Goal: Information Seeking & Learning: Learn about a topic

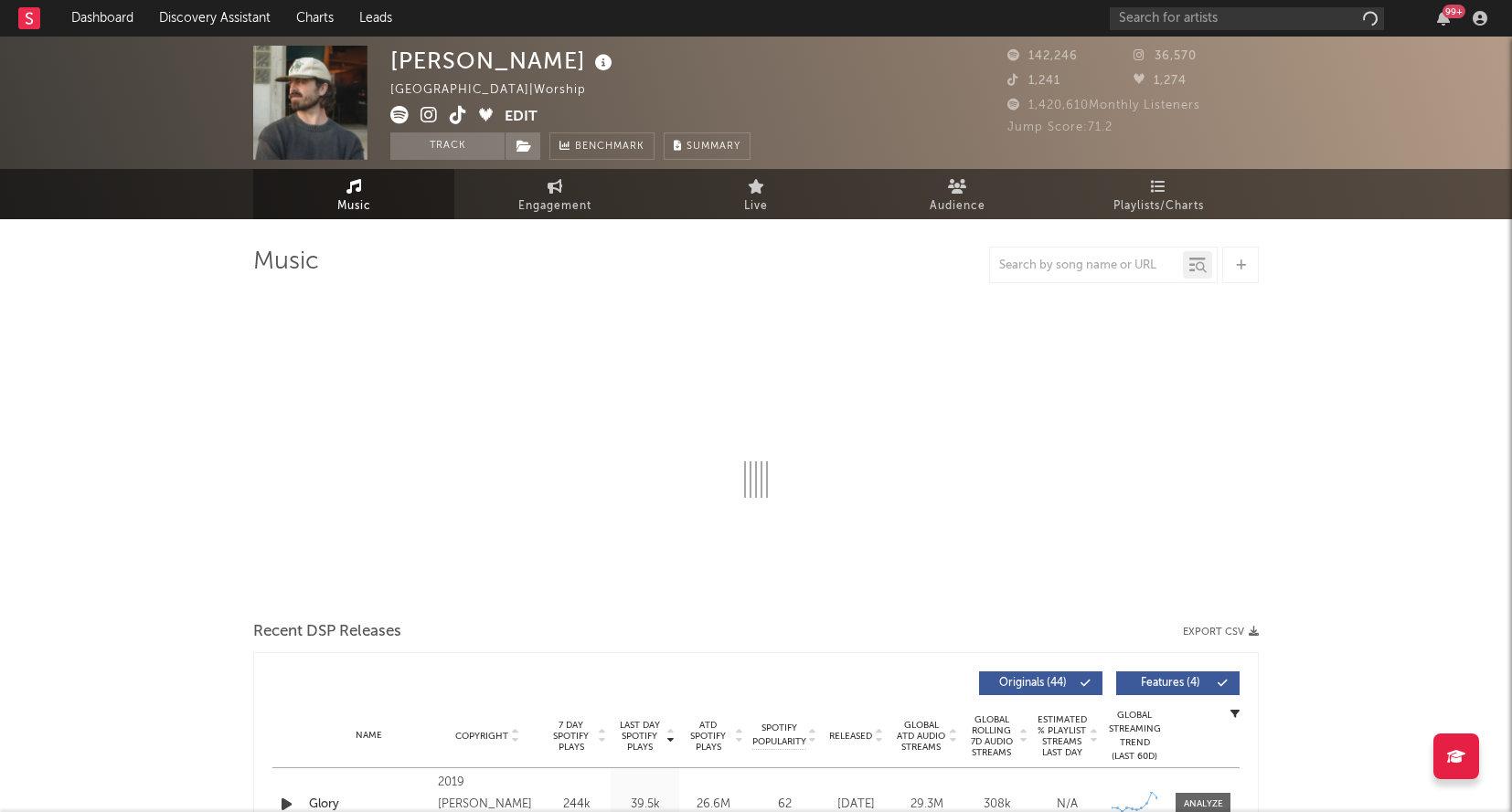
select select "6m"
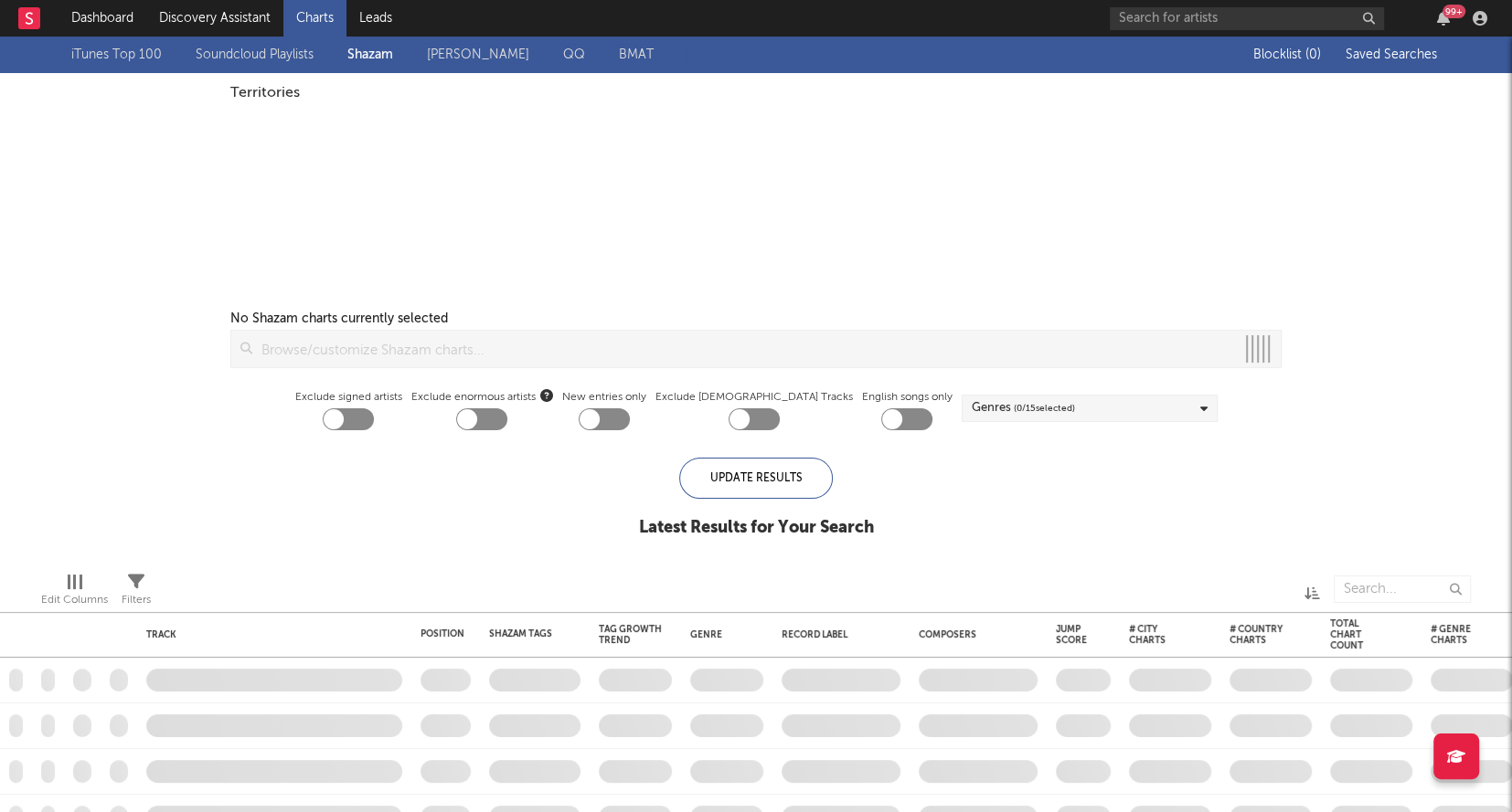
click at [342, 124] on div at bounding box center [756, 196] width 1051 height 185
checkbox input "true"
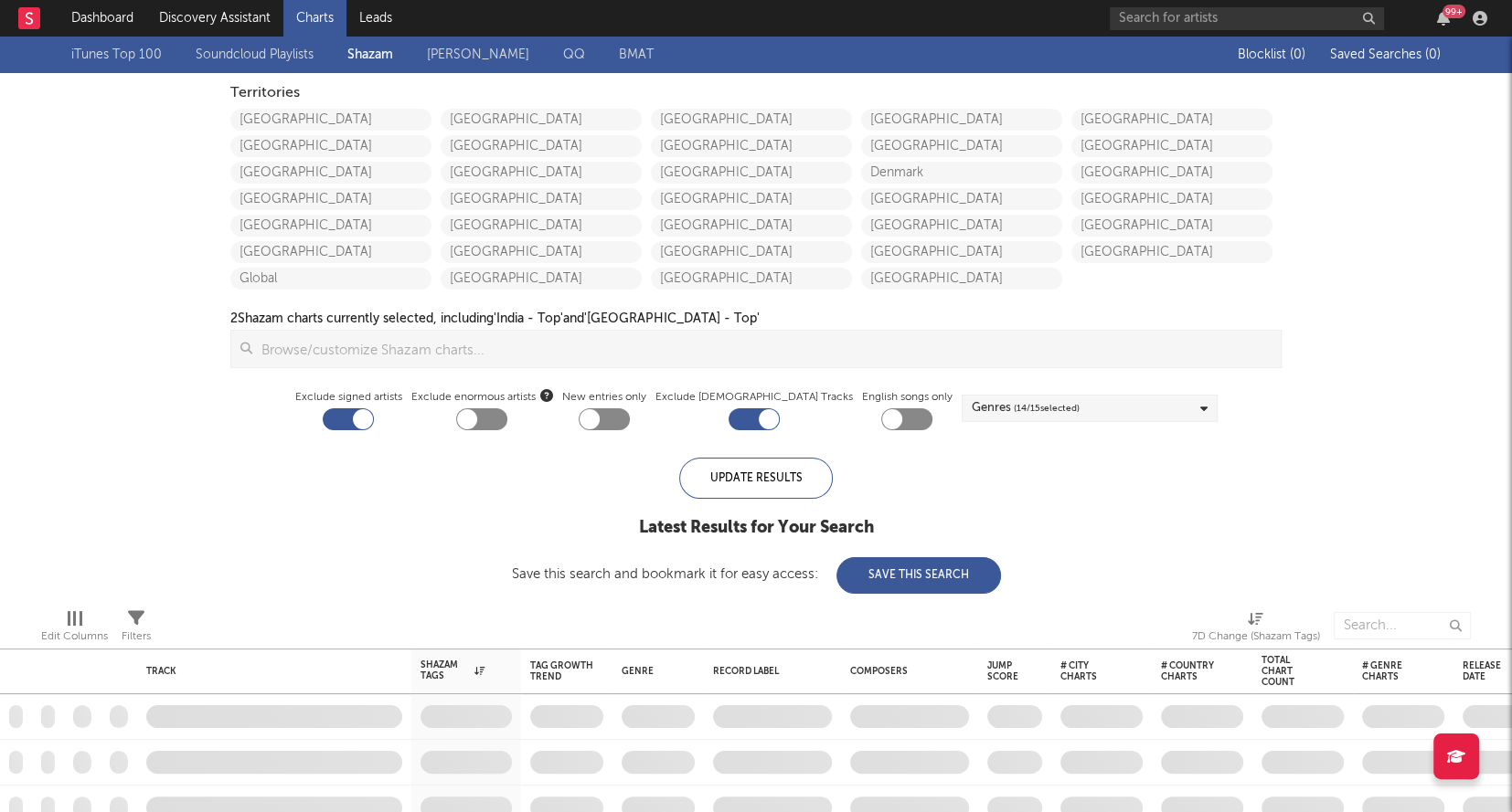
click at [342, 124] on link "[GEOGRAPHIC_DATA]" at bounding box center [331, 119] width 201 height 22
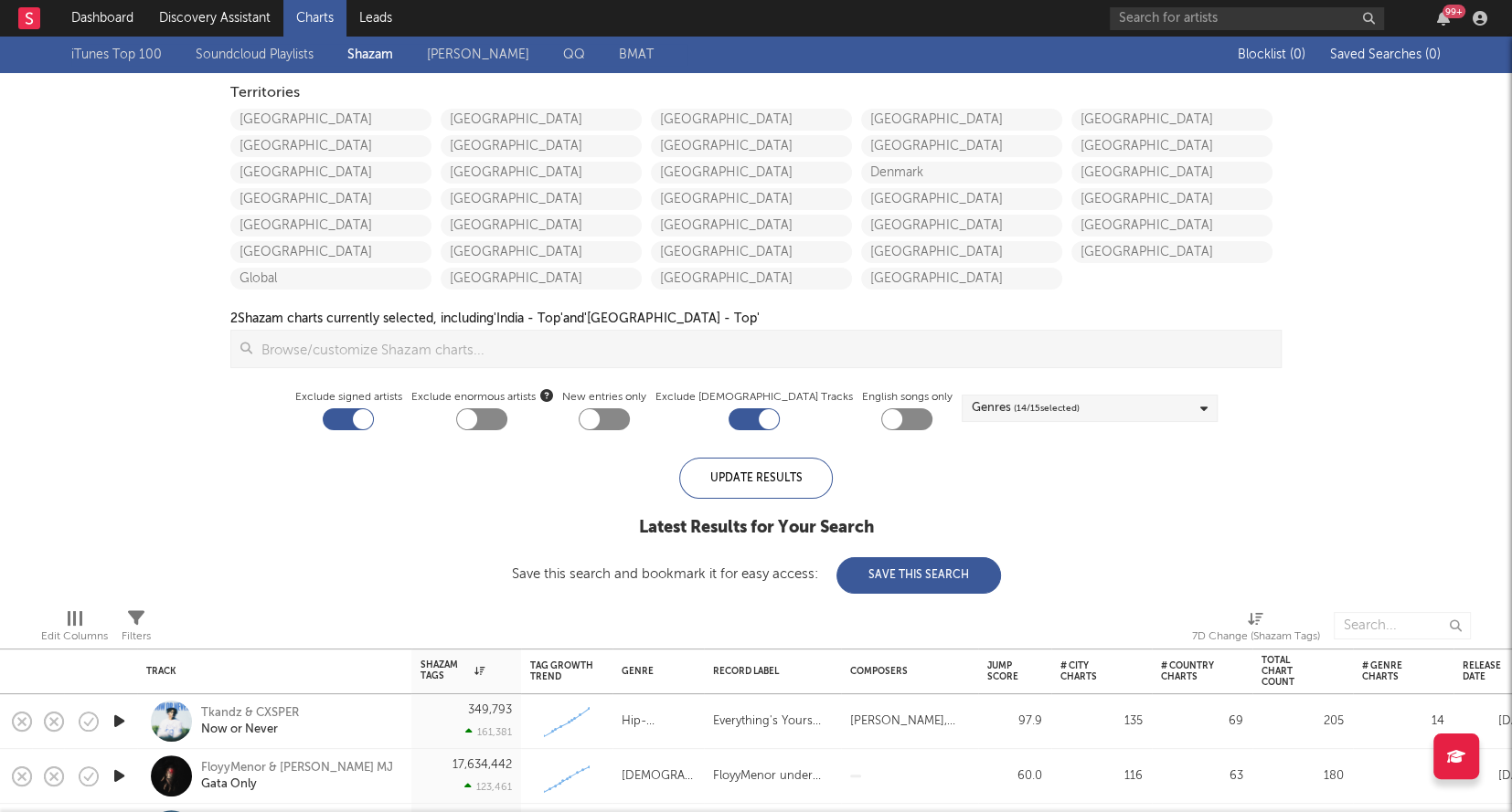
checkbox input "true"
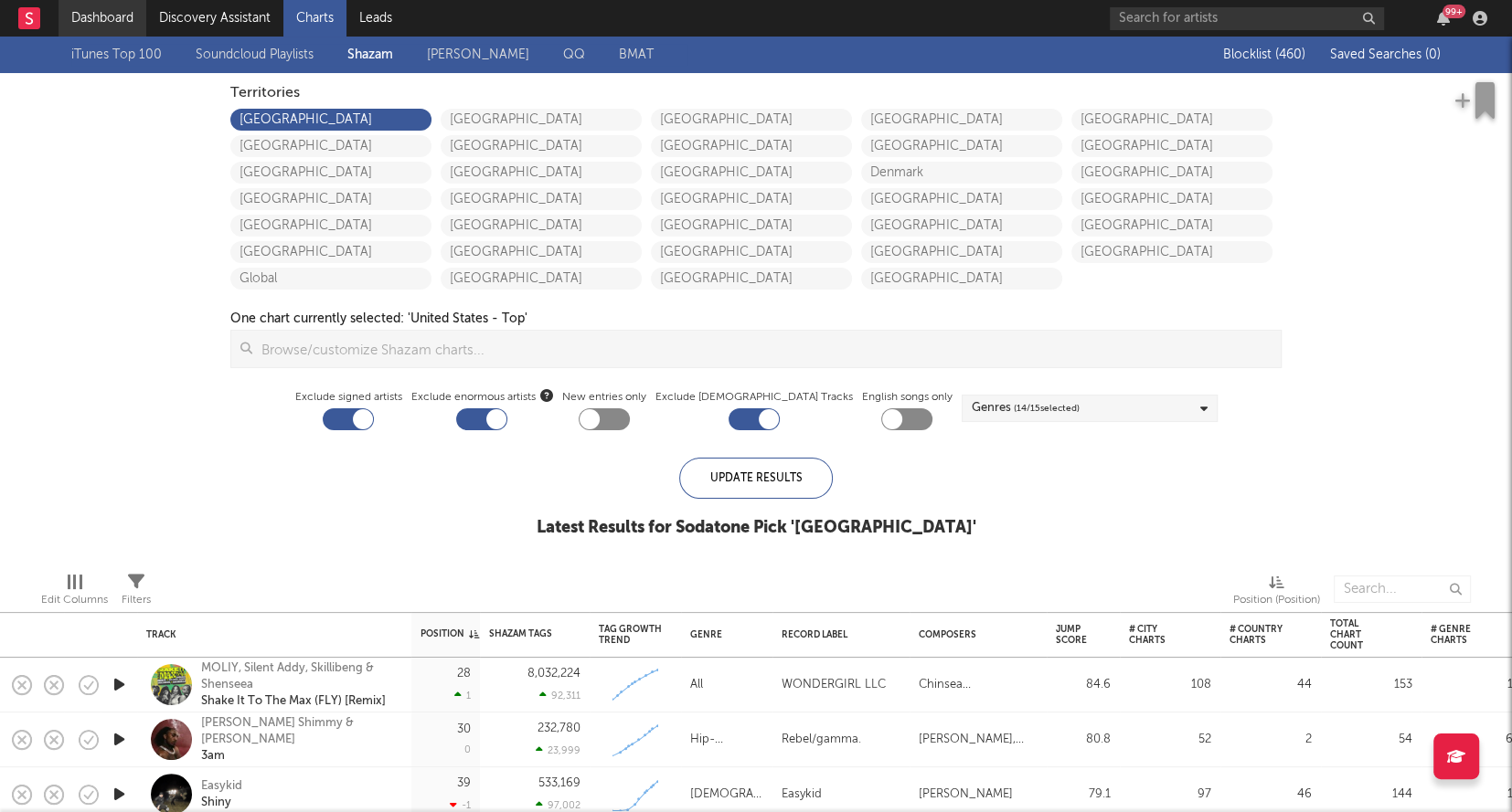
click at [109, 24] on link "Dashboard" at bounding box center [102, 18] width 87 height 37
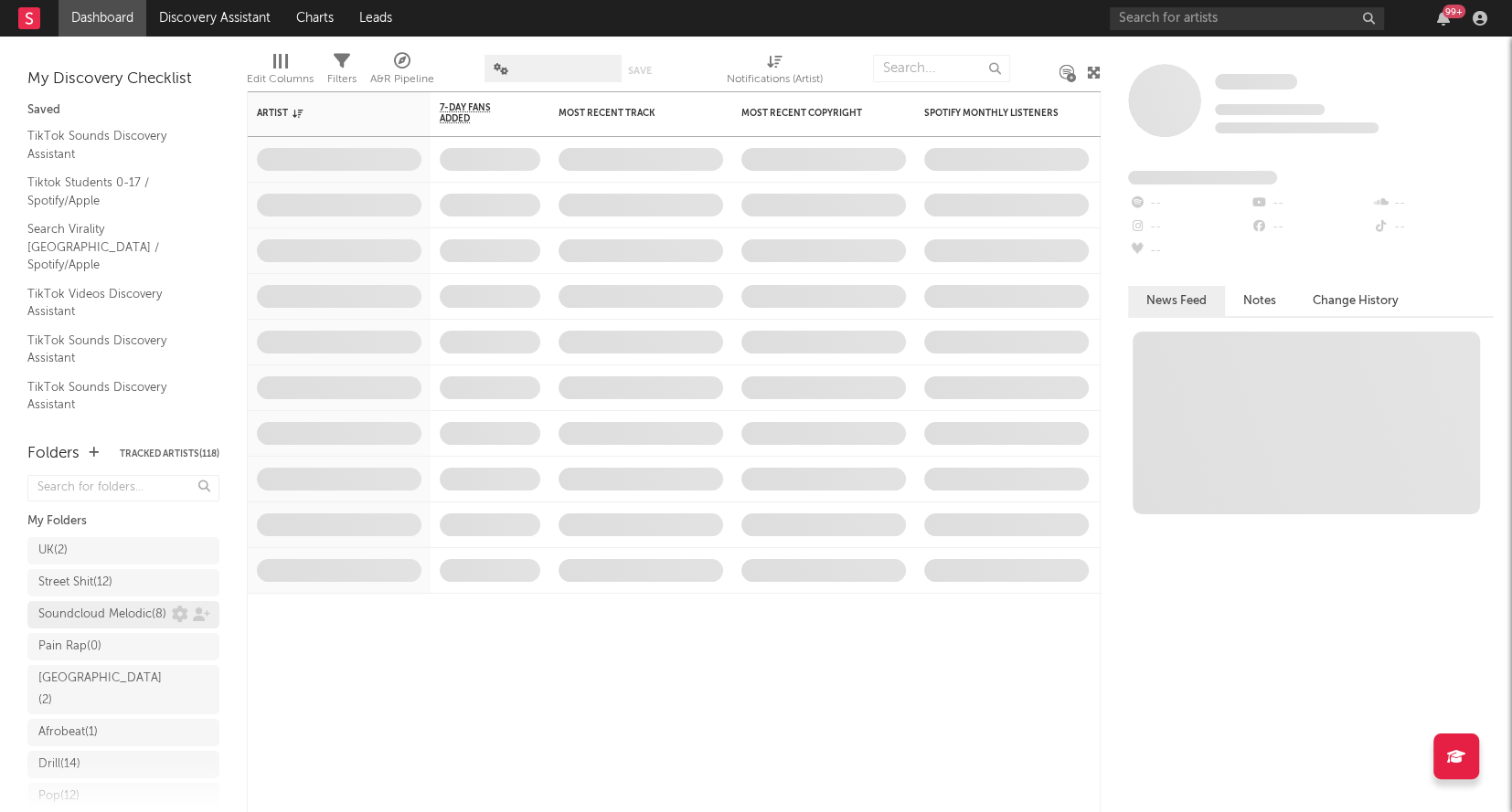
scroll to position [336, 0]
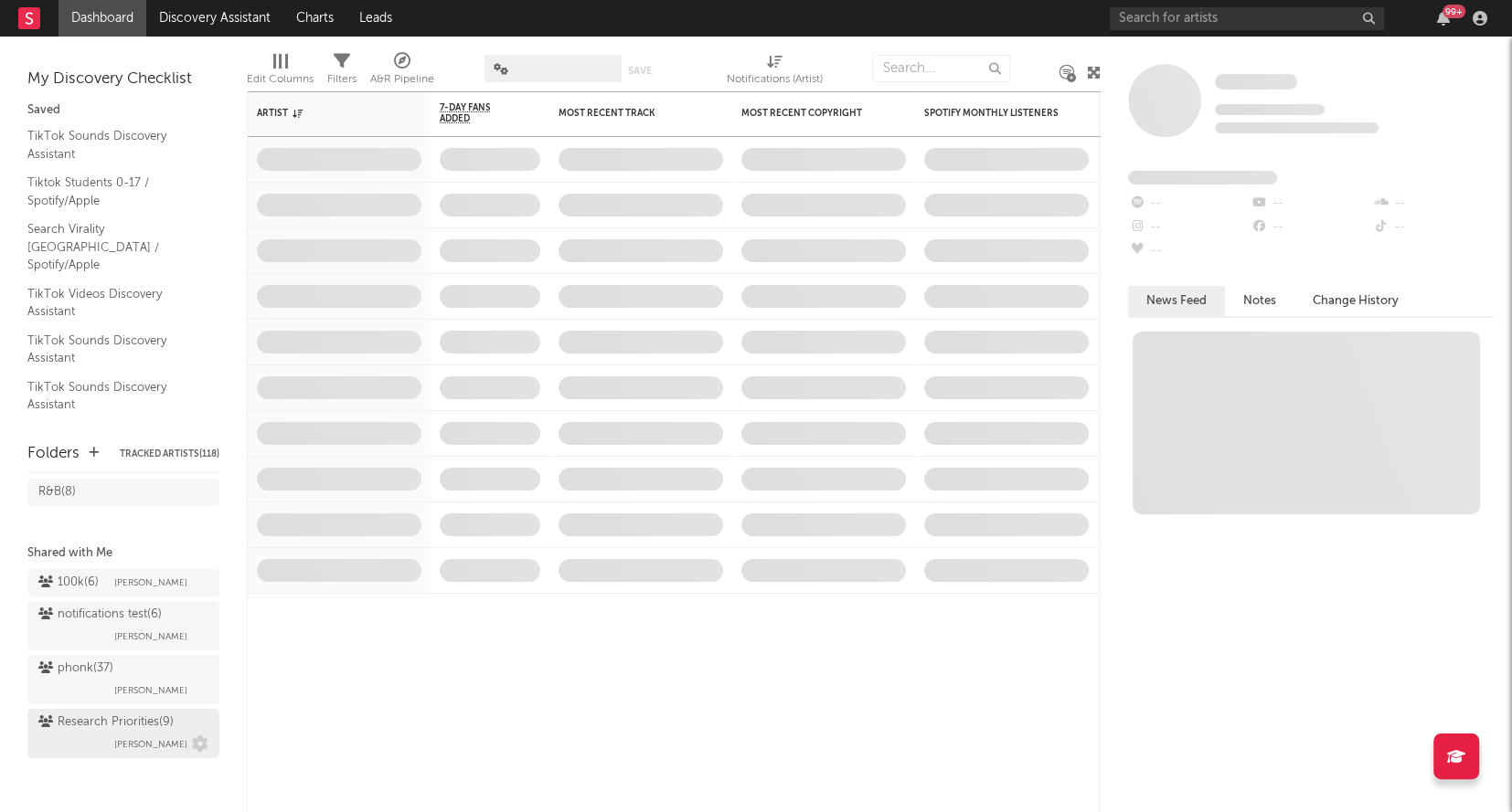
click at [107, 715] on div "Research Priorities ( 9 )" at bounding box center [106, 722] width 135 height 22
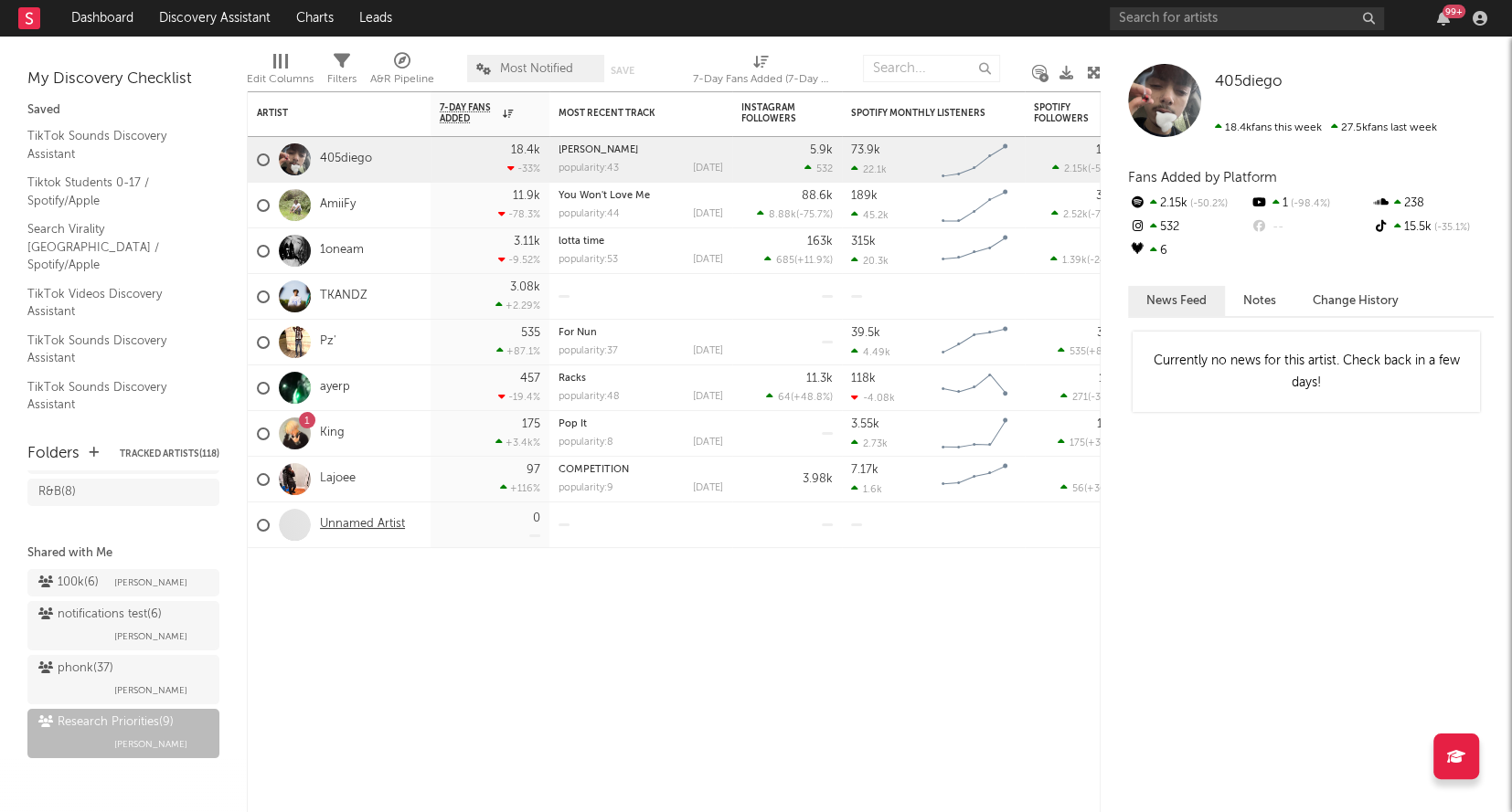
click at [336, 529] on link "Unnamed Artist" at bounding box center [362, 524] width 85 height 16
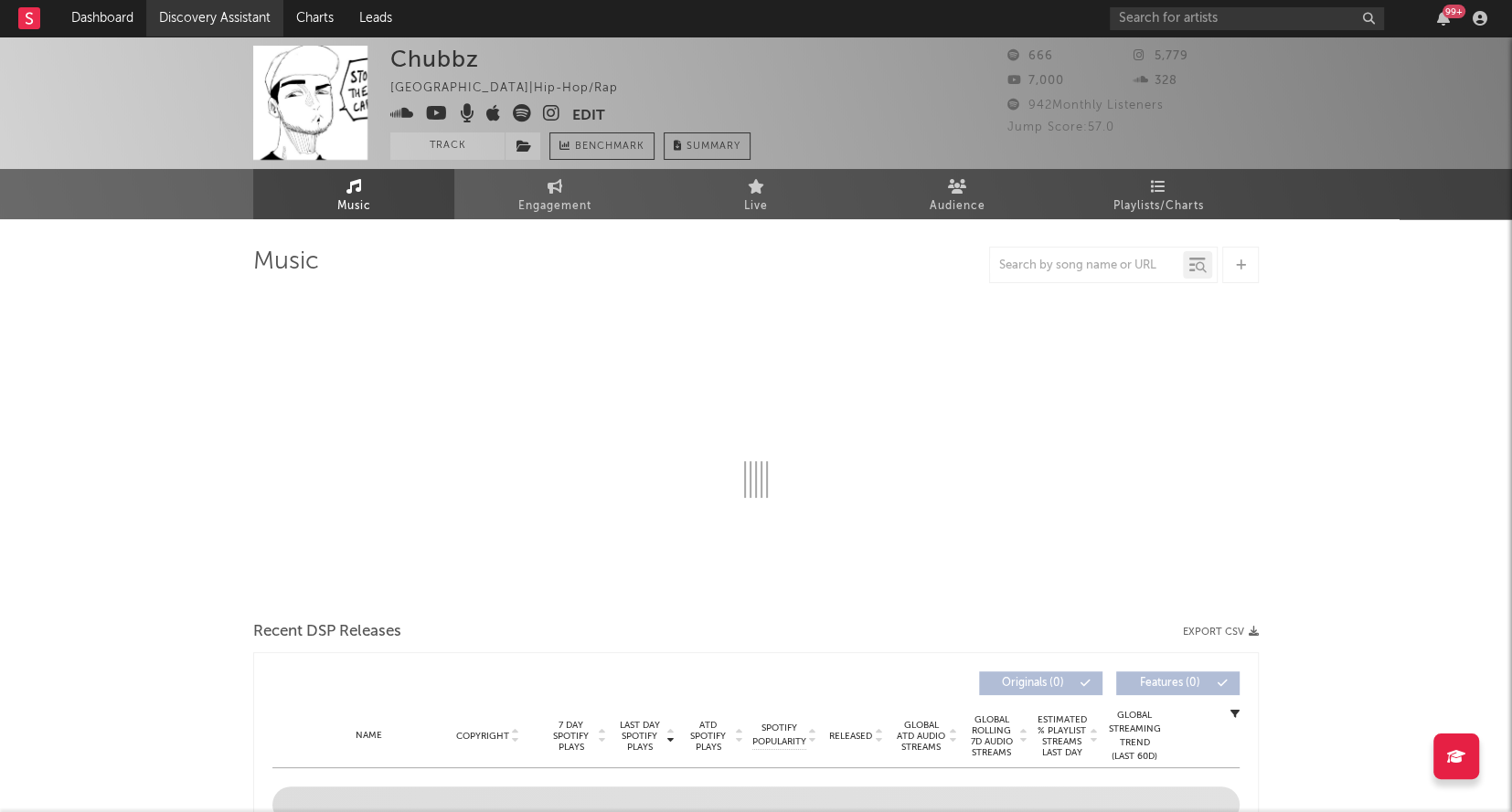
select select "1w"
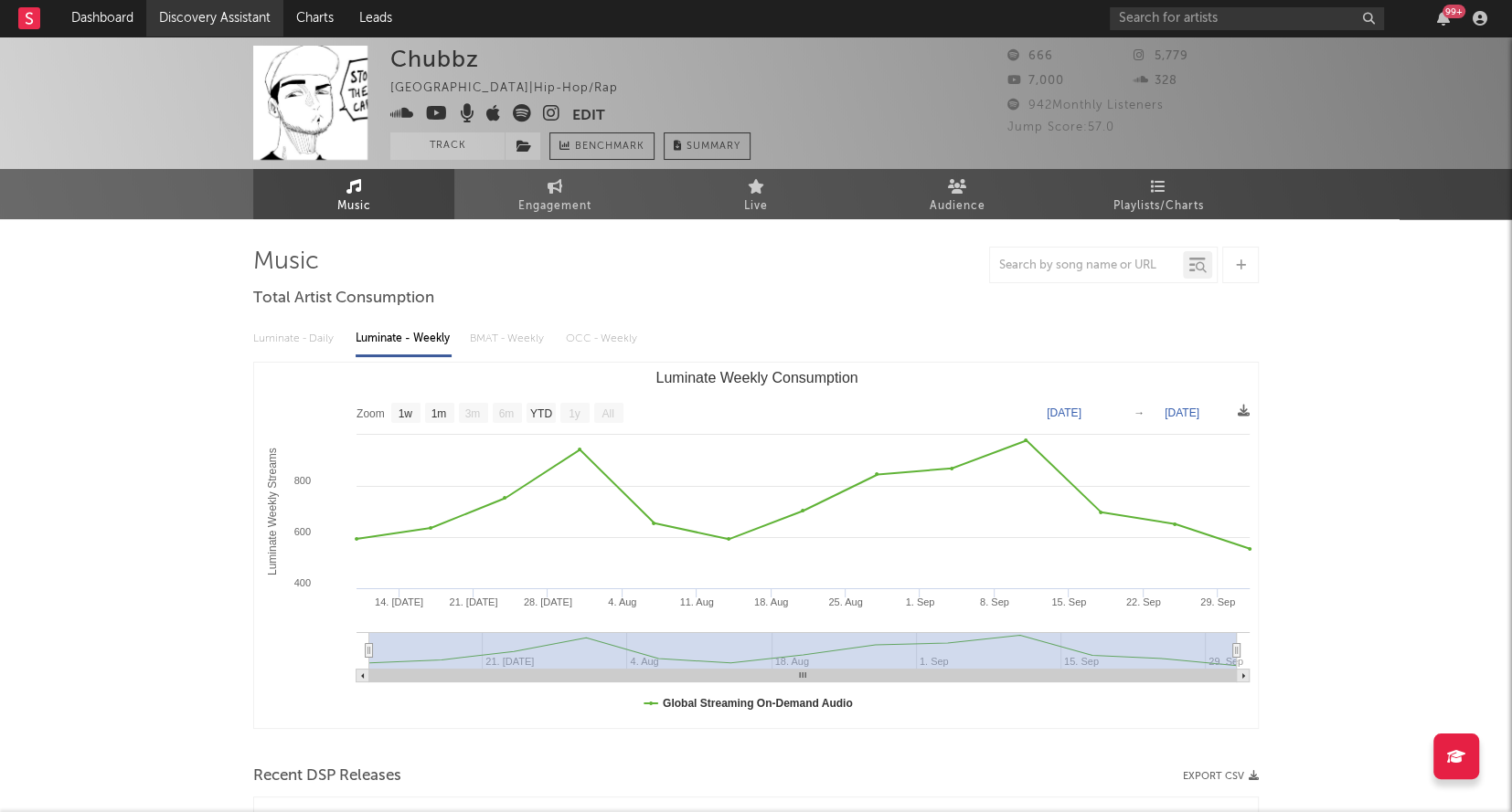
click at [202, 13] on link "Discovery Assistant" at bounding box center [215, 18] width 137 height 37
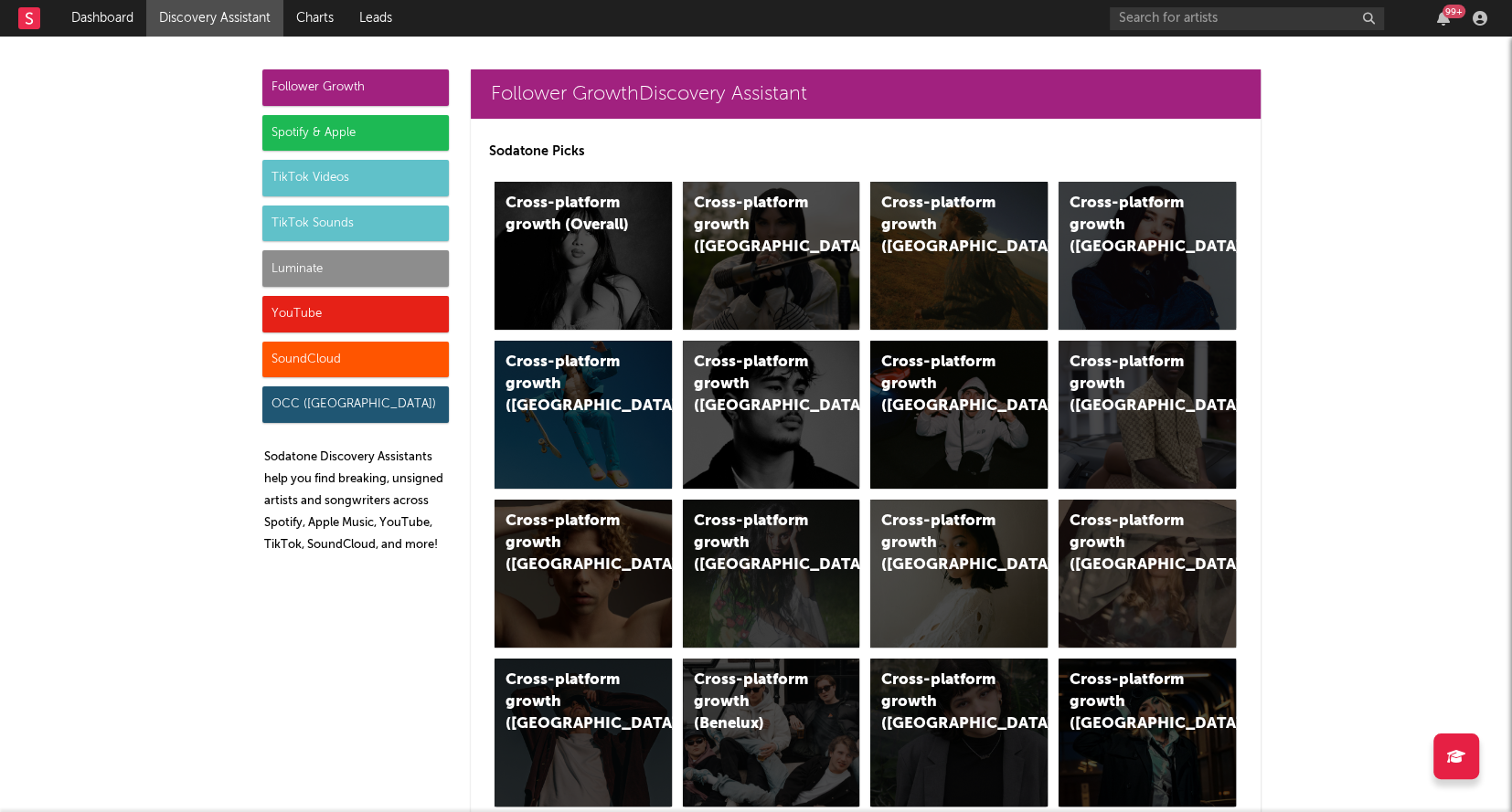
click at [393, 277] on div "Luminate" at bounding box center [355, 268] width 186 height 37
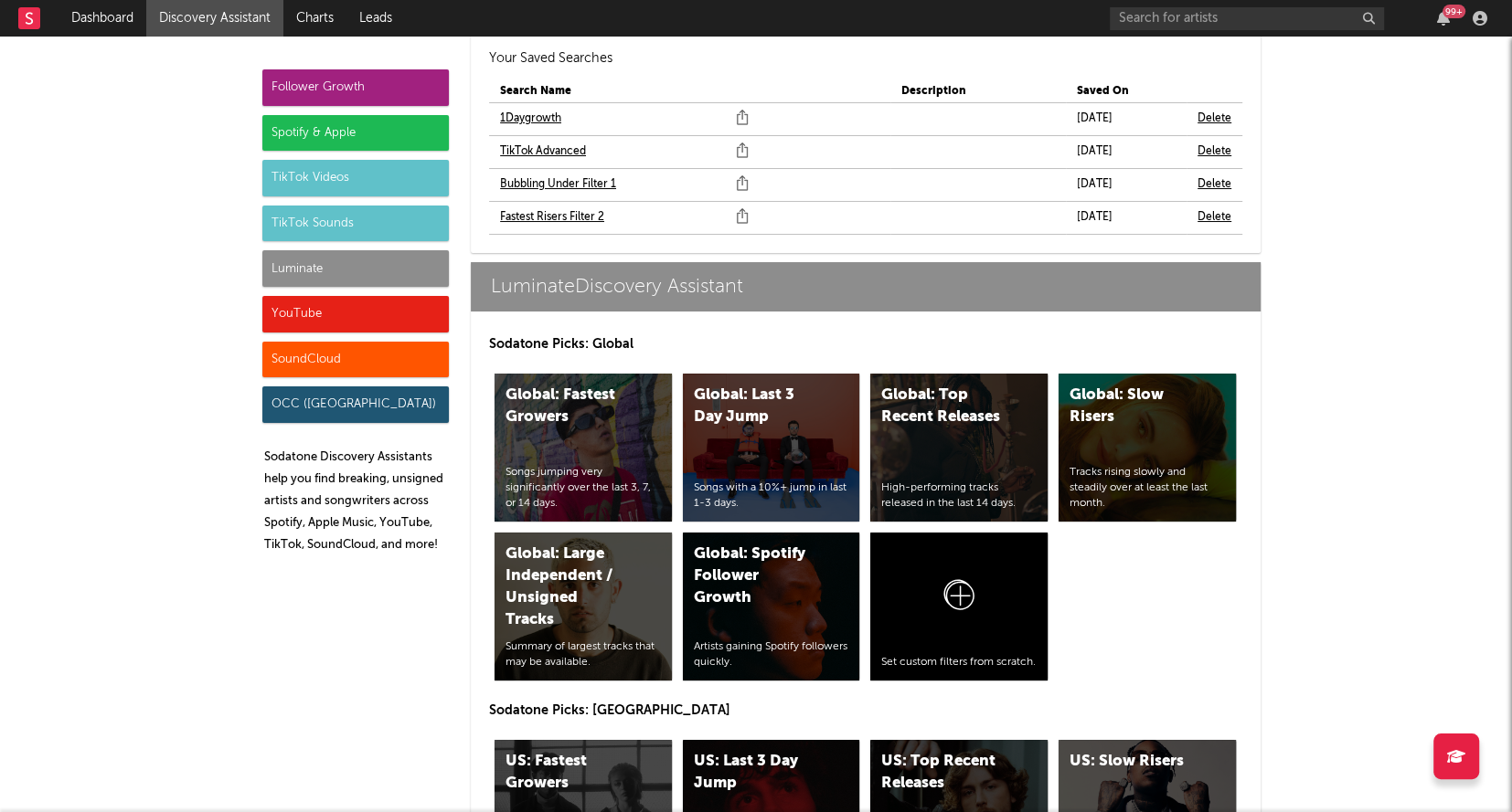
scroll to position [8331, 0]
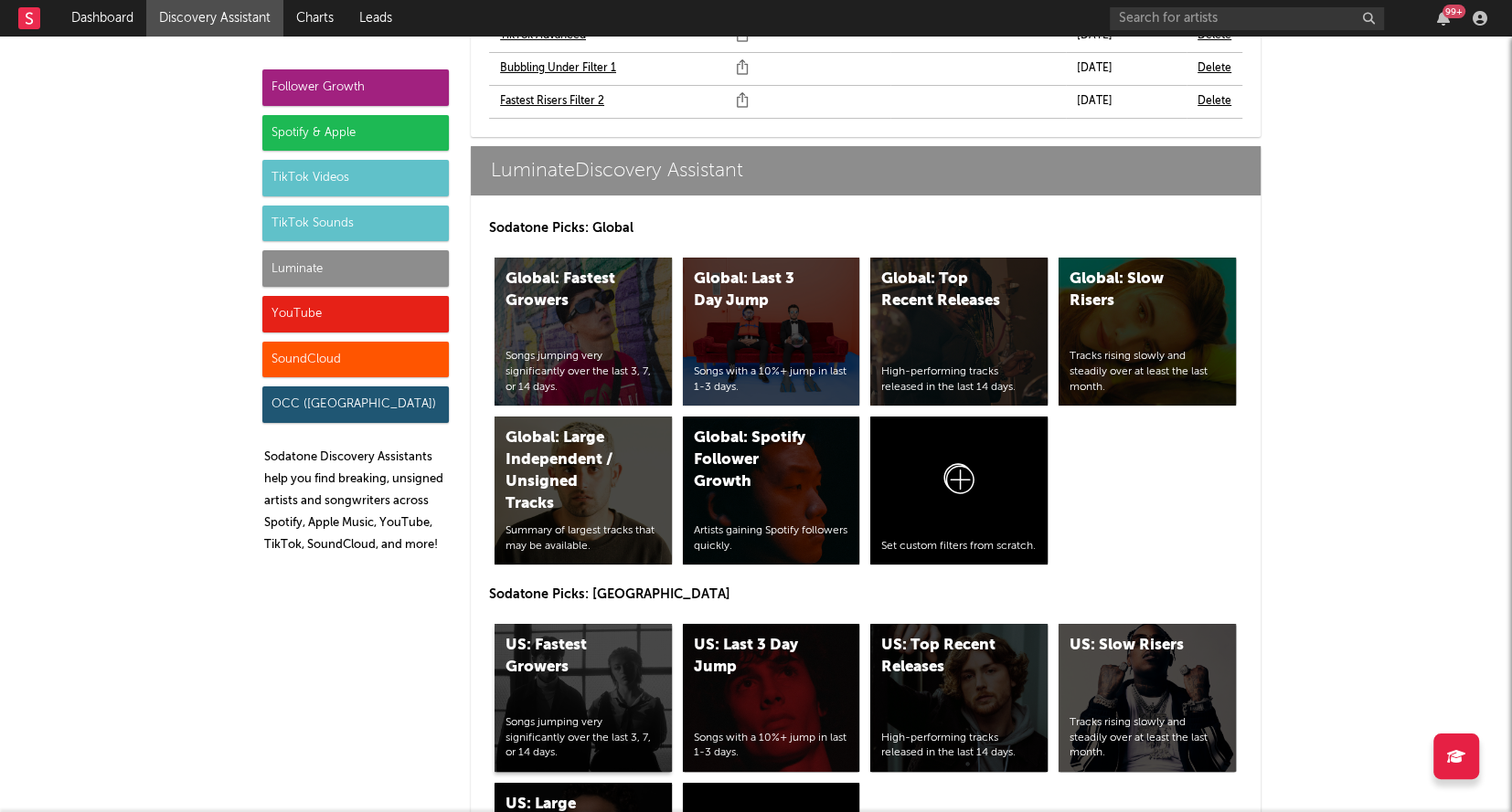
click at [591, 715] on div "Songs jumping very significantly over the last 3, 7, or 14 days." at bounding box center [582, 738] width 155 height 46
click at [929, 635] on div "US: Top Recent Releases High-performing tracks released in the last 14 days." at bounding box center [958, 697] width 178 height 148
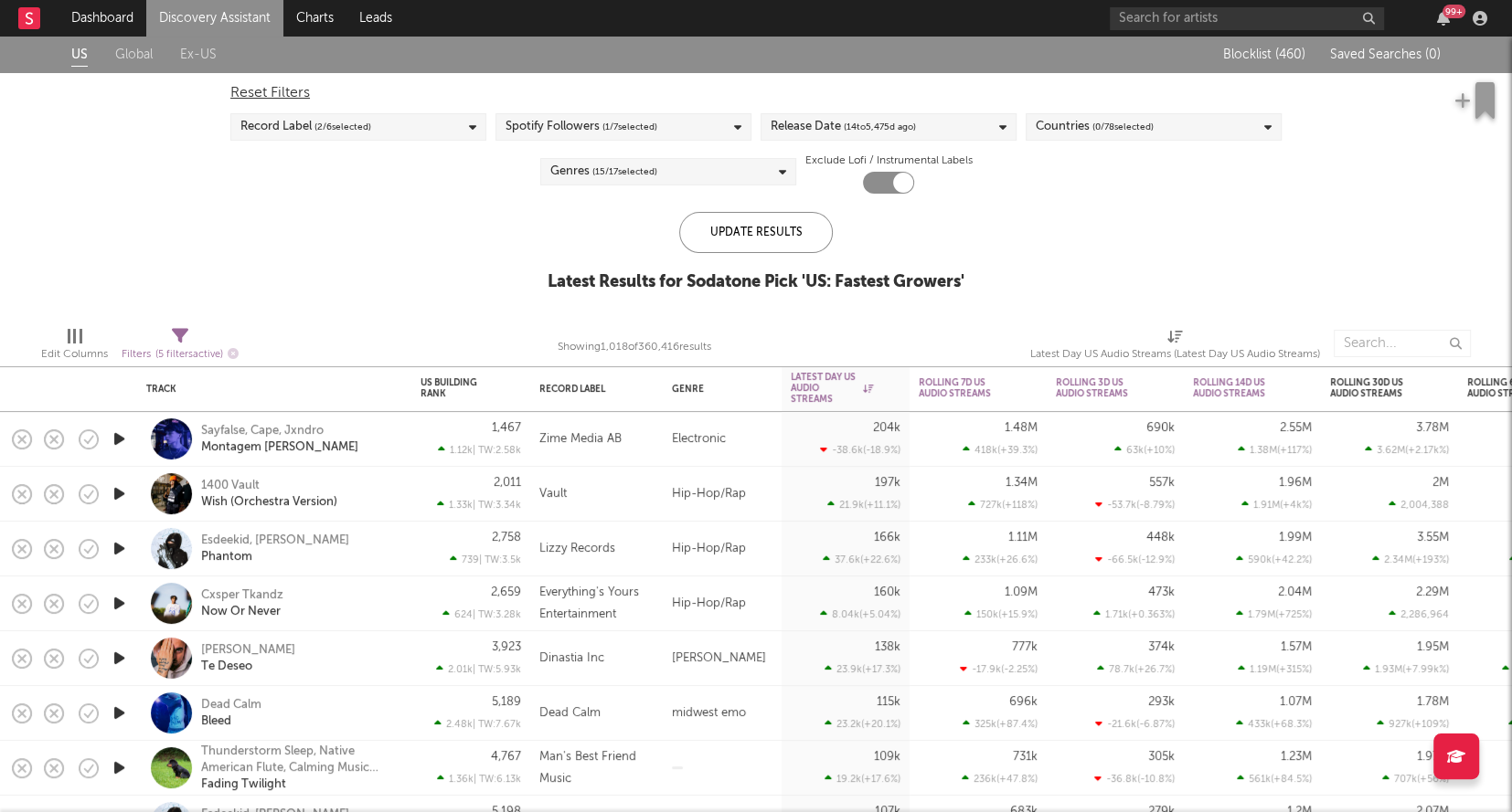
click at [901, 130] on span "( 14 to 5,475 d ago)" at bounding box center [879, 126] width 72 height 22
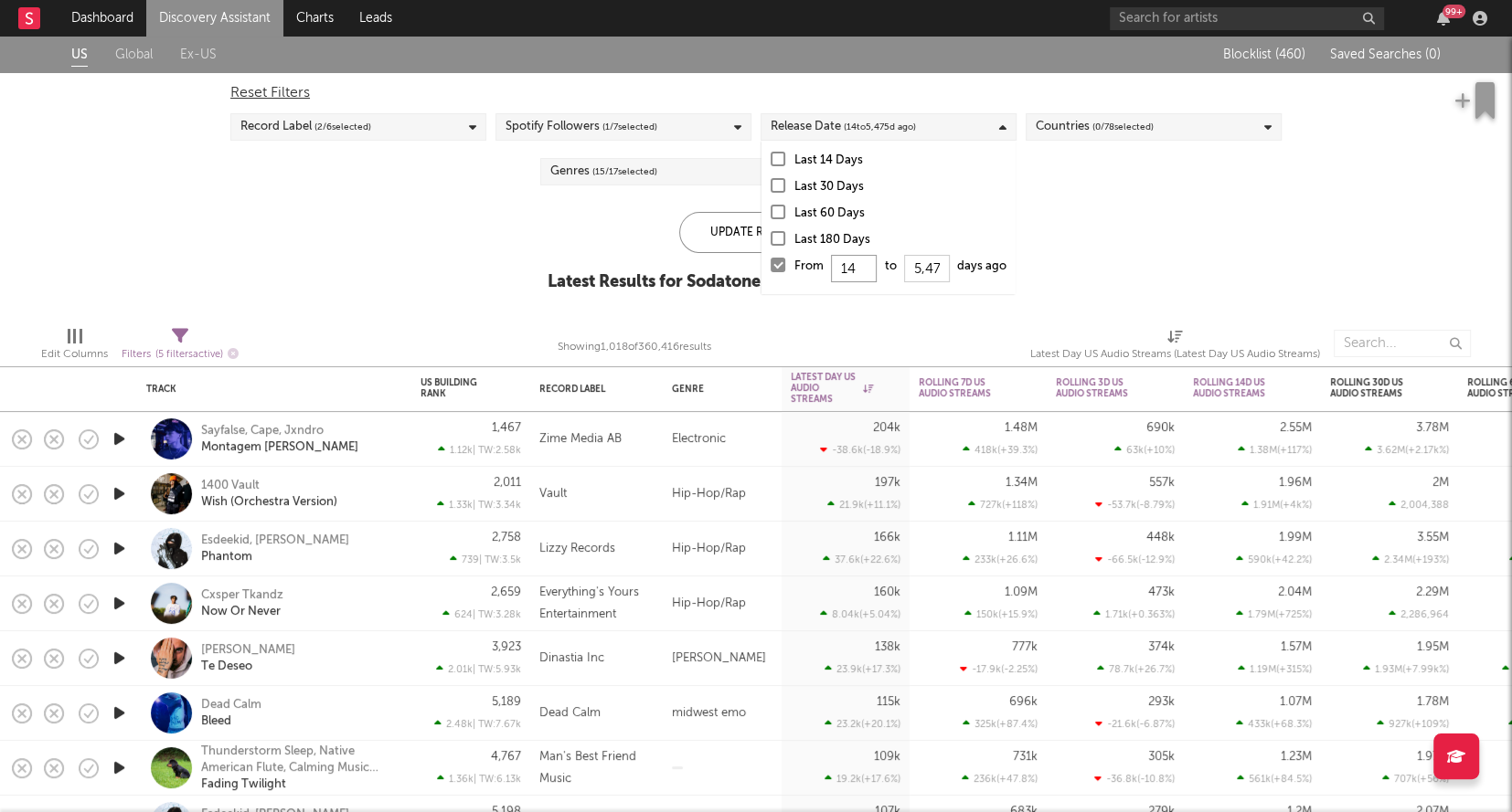
click at [861, 262] on input "14" at bounding box center [854, 268] width 46 height 27
type input "1"
type input "0"
click at [724, 239] on div "Update Results" at bounding box center [755, 232] width 153 height 41
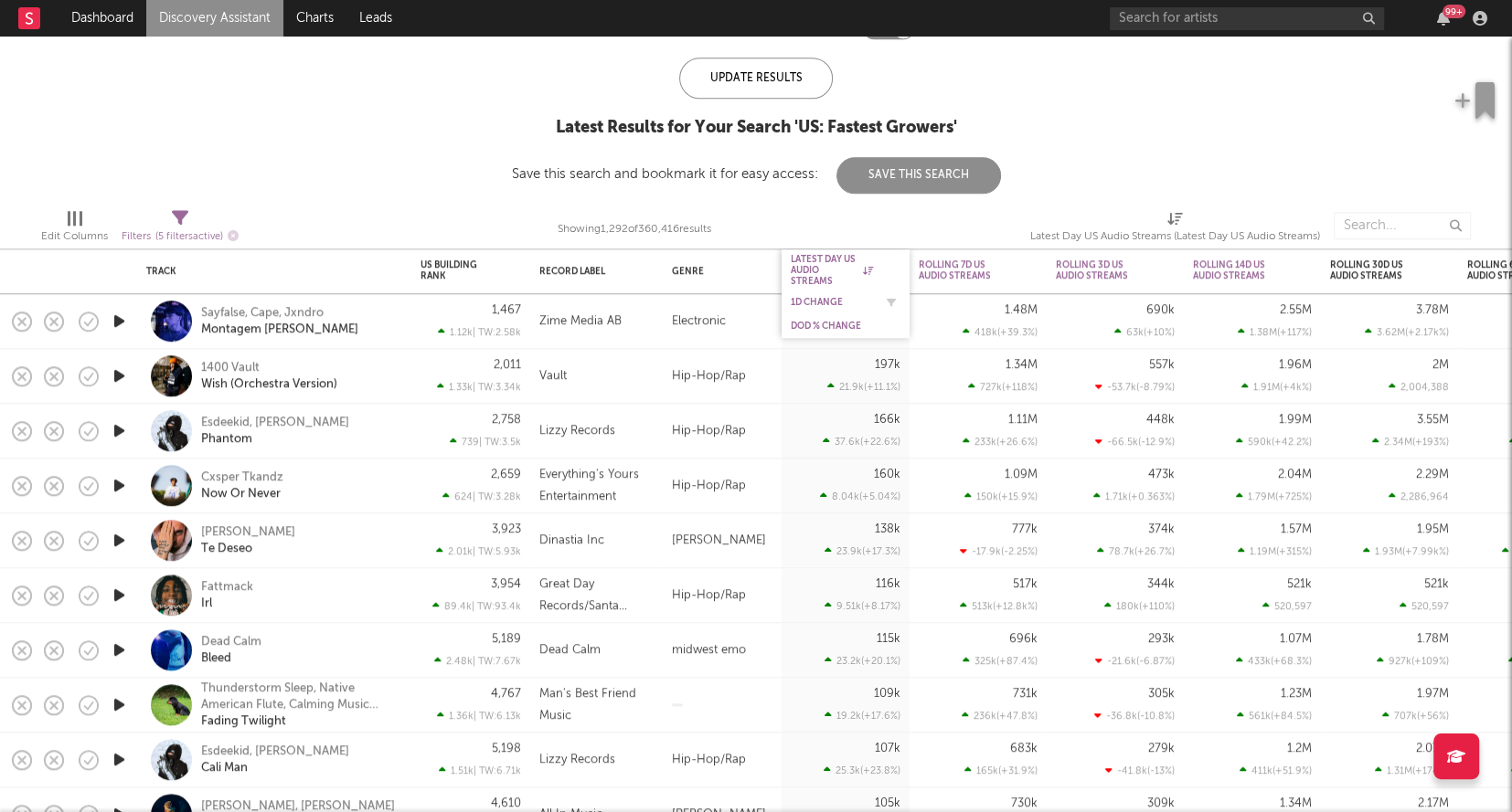
click at [825, 299] on div "1D Change" at bounding box center [831, 303] width 82 height 11
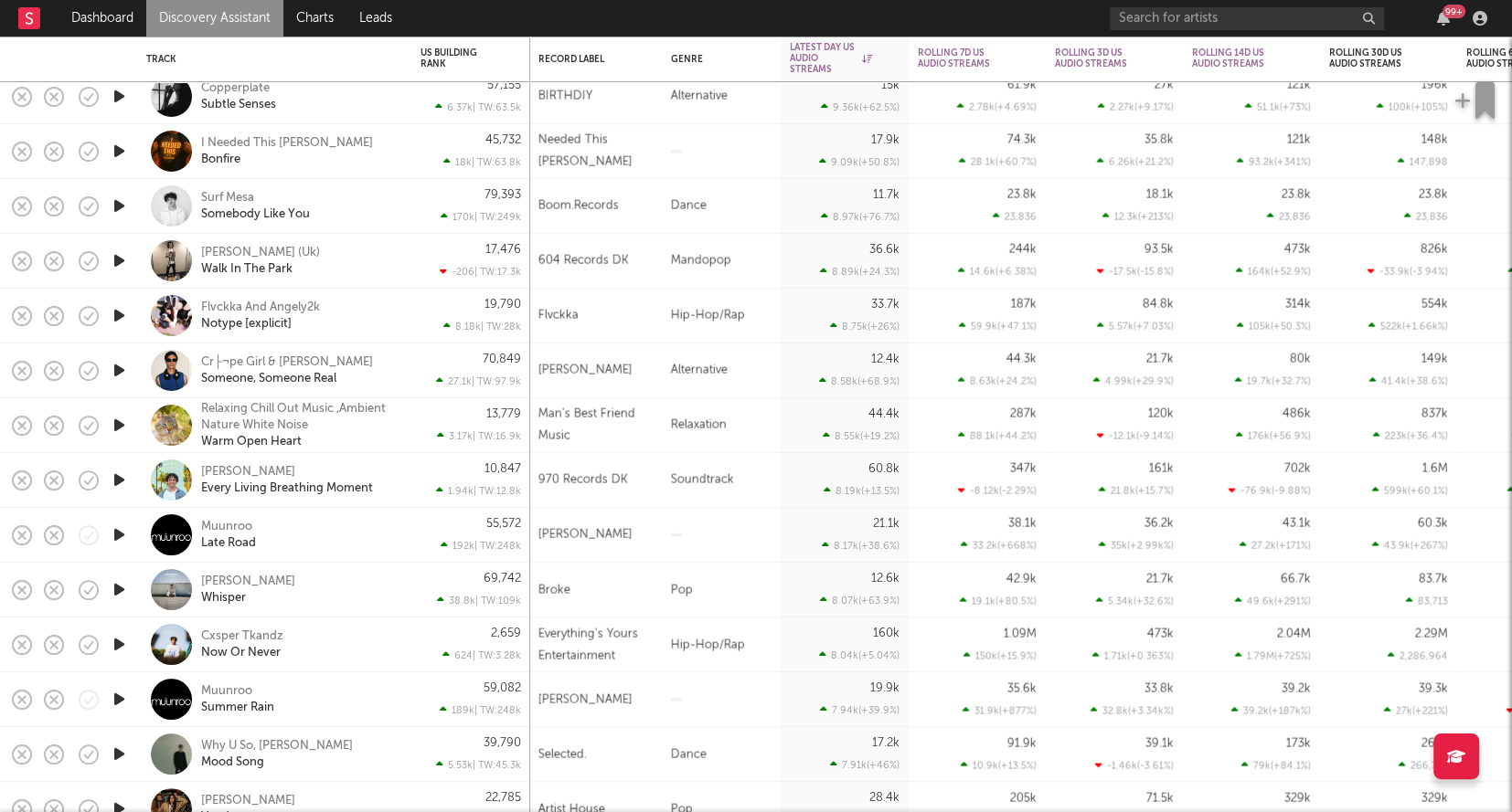
click at [118, 322] on icon "button" at bounding box center [119, 316] width 19 height 23
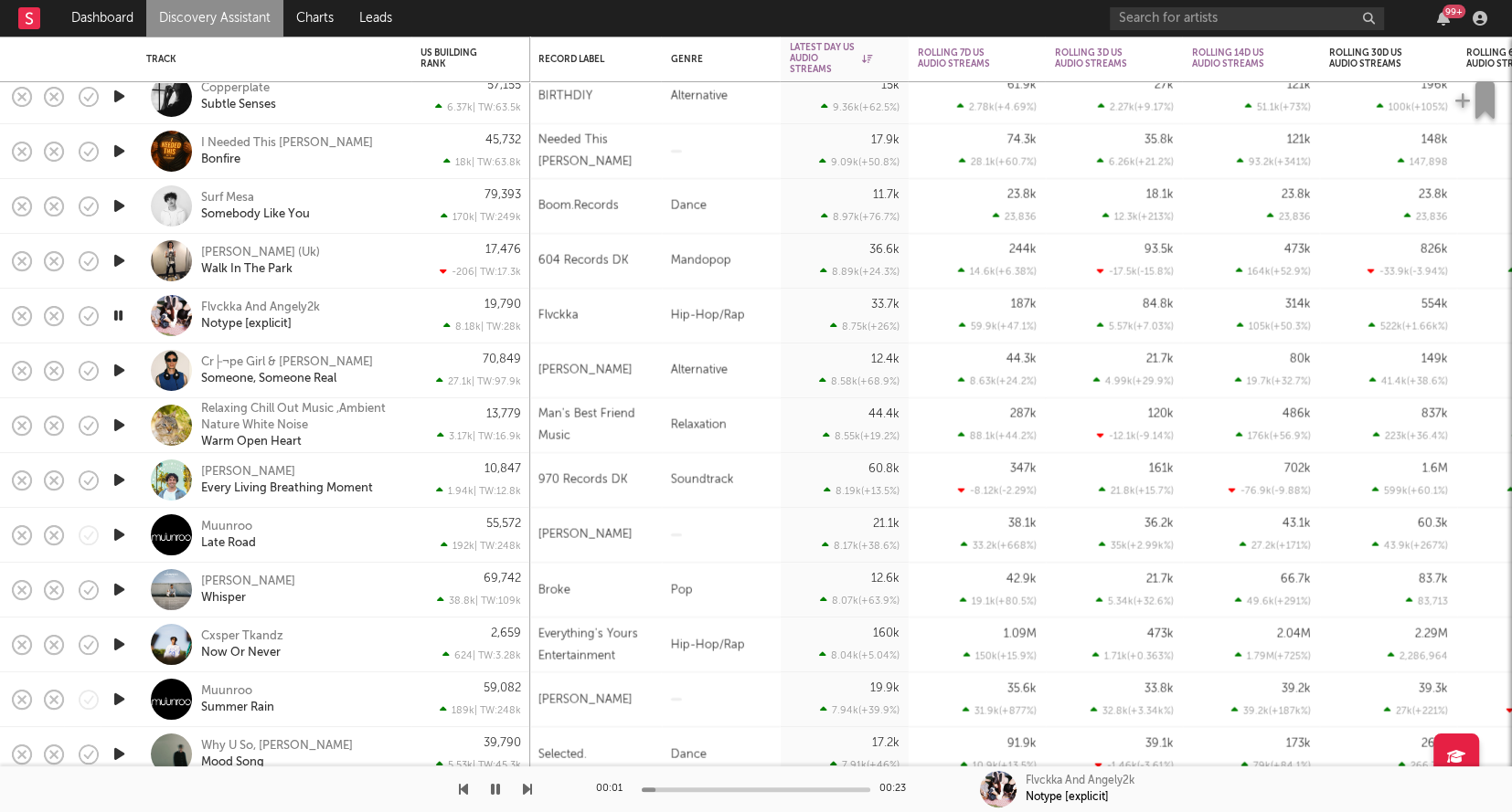
click at [118, 322] on icon "button" at bounding box center [118, 316] width 17 height 23
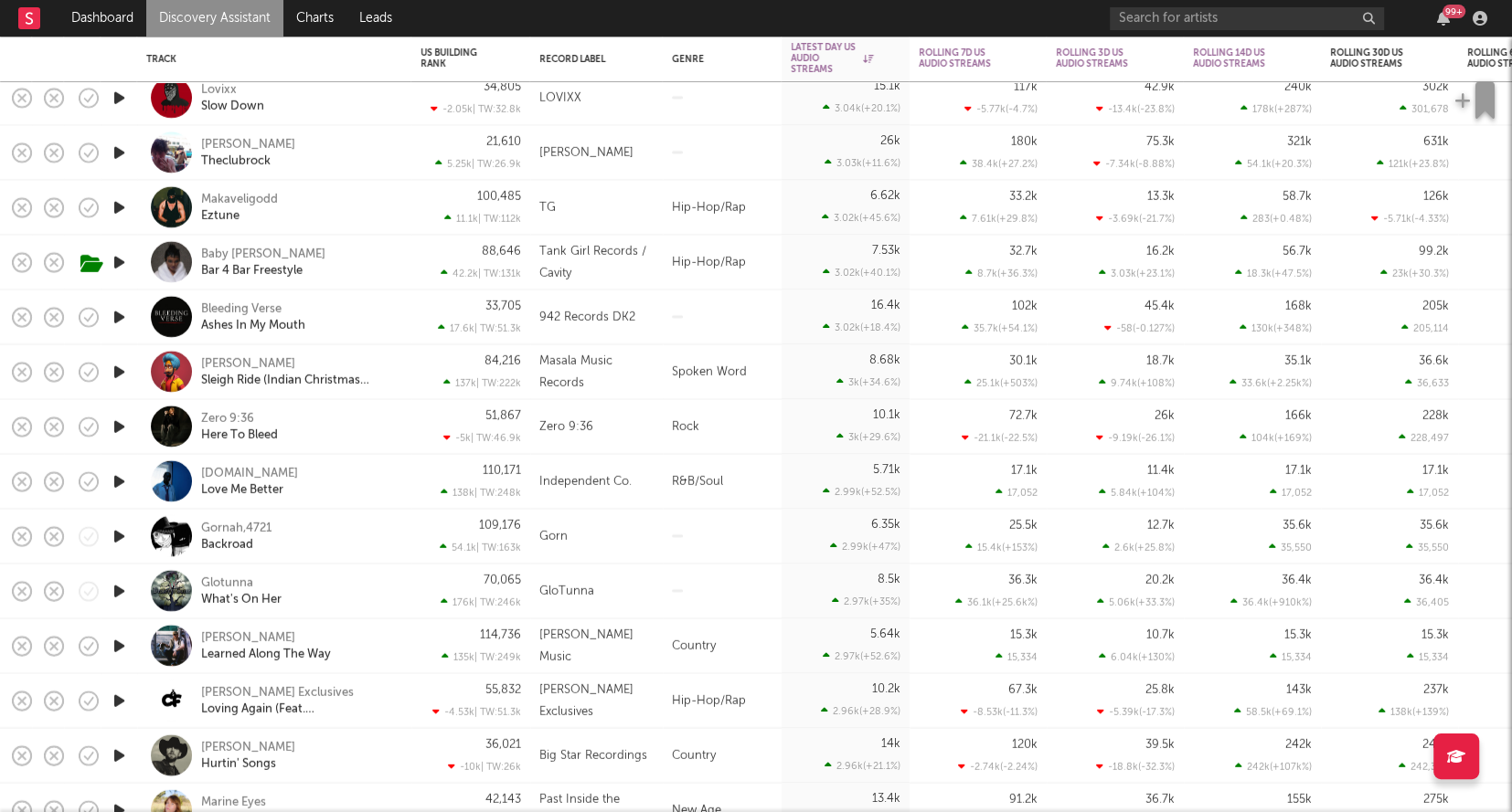
click at [347, 270] on div "Baby Osamaa Bar 4 Bar Freestyle" at bounding box center [299, 261] width 197 height 33
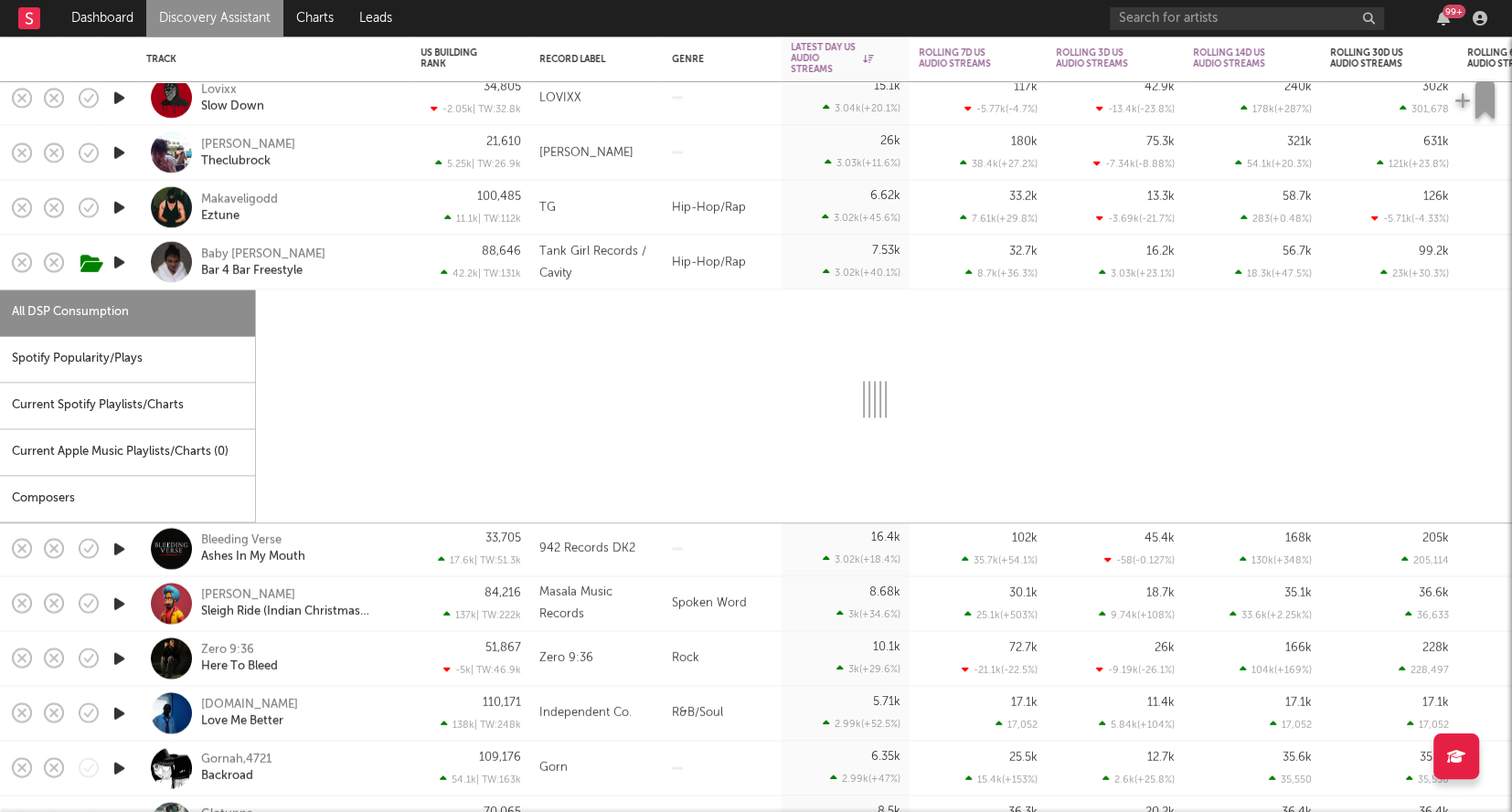
select select "1w"
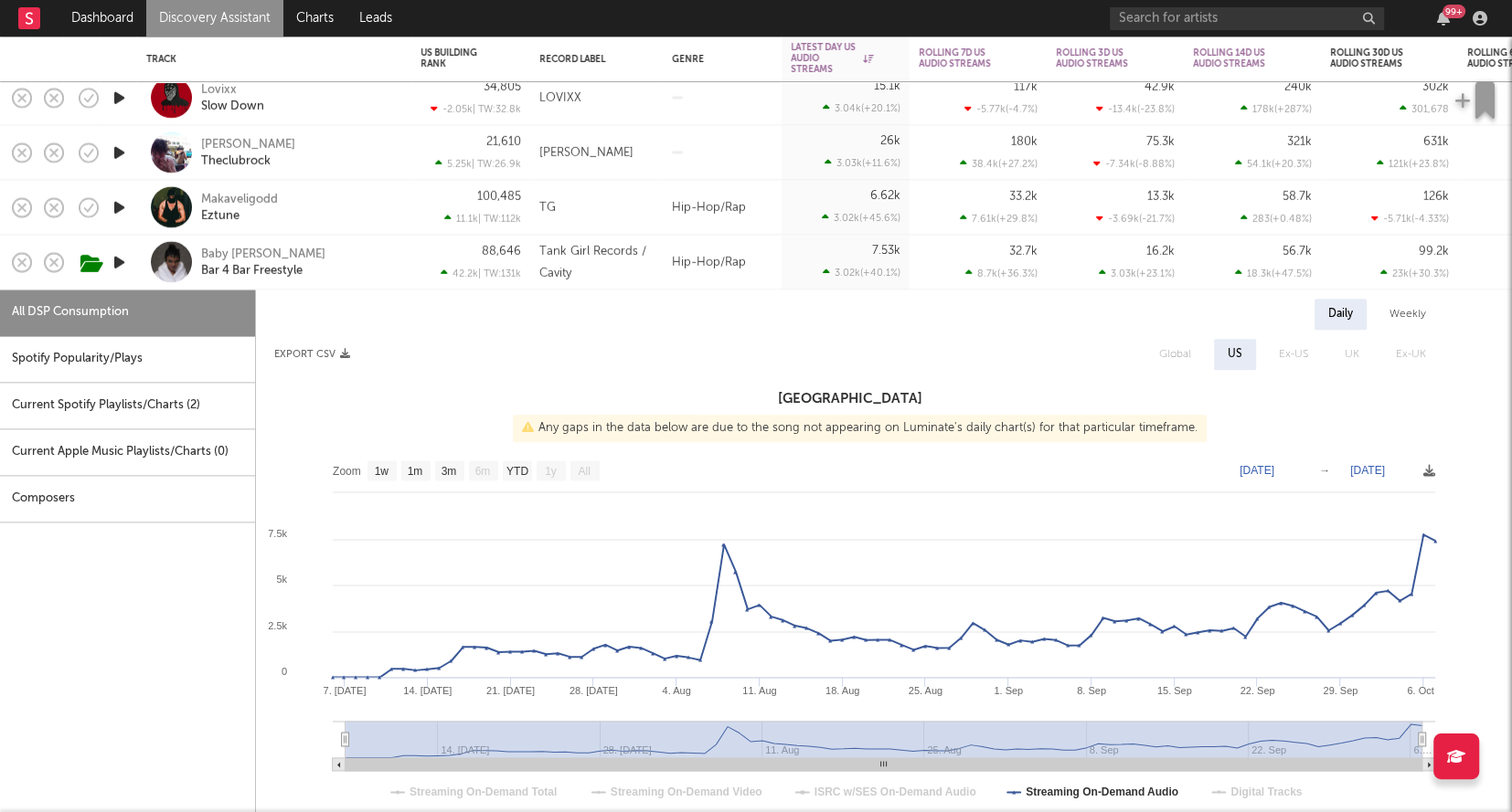
click at [347, 270] on div "Baby Osamaa Bar 4 Bar Freestyle" at bounding box center [299, 261] width 197 height 33
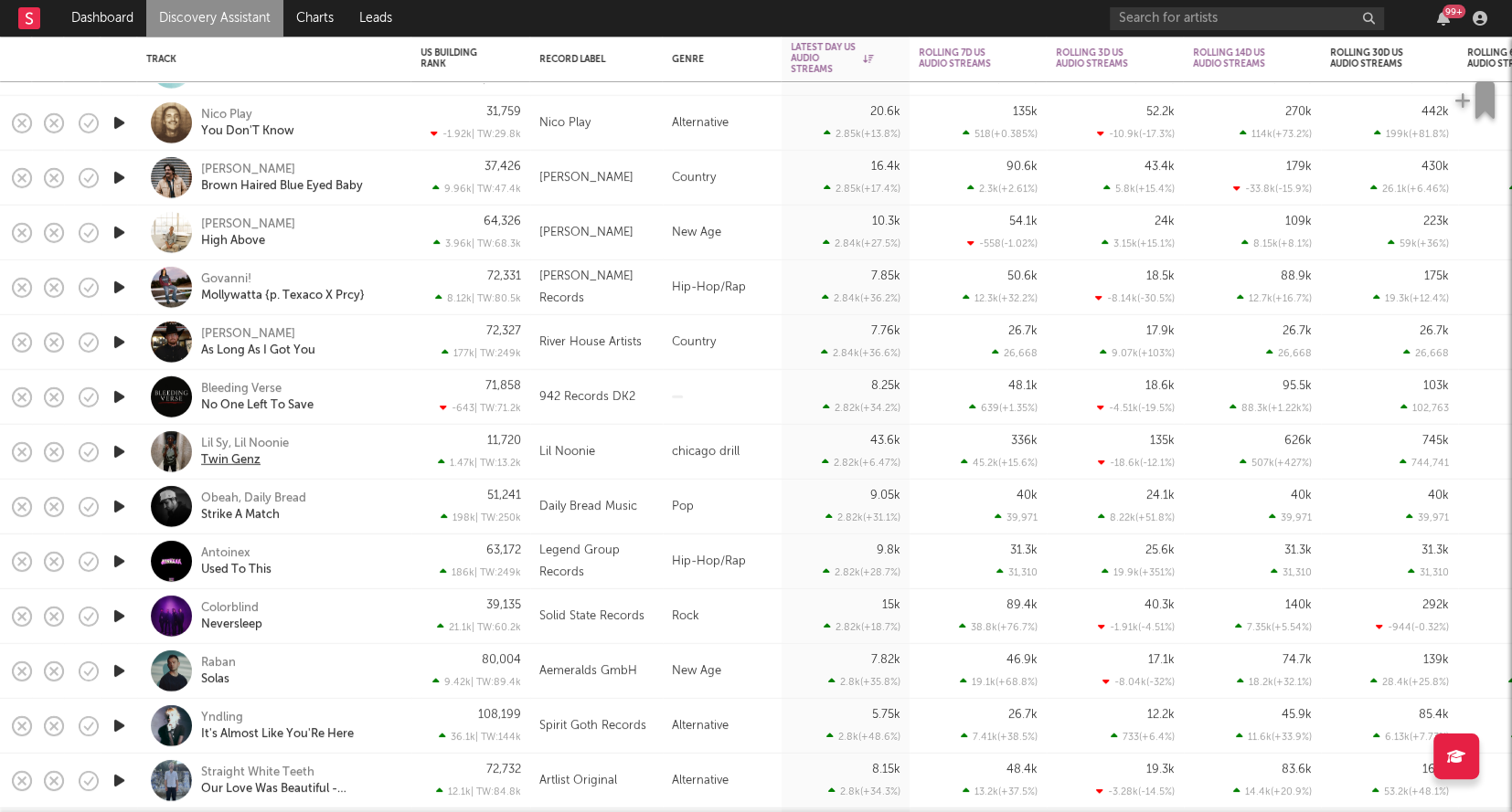
click at [224, 460] on div "Twin Genz" at bounding box center [230, 459] width 59 height 16
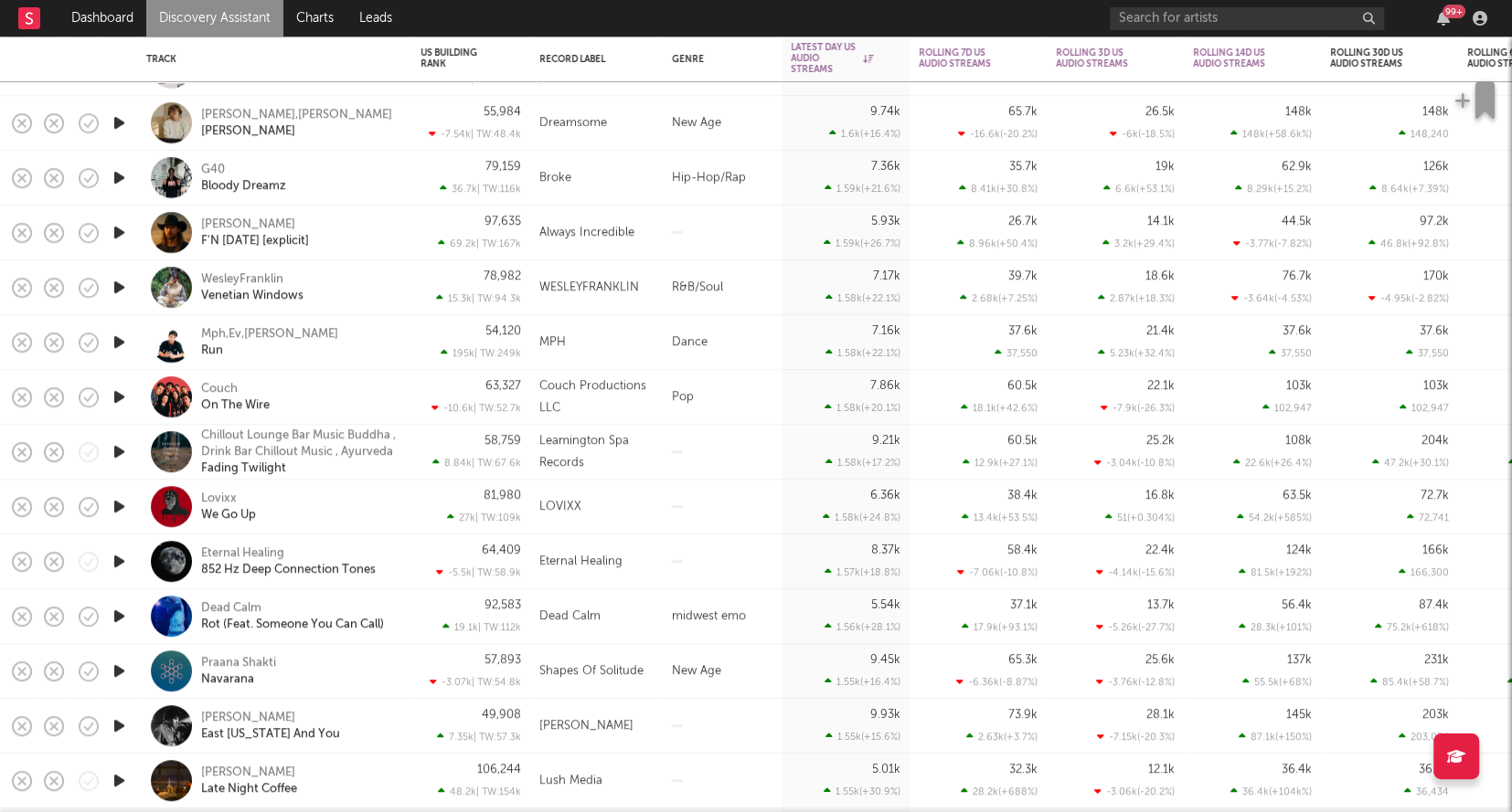
click at [115, 296] on icon "button" at bounding box center [119, 288] width 19 height 23
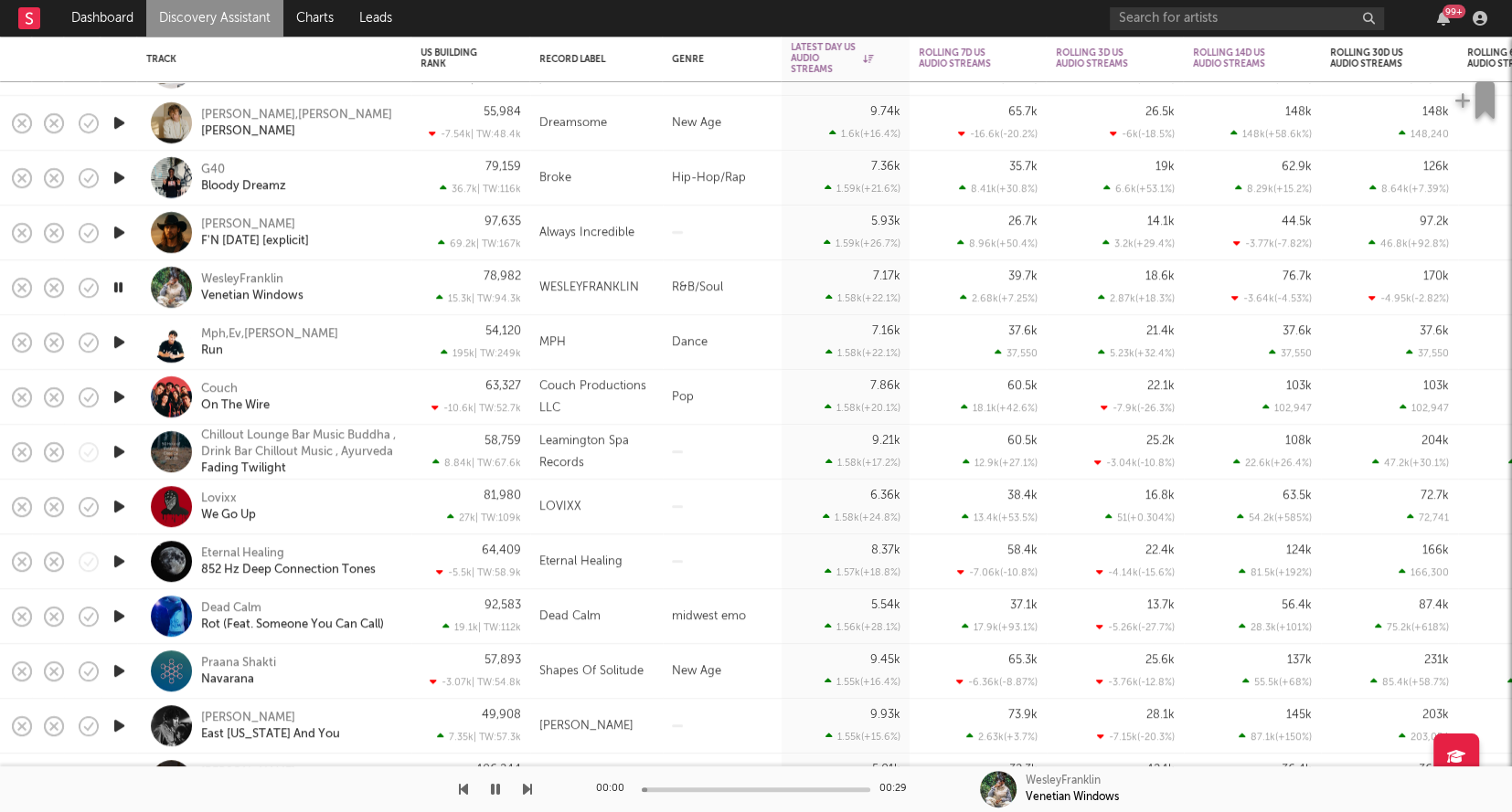
click at [115, 295] on icon "button" at bounding box center [118, 288] width 17 height 23
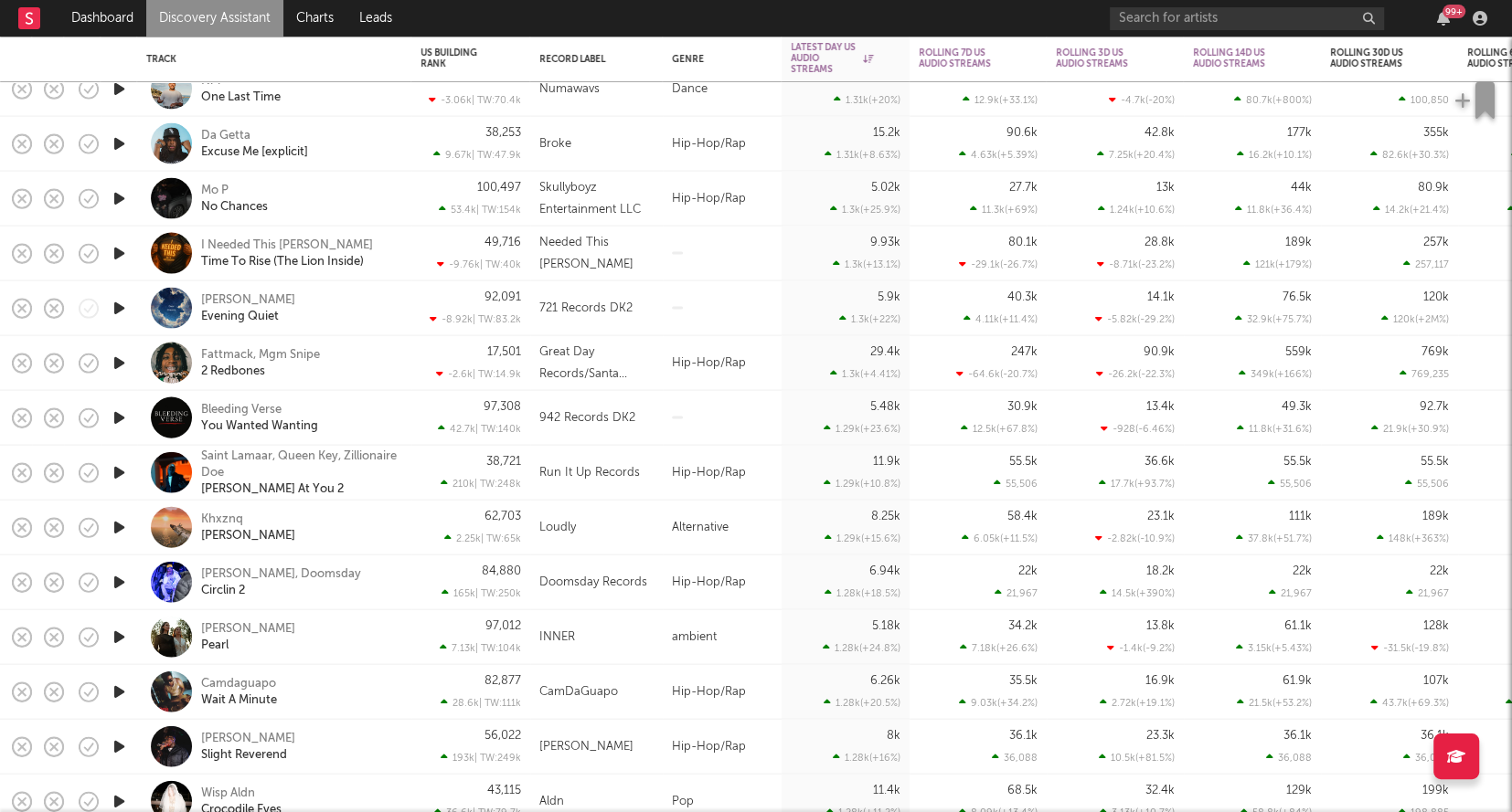
click at [114, 472] on icon "button" at bounding box center [119, 473] width 19 height 23
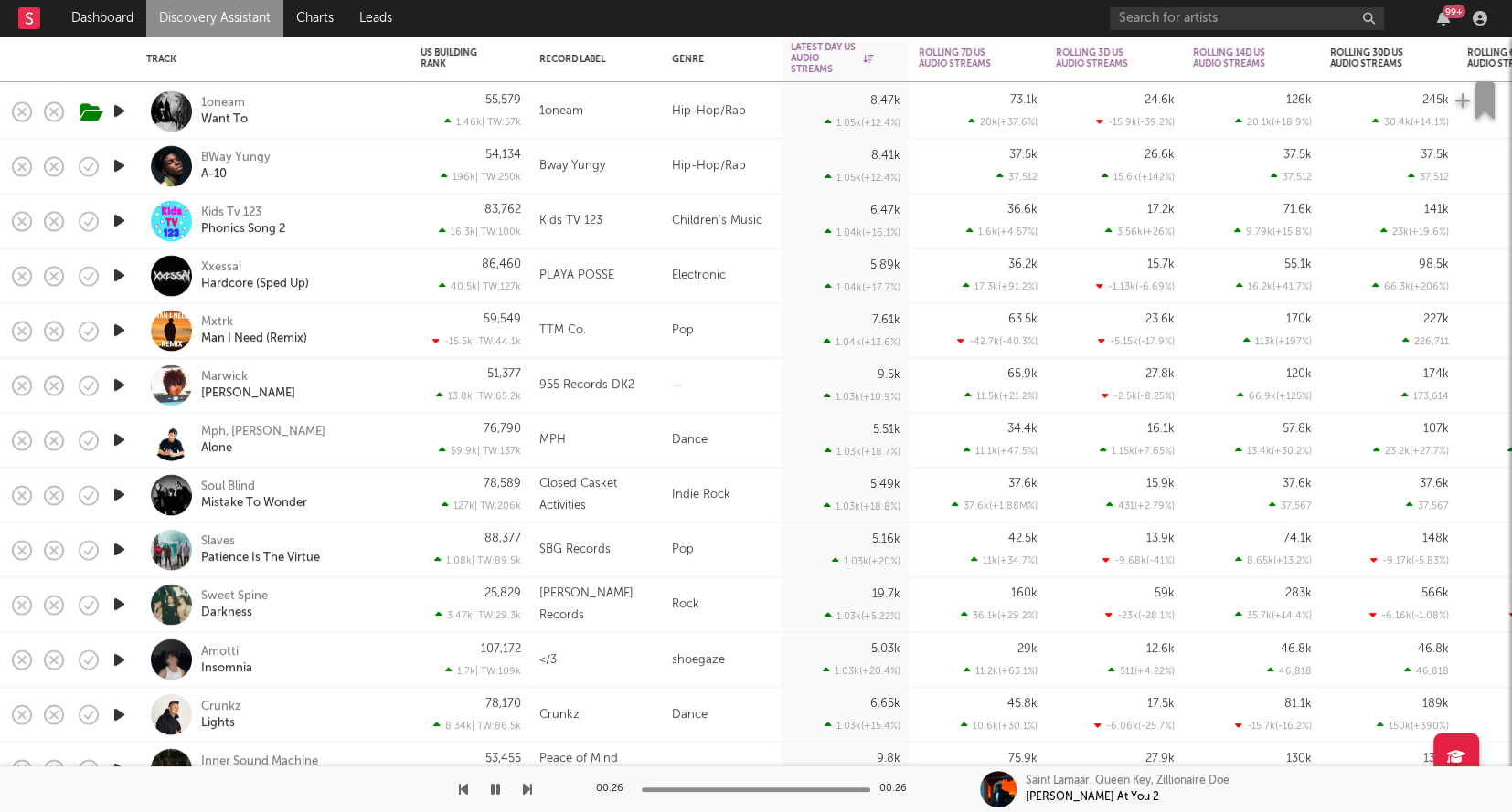
click at [118, 384] on icon "button" at bounding box center [119, 385] width 19 height 23
click at [118, 384] on icon "button" at bounding box center [118, 385] width 17 height 23
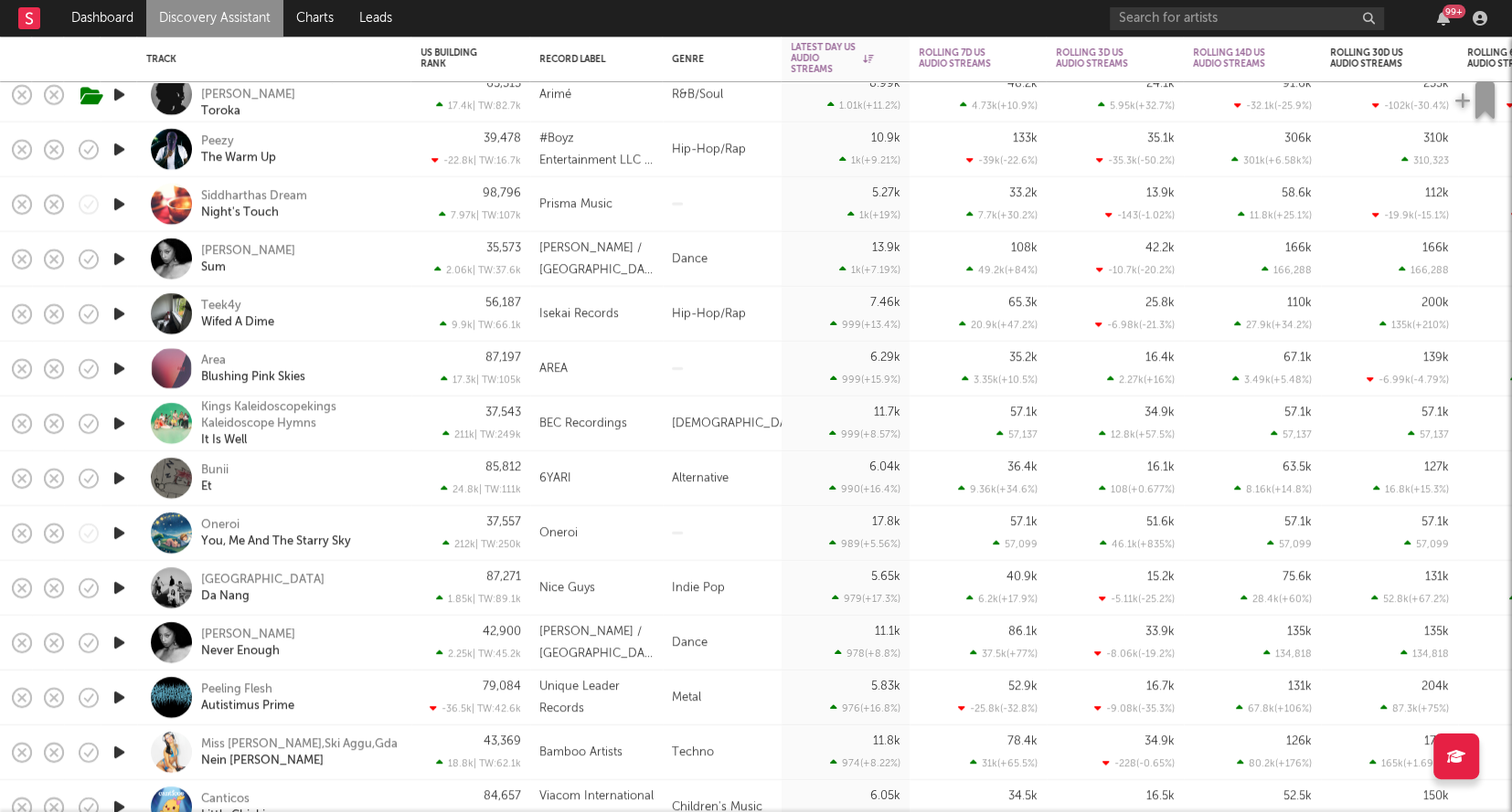
click at [118, 312] on icon "button" at bounding box center [119, 314] width 19 height 23
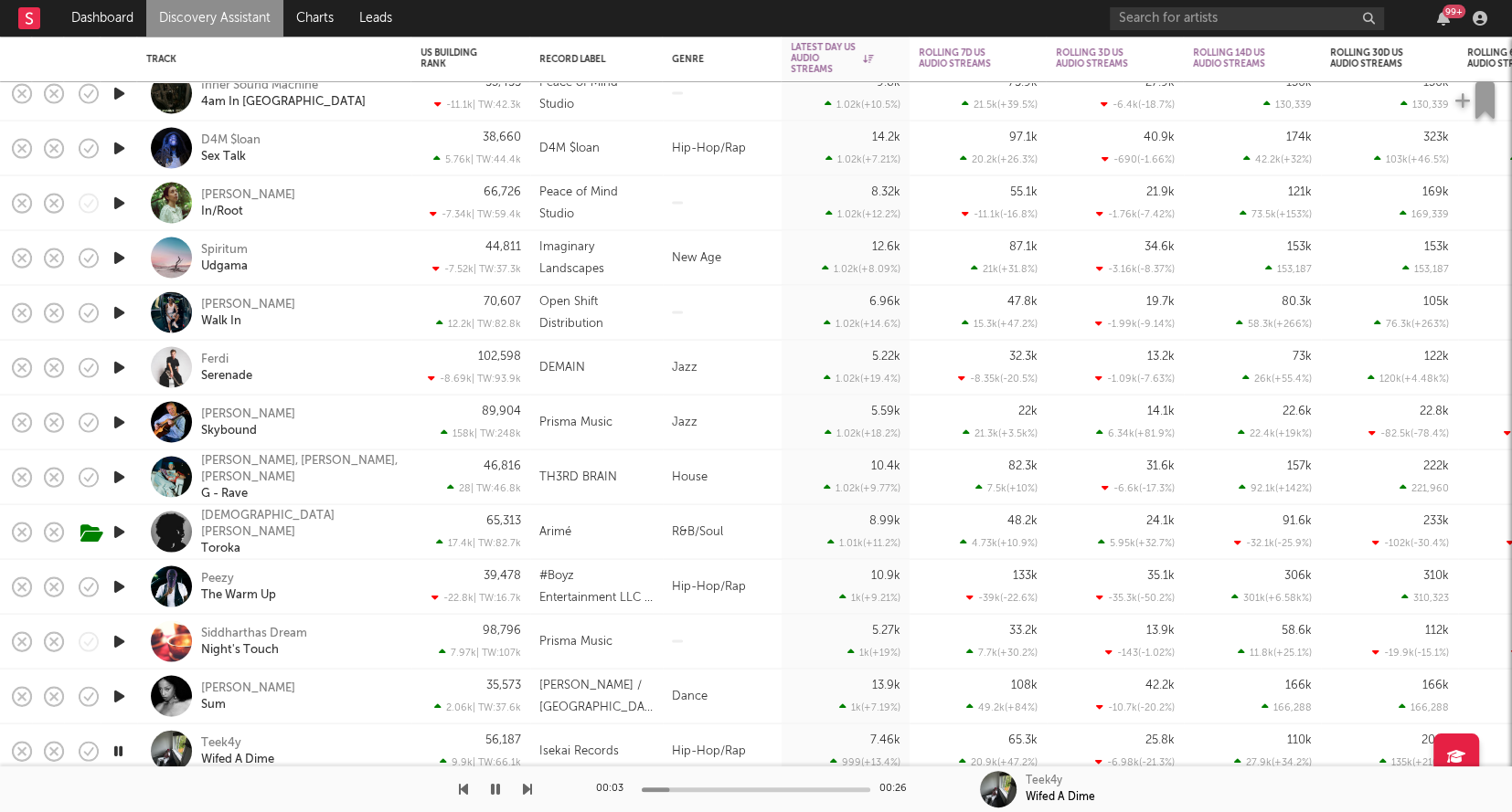
click at [117, 309] on icon "button" at bounding box center [119, 313] width 19 height 23
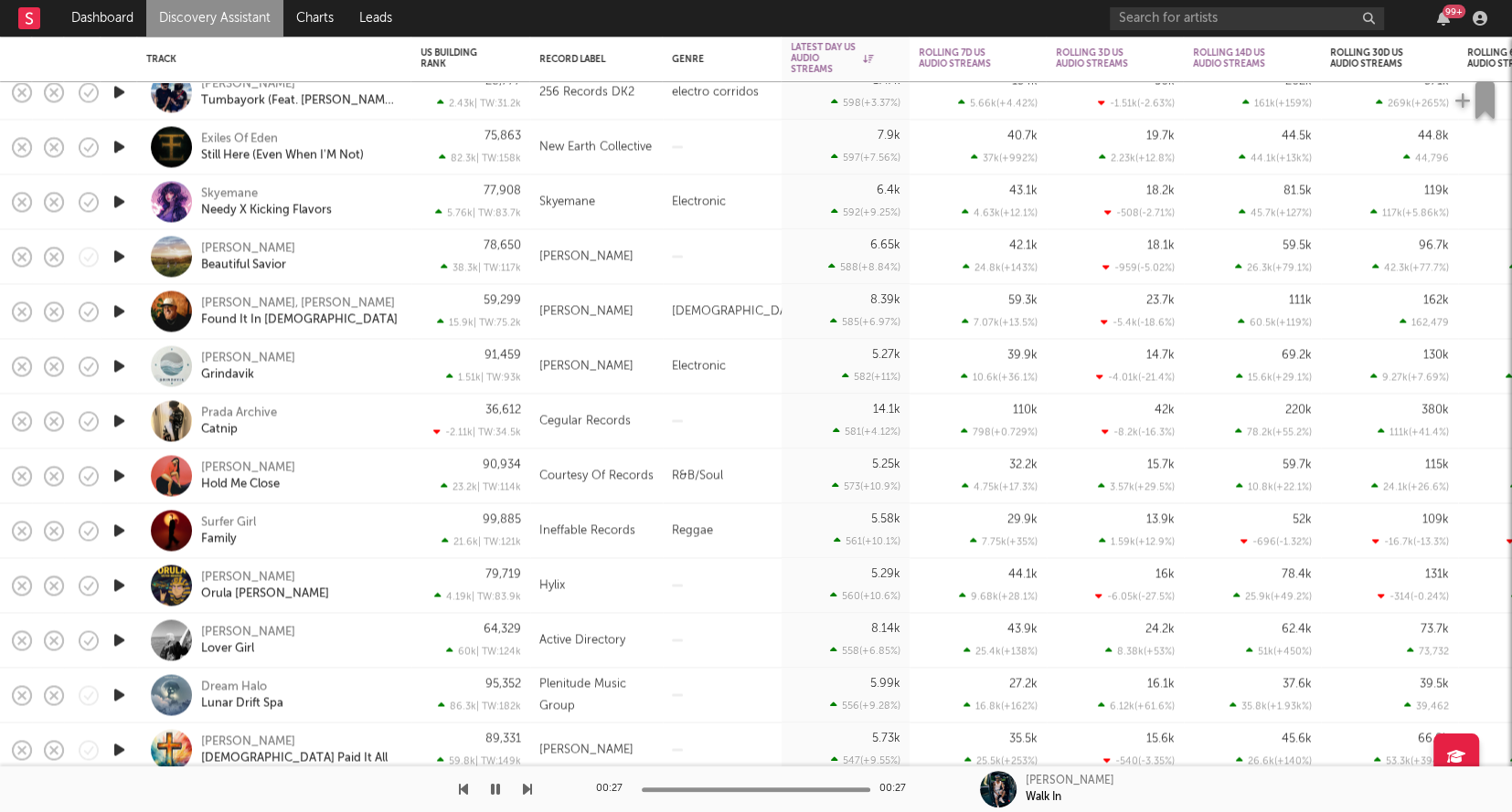
click at [114, 478] on icon "button" at bounding box center [119, 476] width 19 height 23
click at [114, 478] on icon "button" at bounding box center [118, 476] width 17 height 23
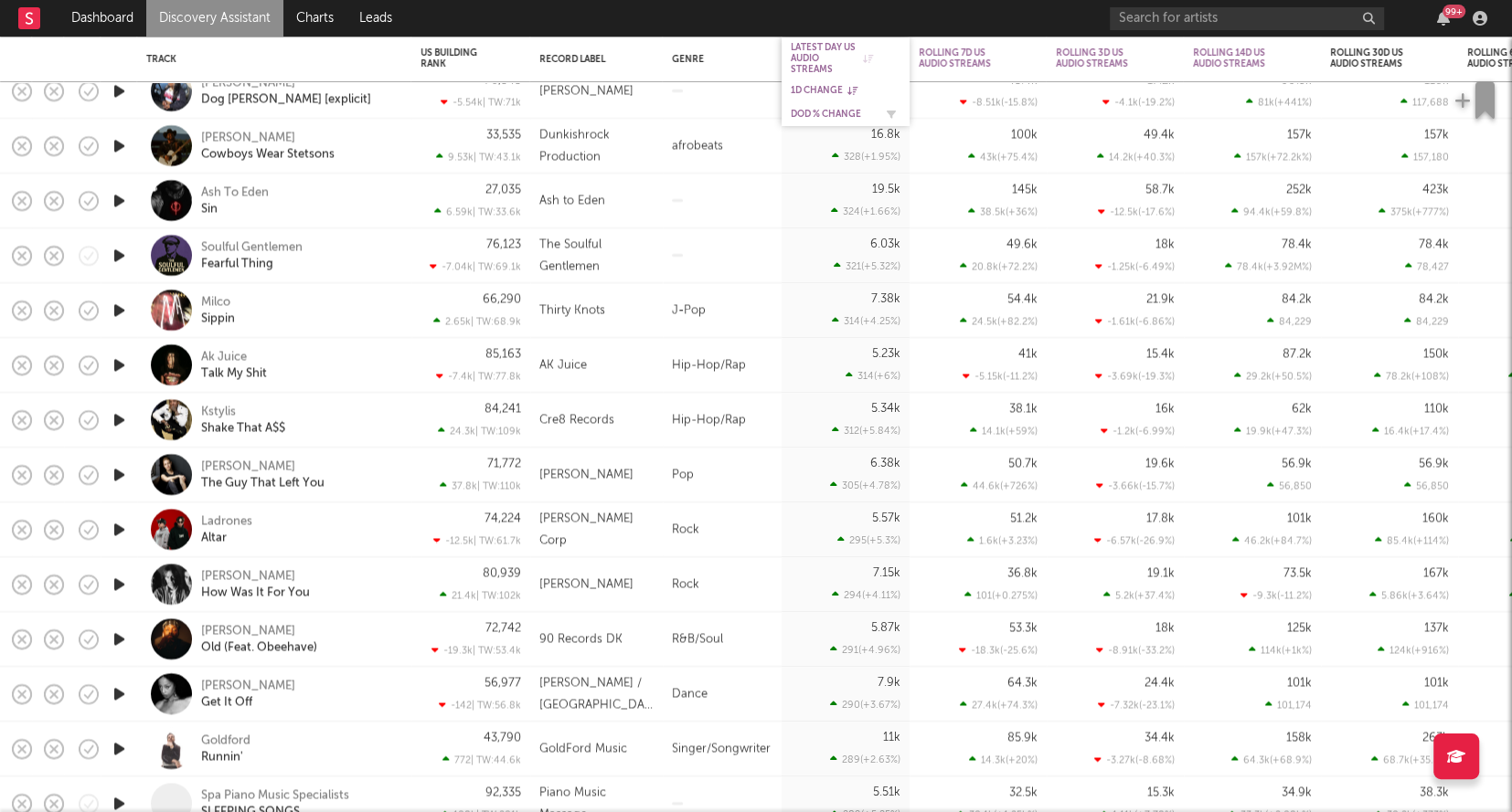
click at [827, 112] on div "DoD % Change" at bounding box center [831, 115] width 82 height 11
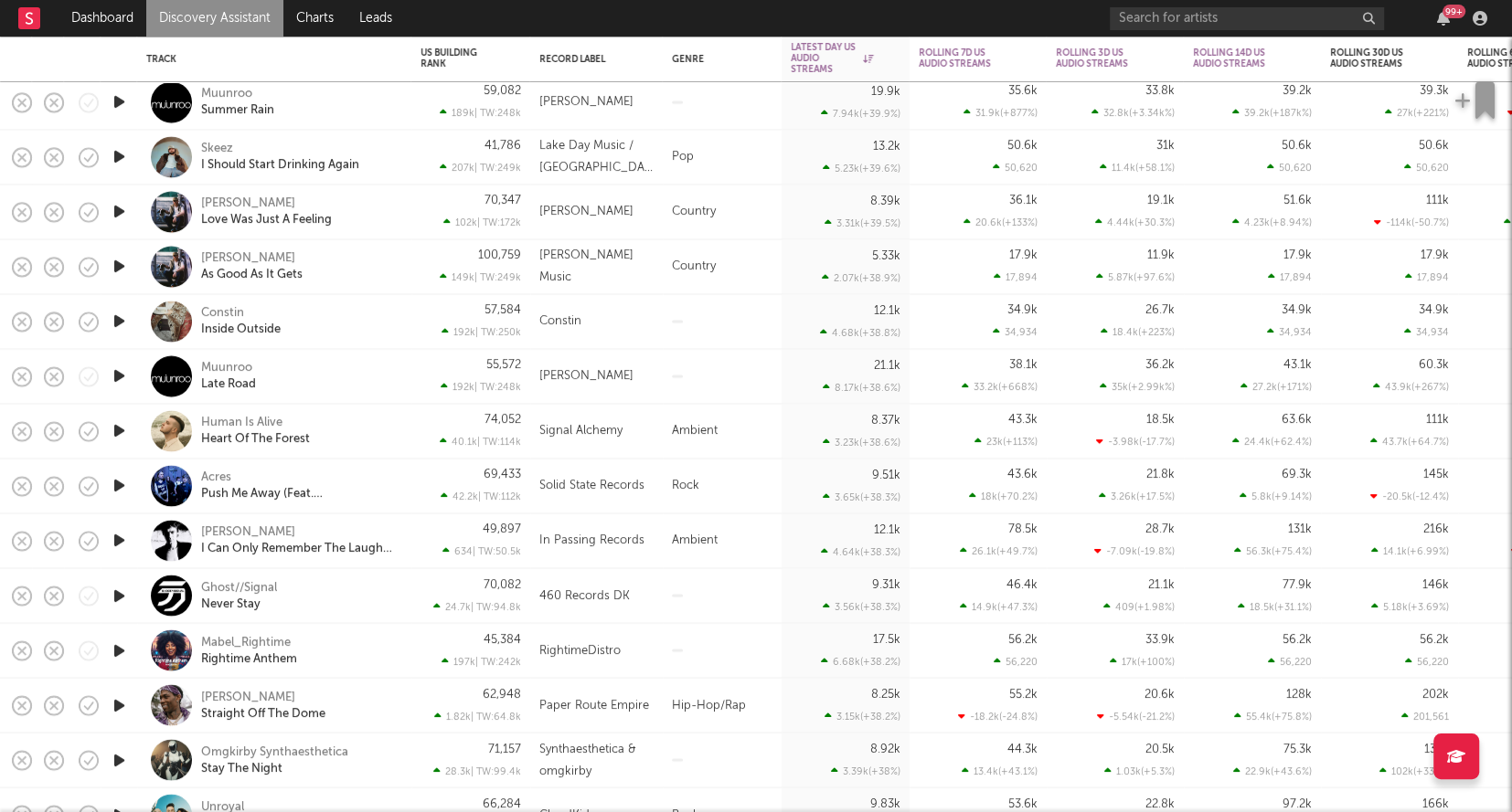
click at [114, 387] on icon "button" at bounding box center [119, 377] width 19 height 23
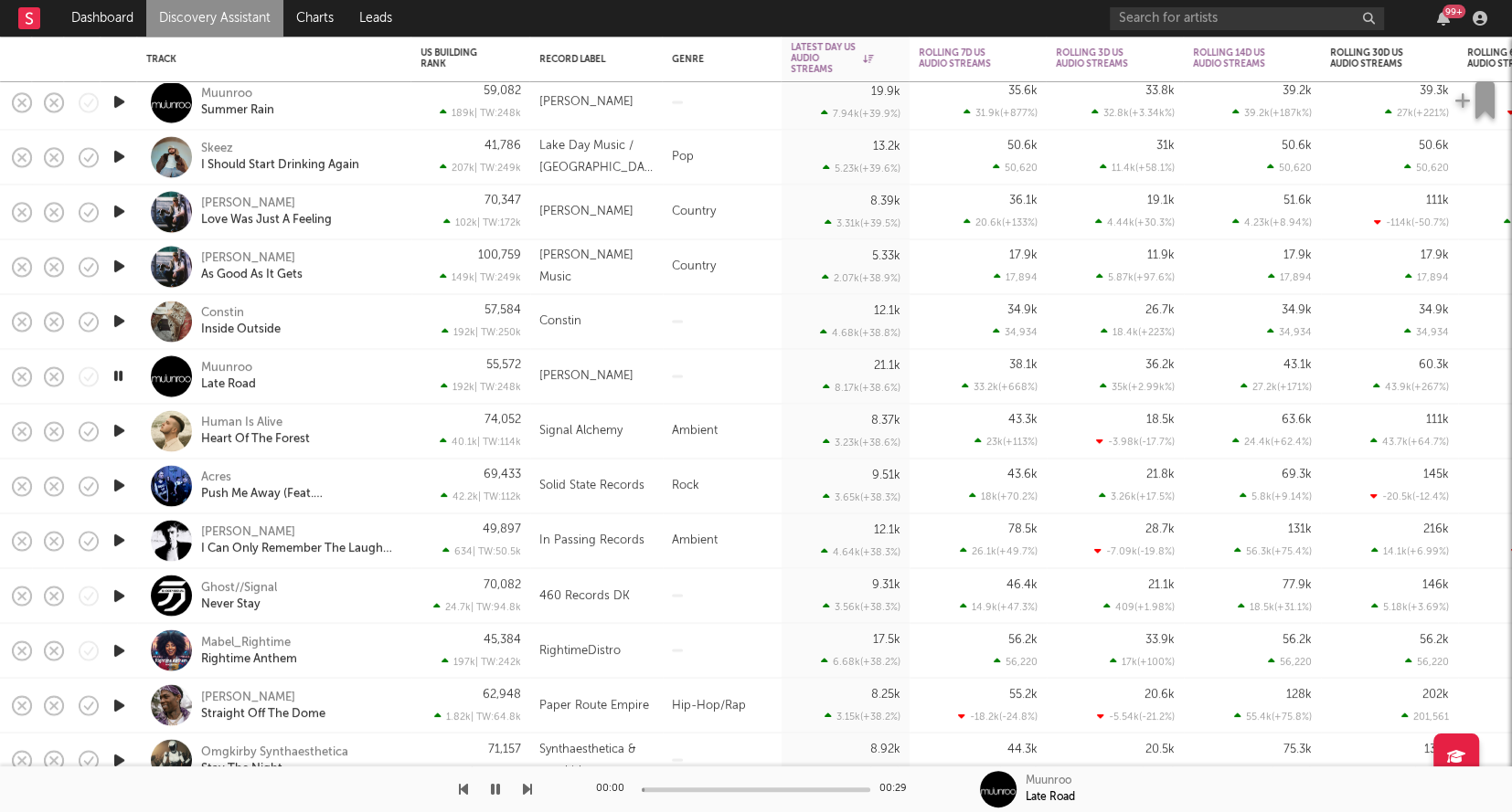
click at [117, 382] on icon "button" at bounding box center [118, 377] width 17 height 23
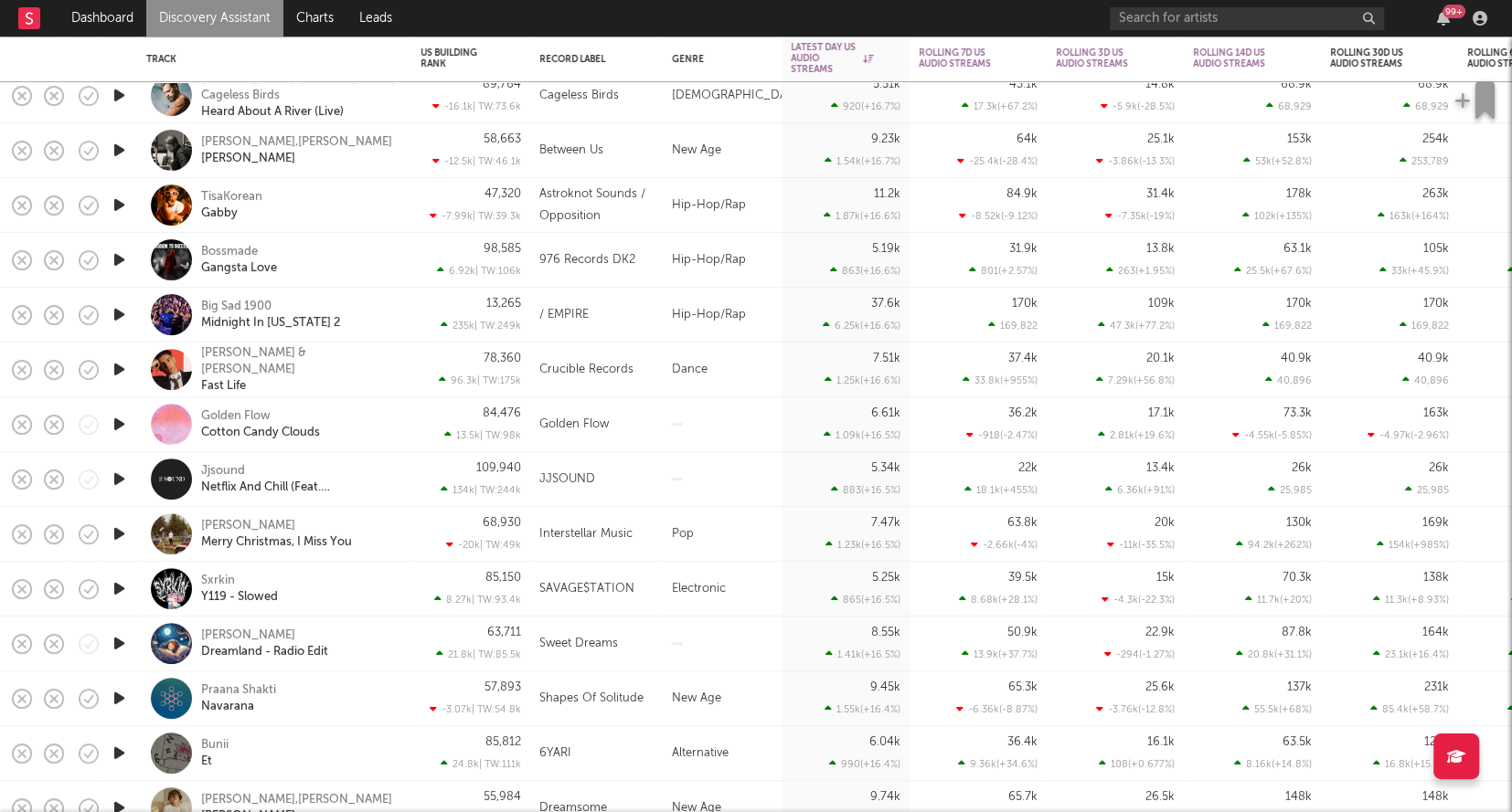
click at [115, 270] on icon "button" at bounding box center [119, 259] width 19 height 23
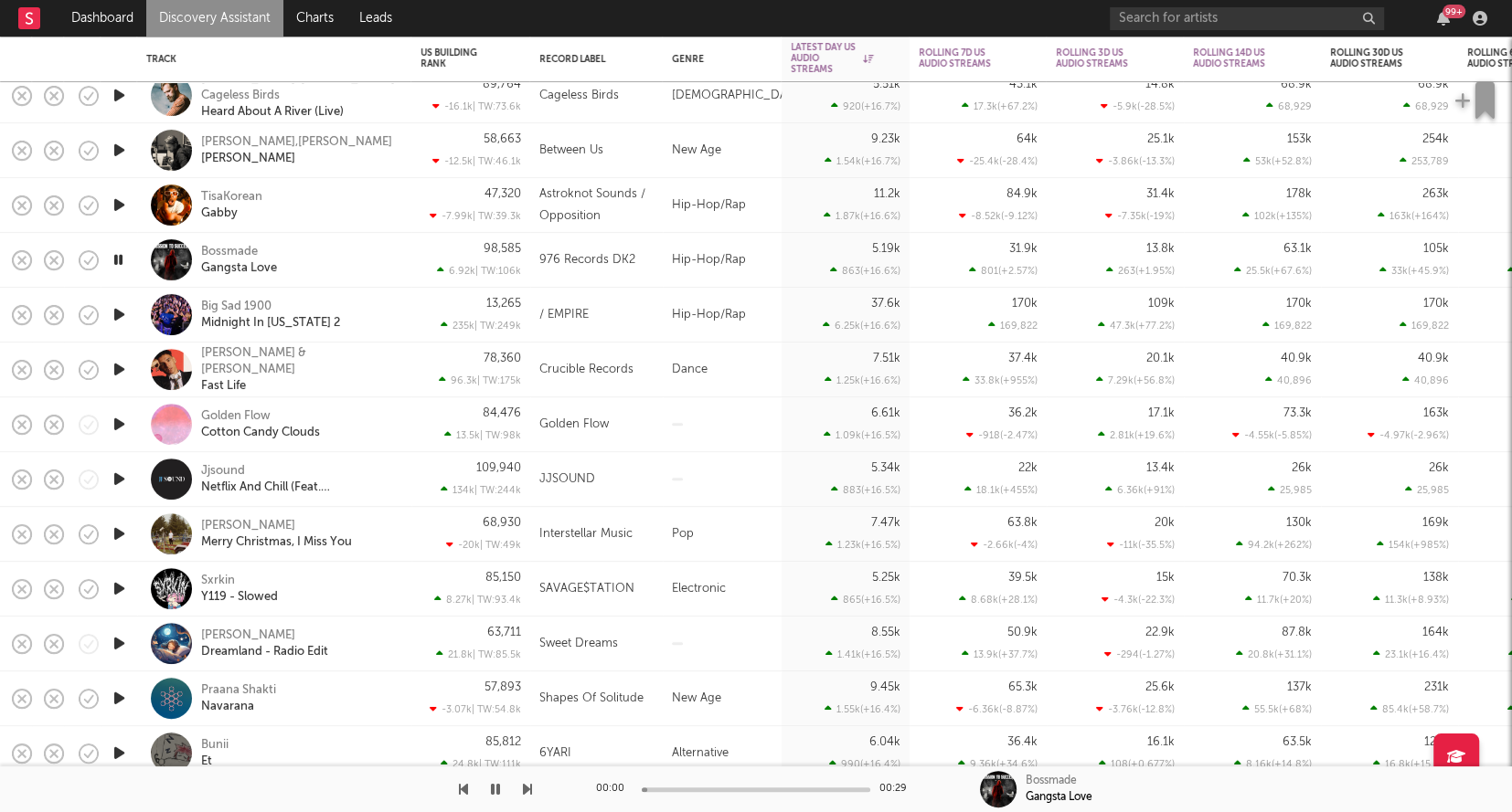
click at [115, 270] on icon "button" at bounding box center [118, 259] width 17 height 23
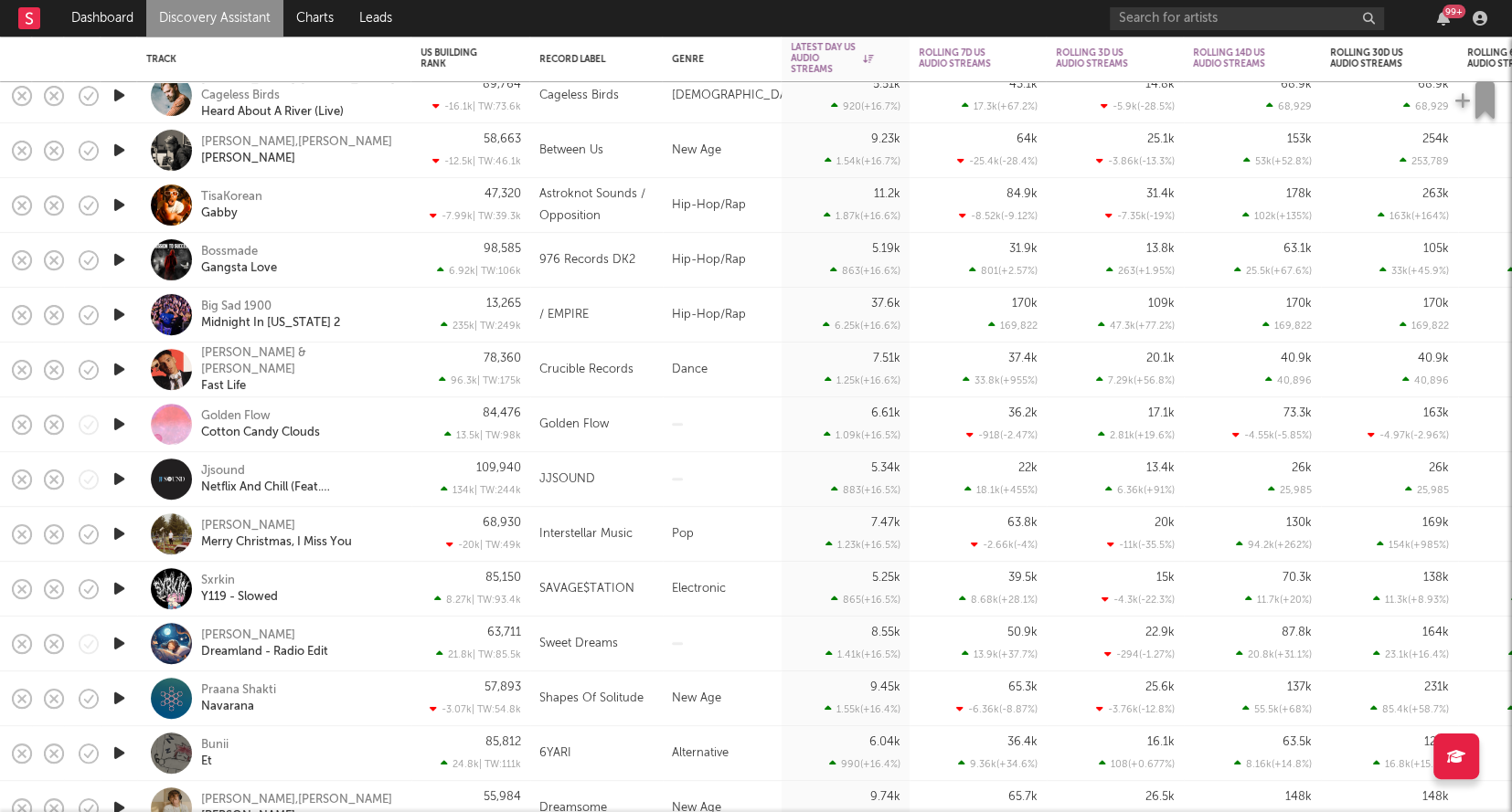
click at [115, 256] on icon "button" at bounding box center [119, 259] width 19 height 23
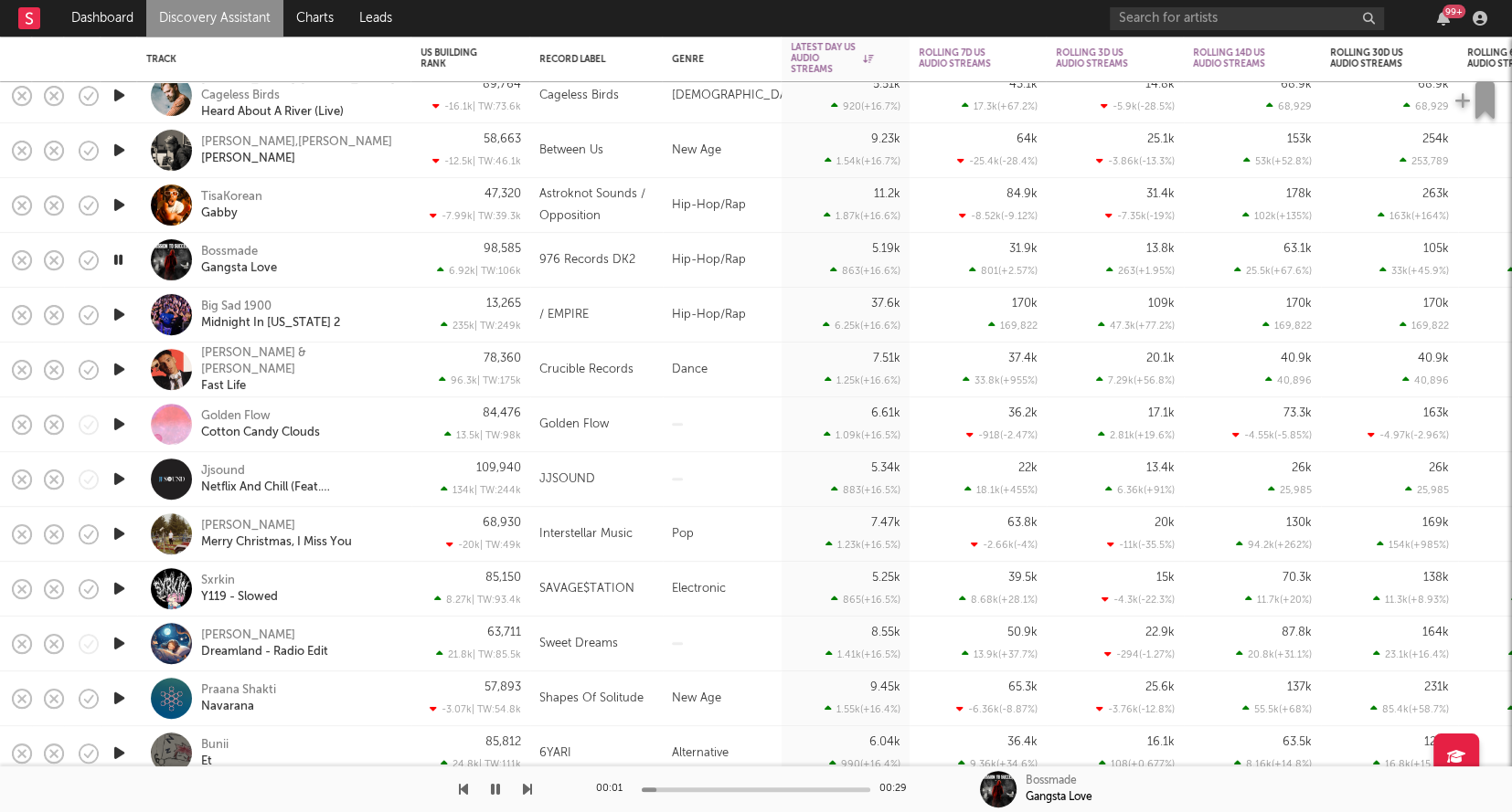
click at [115, 256] on icon "button" at bounding box center [118, 259] width 17 height 23
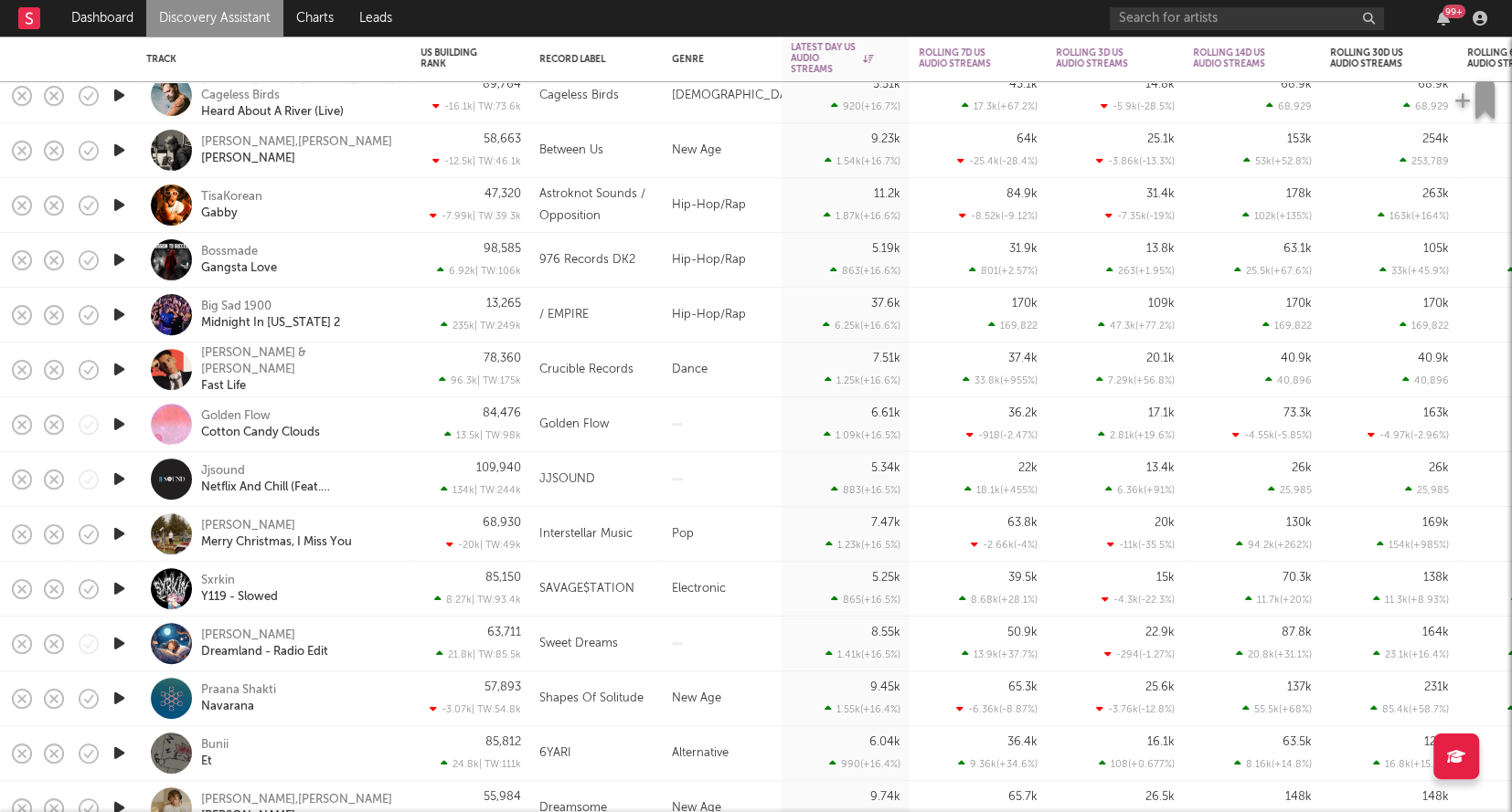
click at [119, 215] on icon "button" at bounding box center [119, 205] width 19 height 23
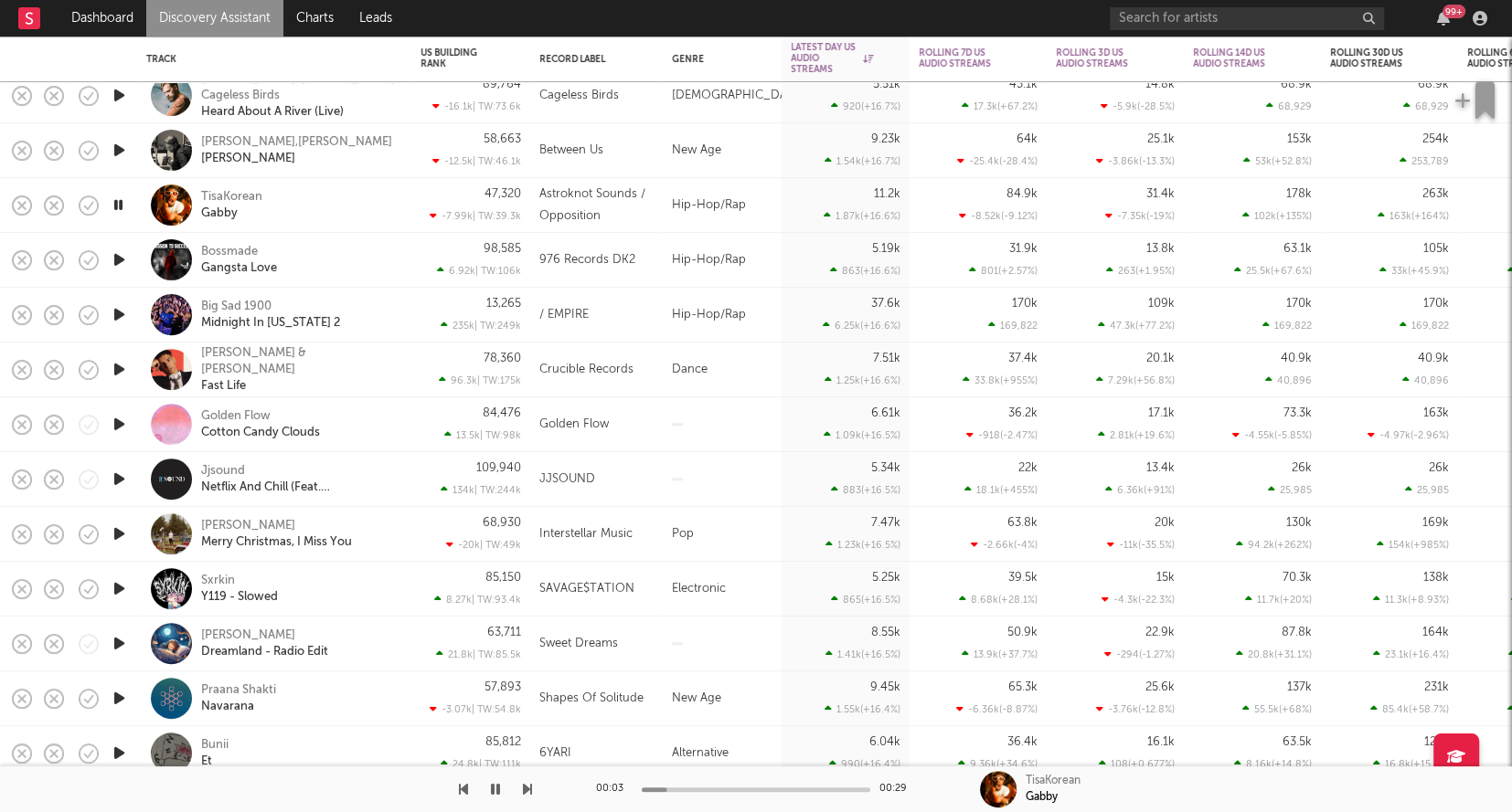
click at [115, 209] on icon "button" at bounding box center [118, 205] width 17 height 23
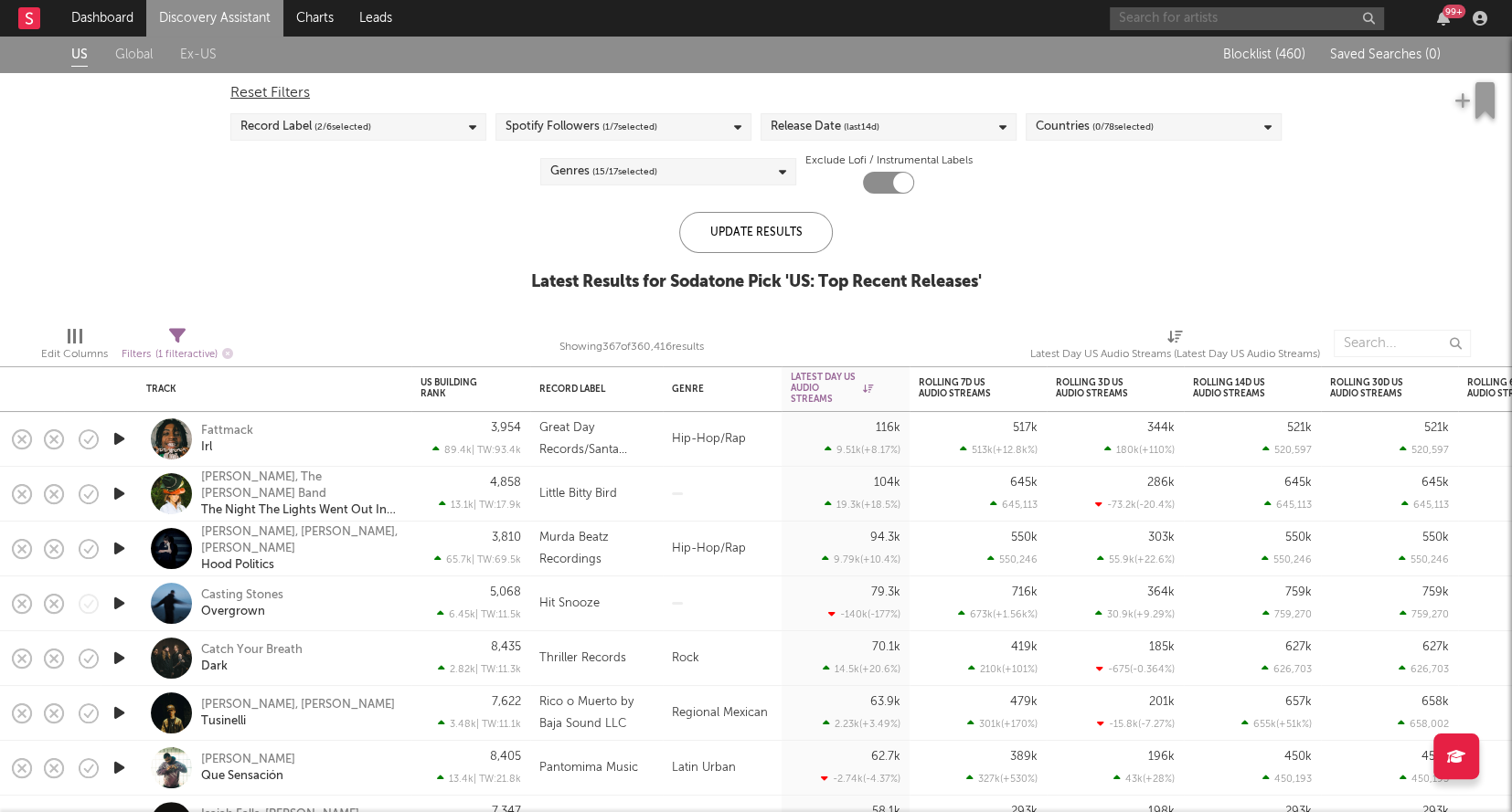
click at [1198, 18] on input "text" at bounding box center [1247, 19] width 275 height 23
click at [112, 23] on link "Dashboard" at bounding box center [102, 18] width 87 height 37
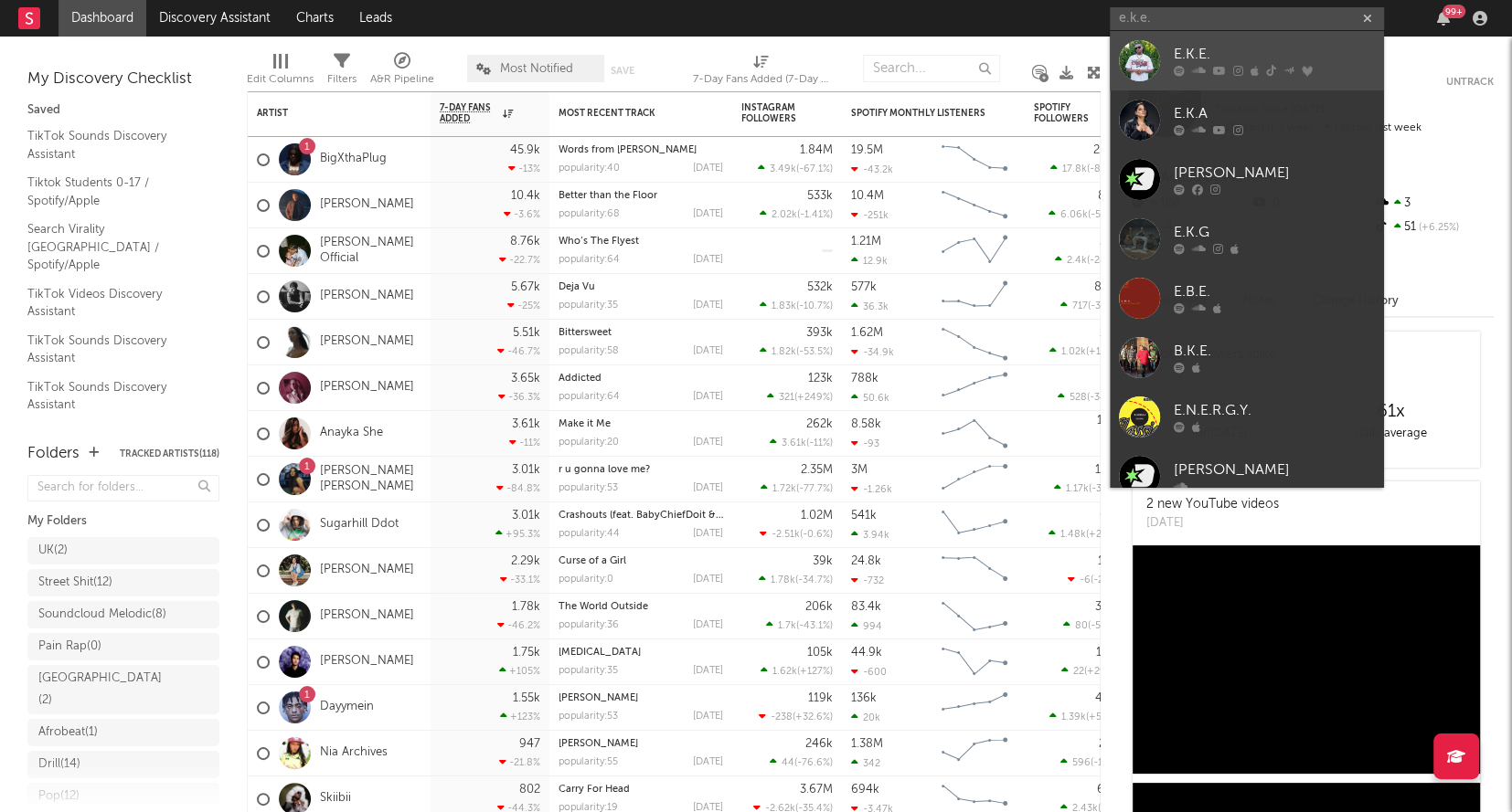
type input "e.k.e."
click at [1212, 38] on link "E.K.E." at bounding box center [1247, 60] width 275 height 59
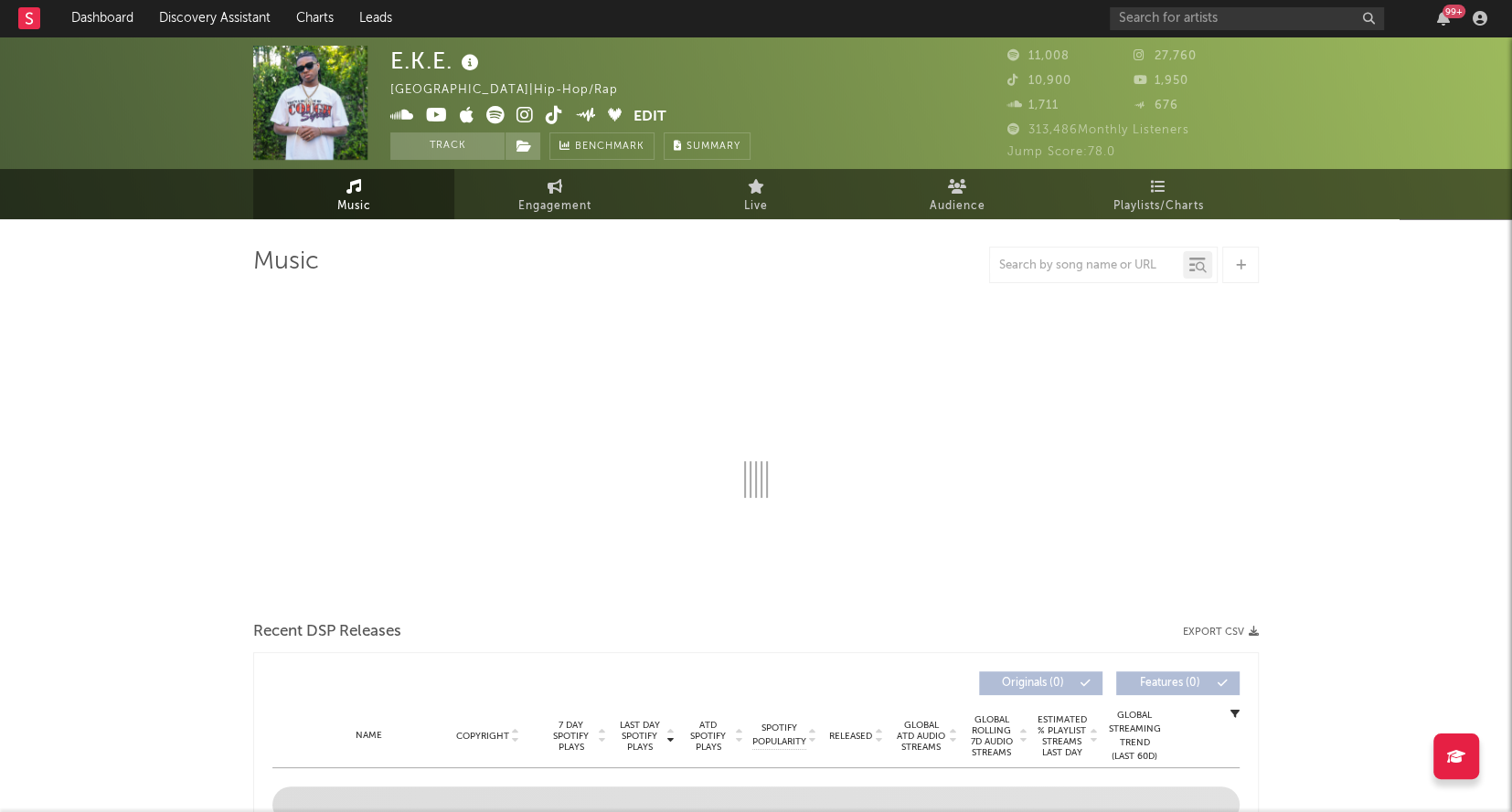
select select "6m"
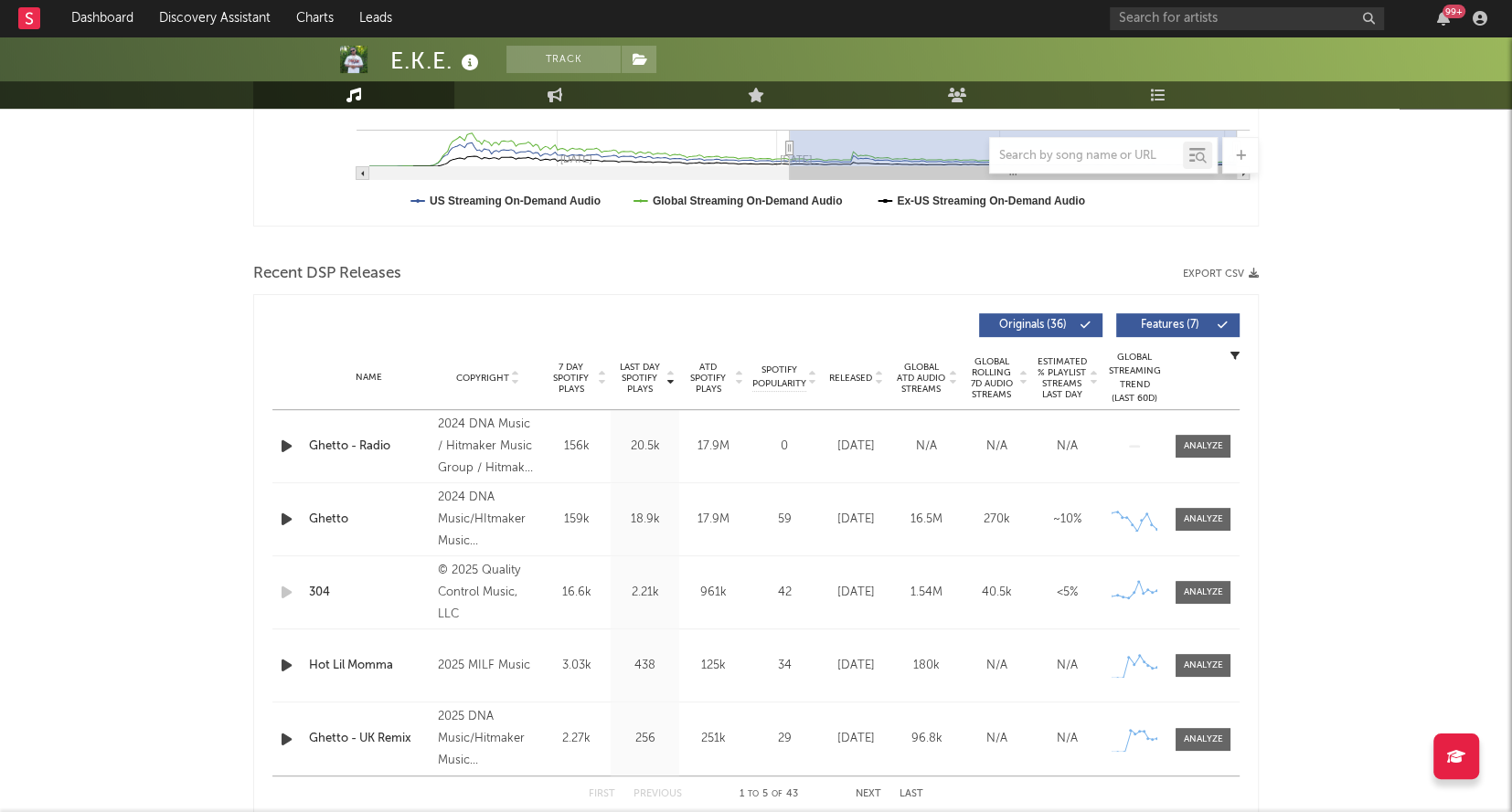
scroll to position [571, 0]
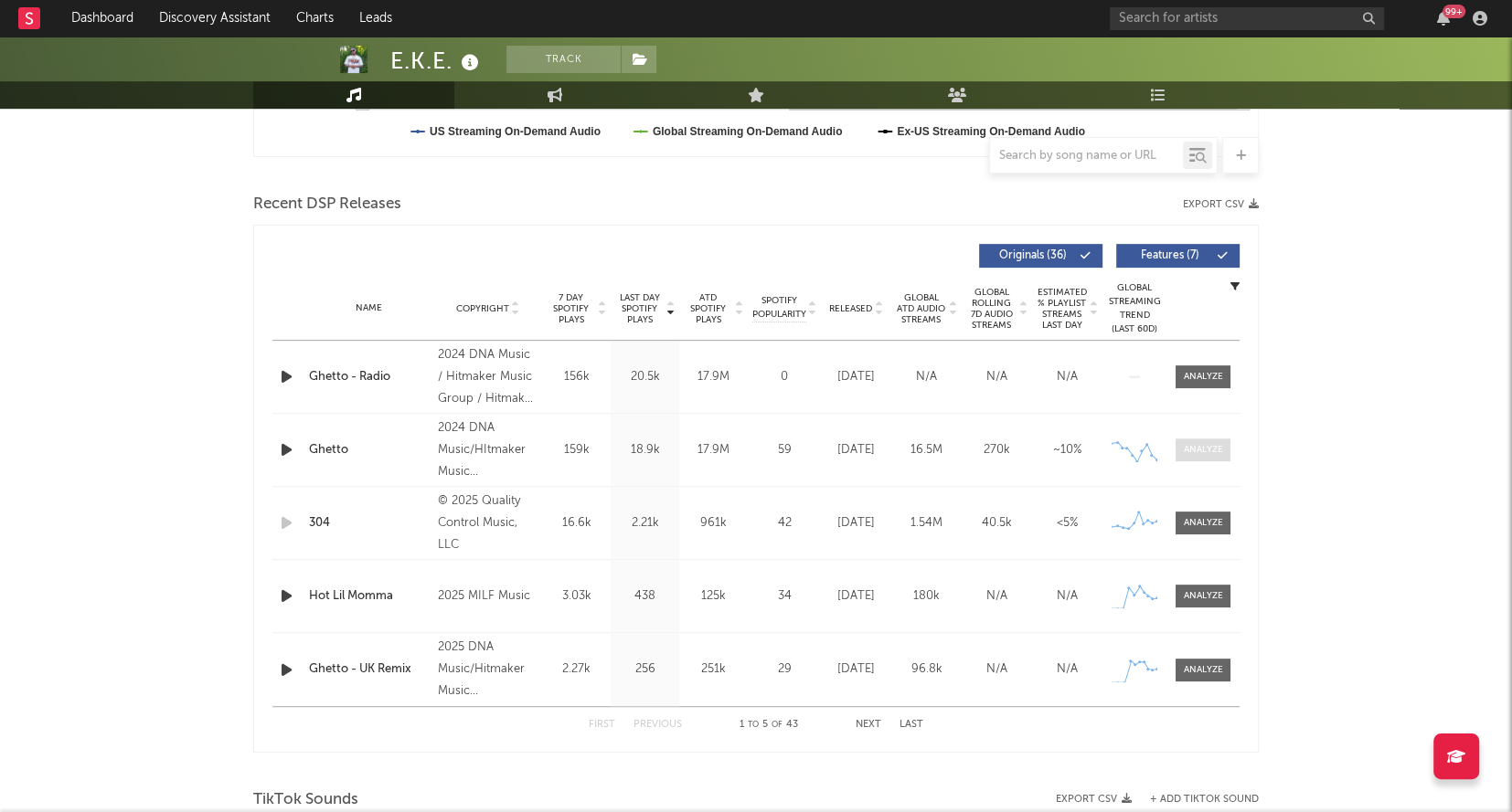
click at [1223, 448] on span at bounding box center [1203, 450] width 55 height 23
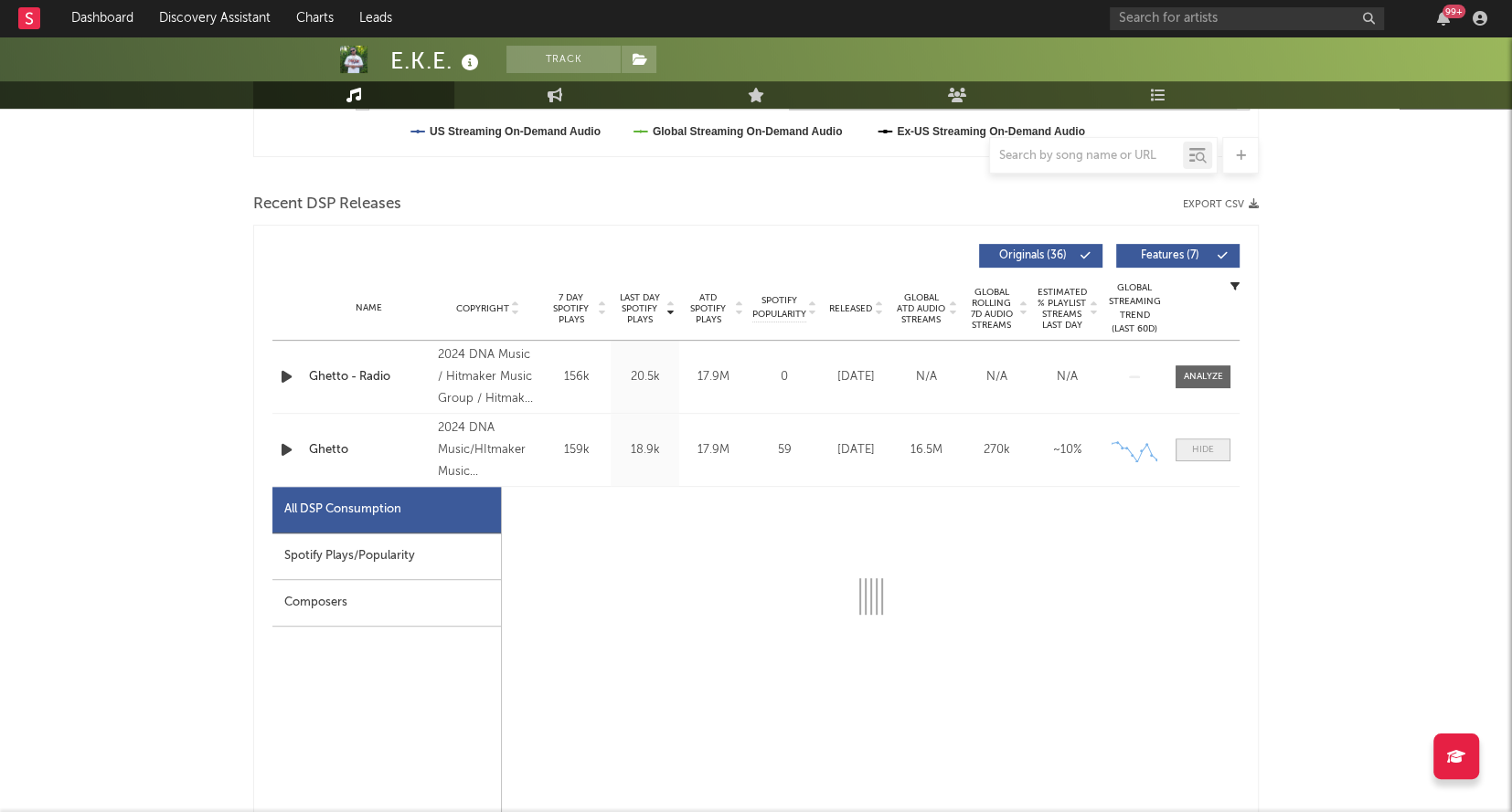
select select "6m"
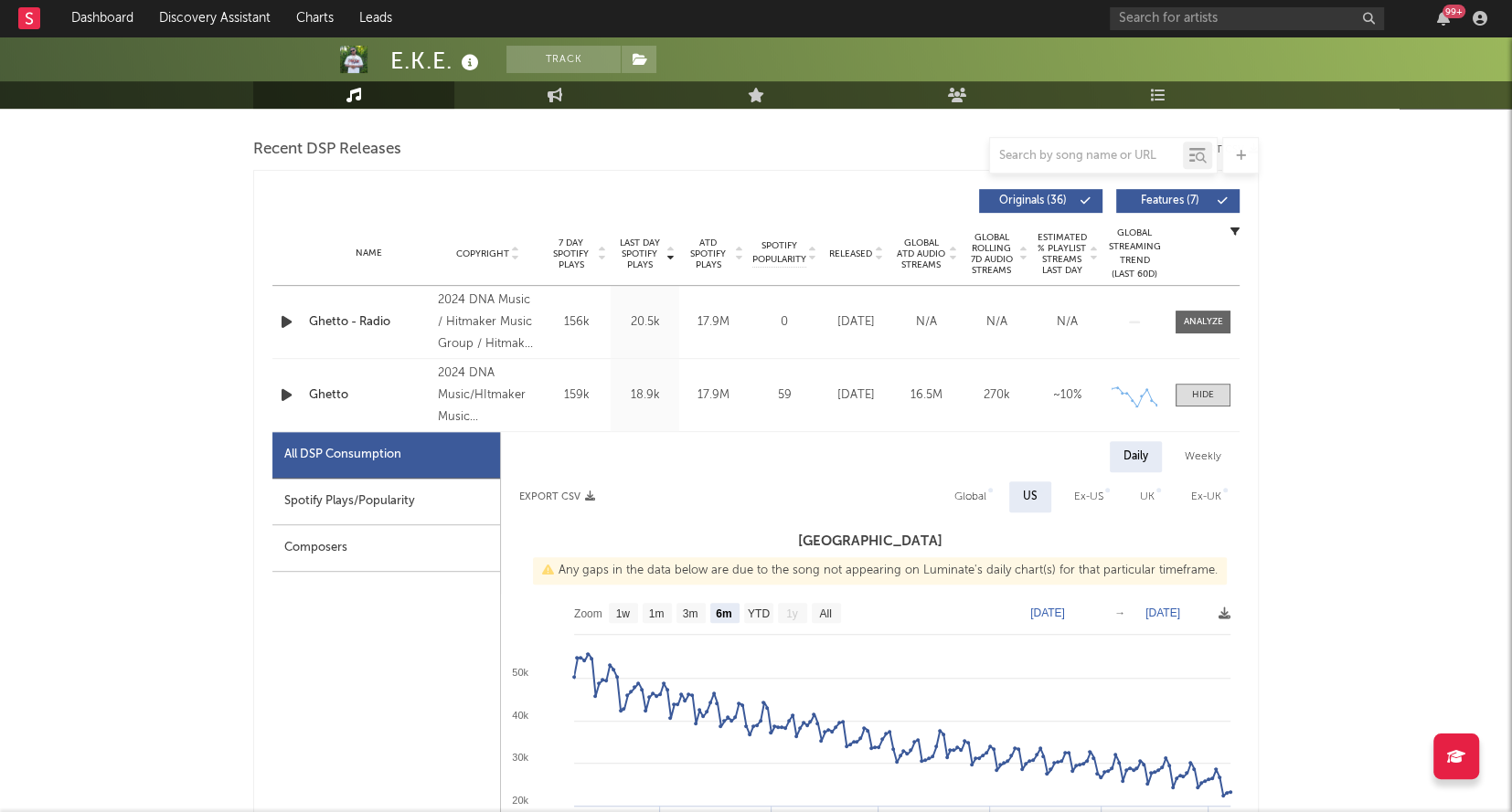
scroll to position [621, 0]
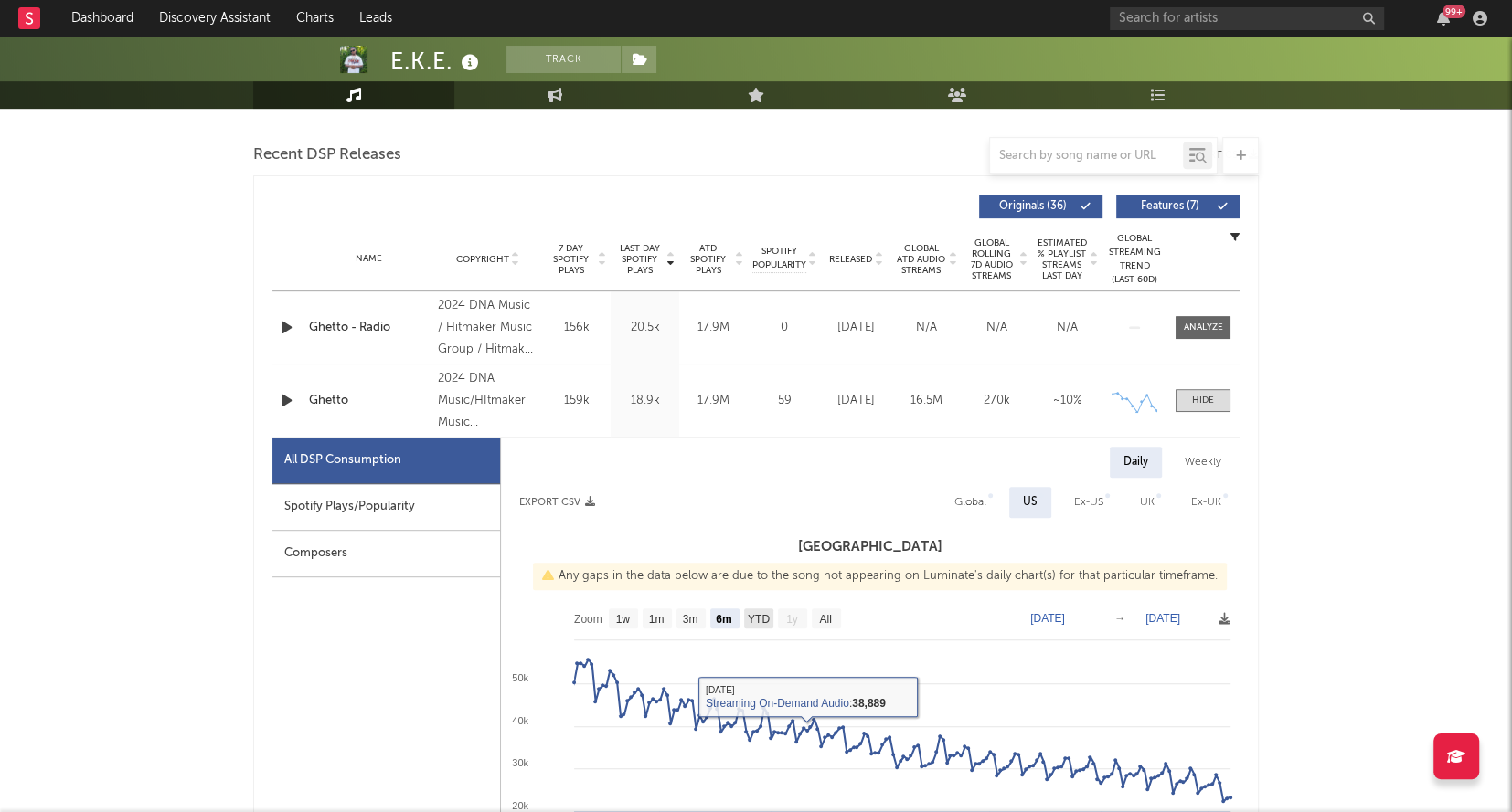
click at [759, 613] on text "YTD" at bounding box center [758, 619] width 22 height 13
select select "YTD"
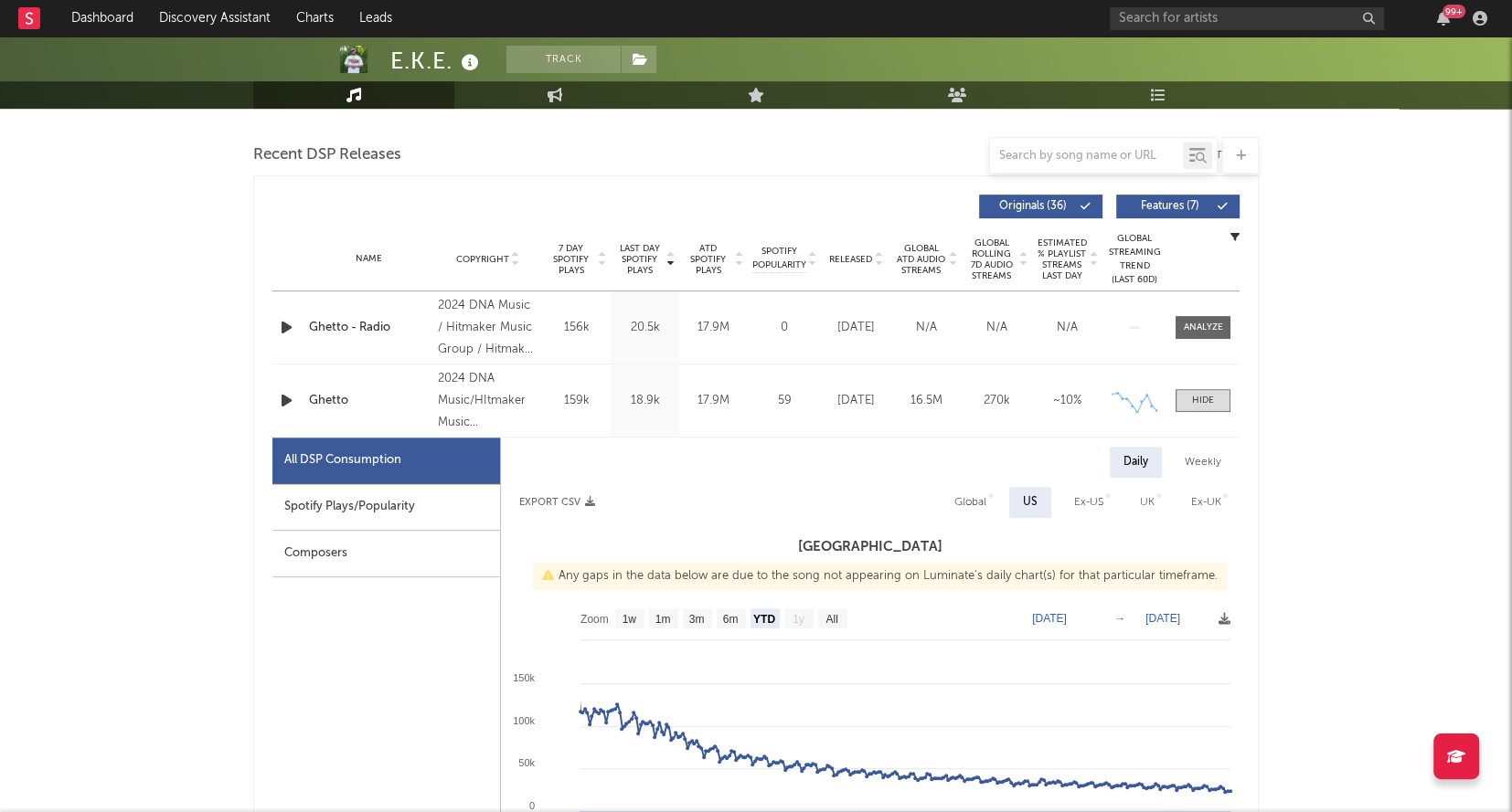
click at [807, 617] on rect at bounding box center [798, 617] width 29 height 20
click at [831, 617] on text "All" at bounding box center [831, 619] width 12 height 13
select select "All"
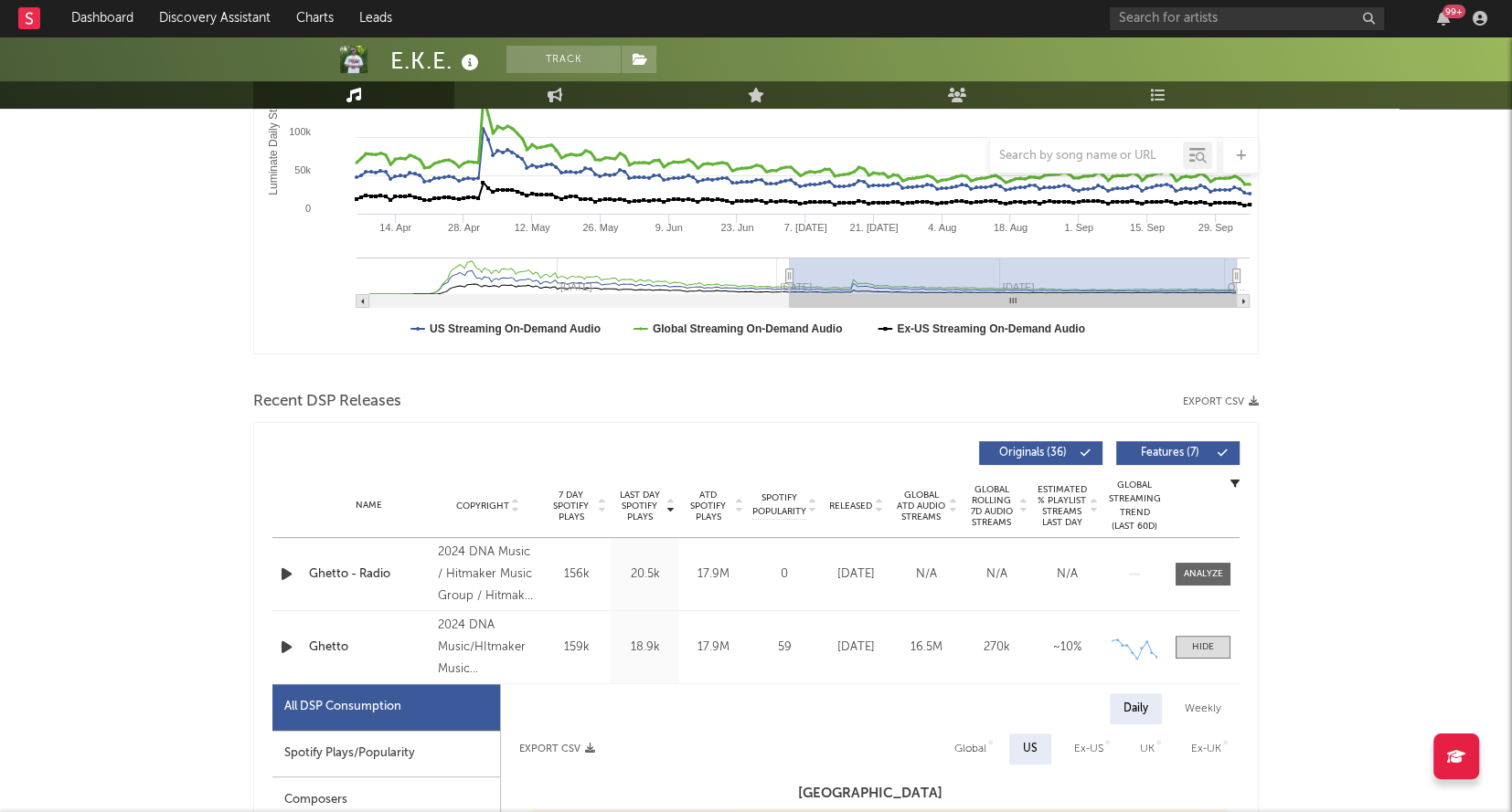
scroll to position [376, 0]
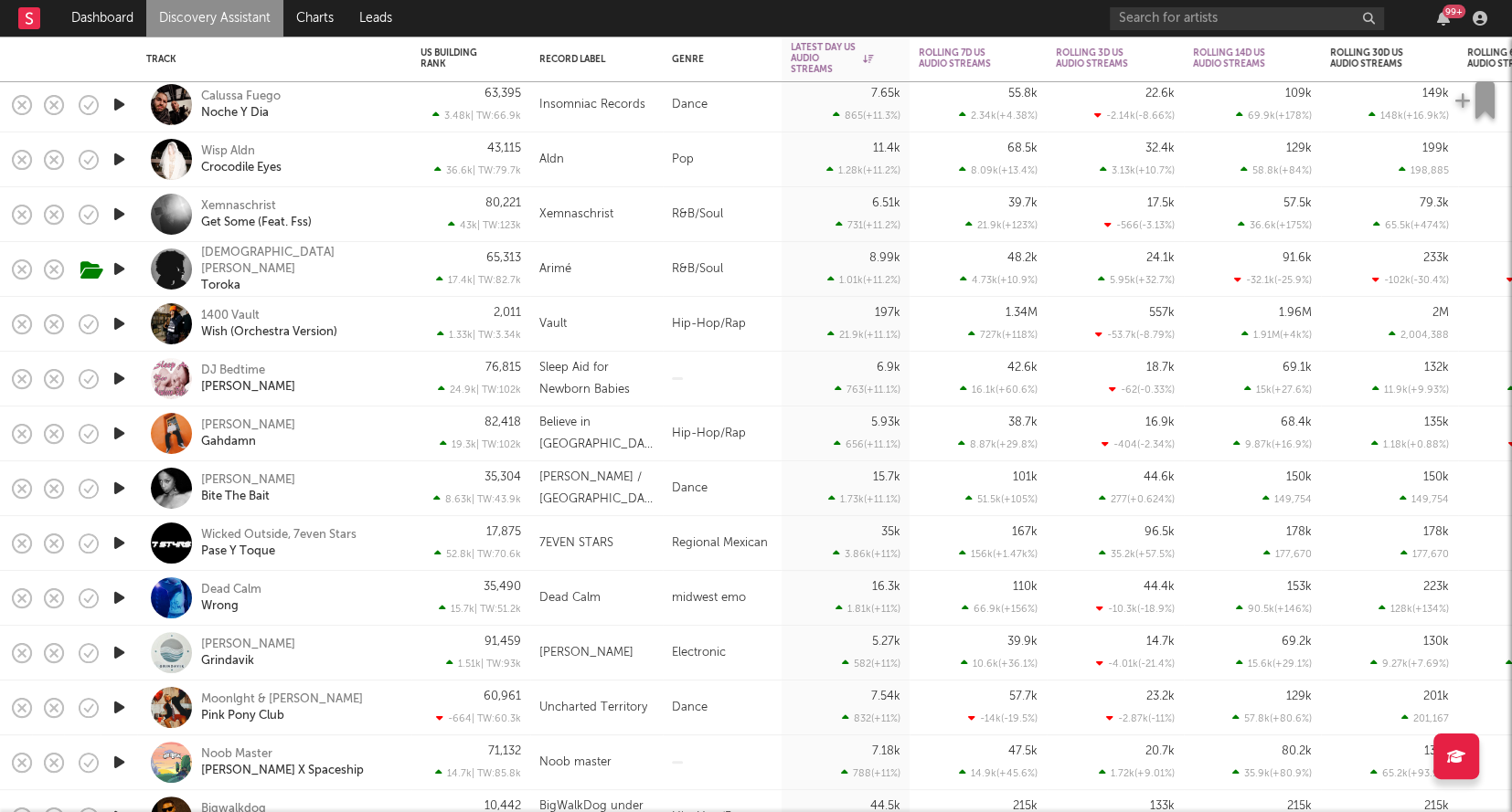
click at [119, 437] on icon "button" at bounding box center [119, 433] width 19 height 23
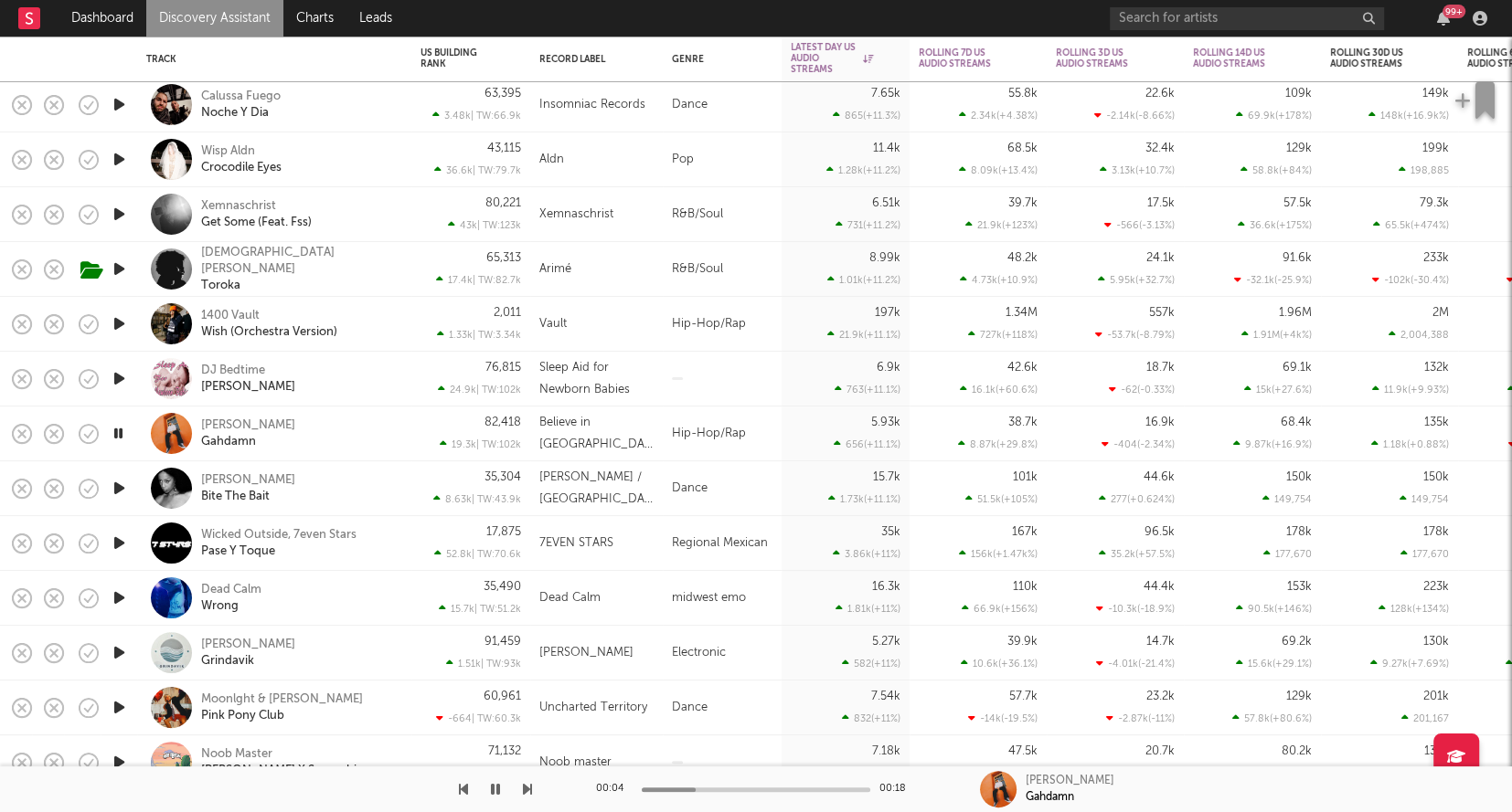
click at [119, 430] on icon "button" at bounding box center [118, 433] width 17 height 23
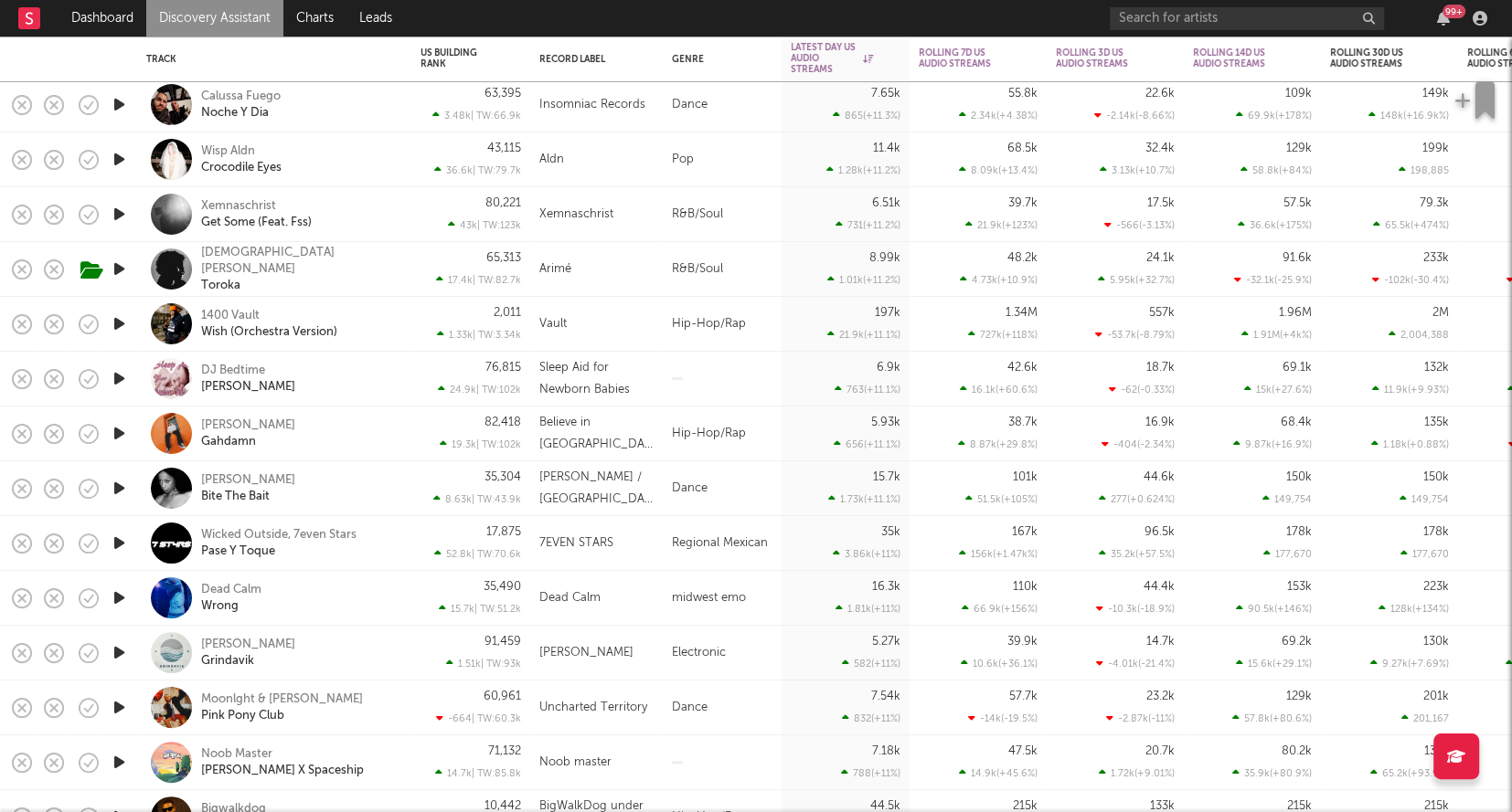
click at [115, 491] on icon "button" at bounding box center [119, 488] width 19 height 23
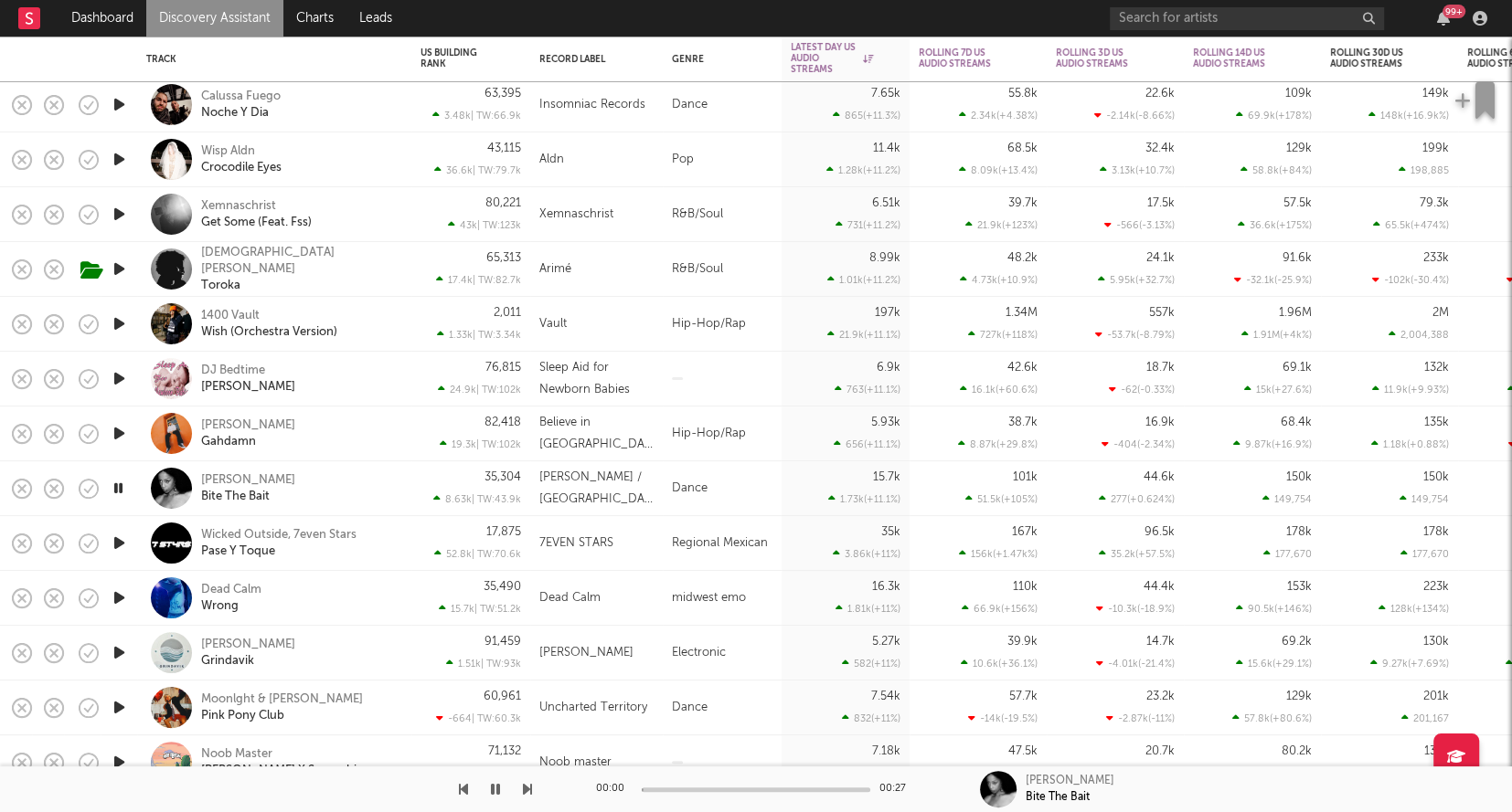
click at [115, 491] on icon "button" at bounding box center [118, 488] width 17 height 23
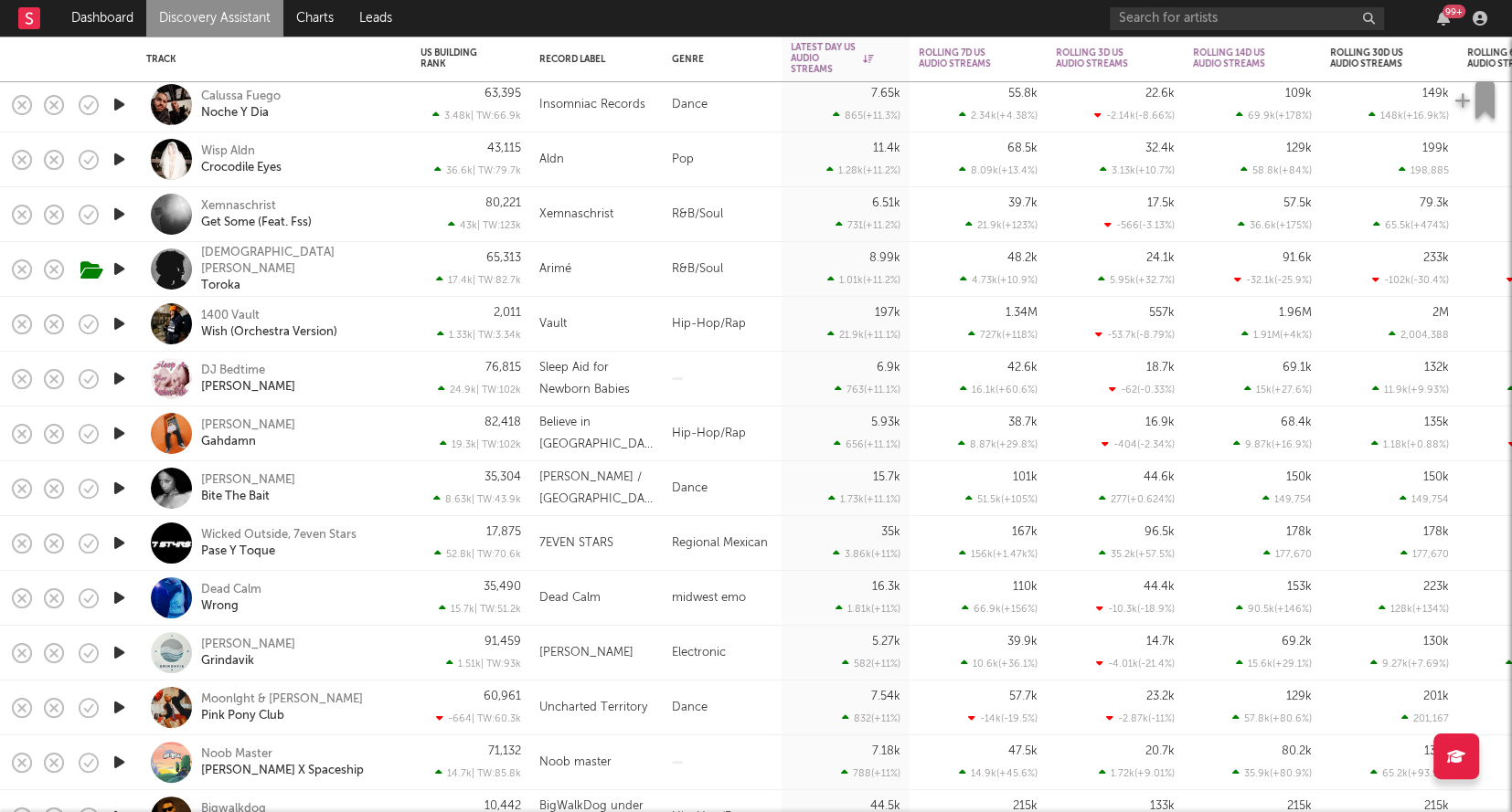
click at [116, 445] on div at bounding box center [118, 434] width 37 height 55
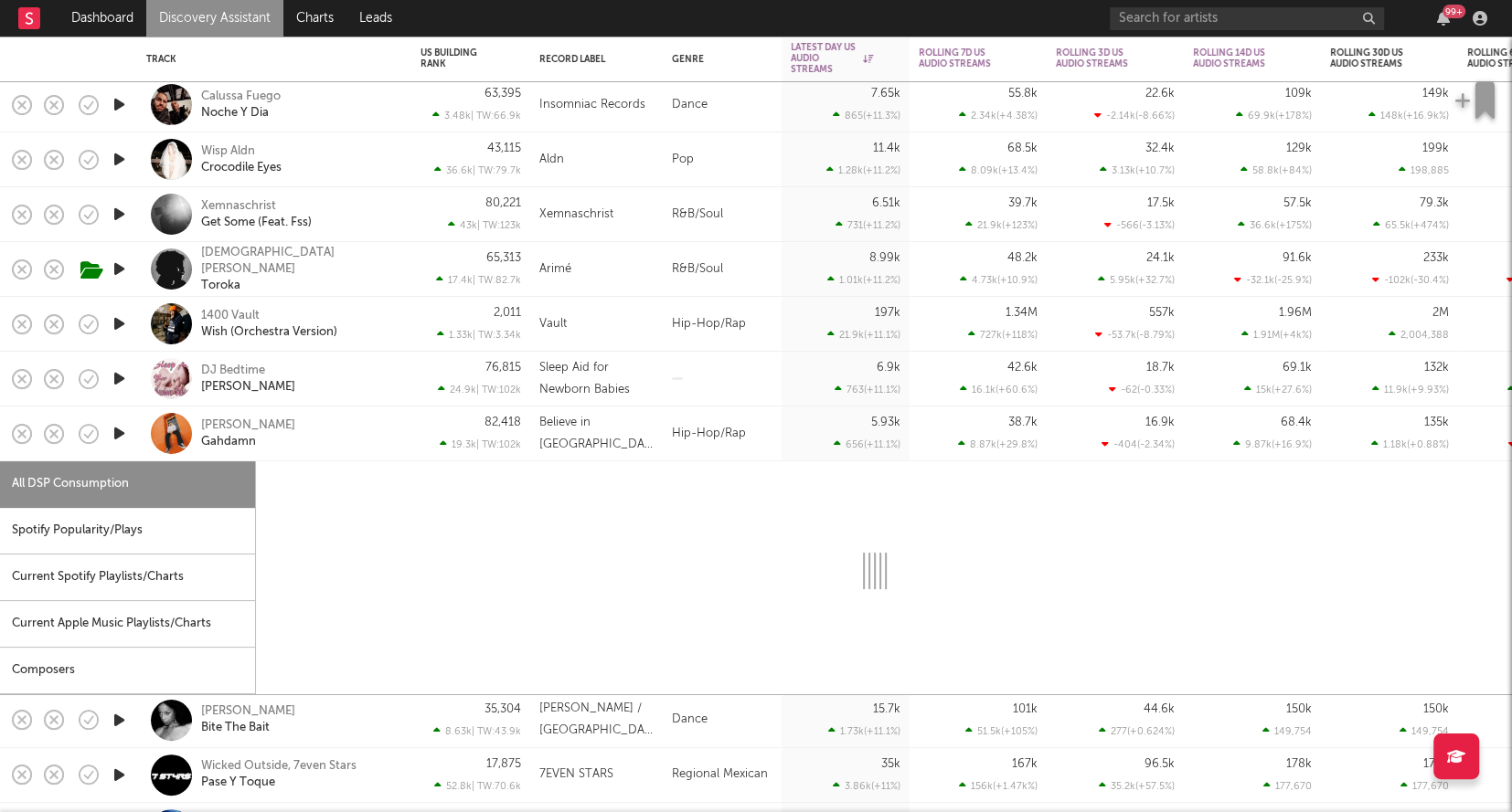
select select "6m"
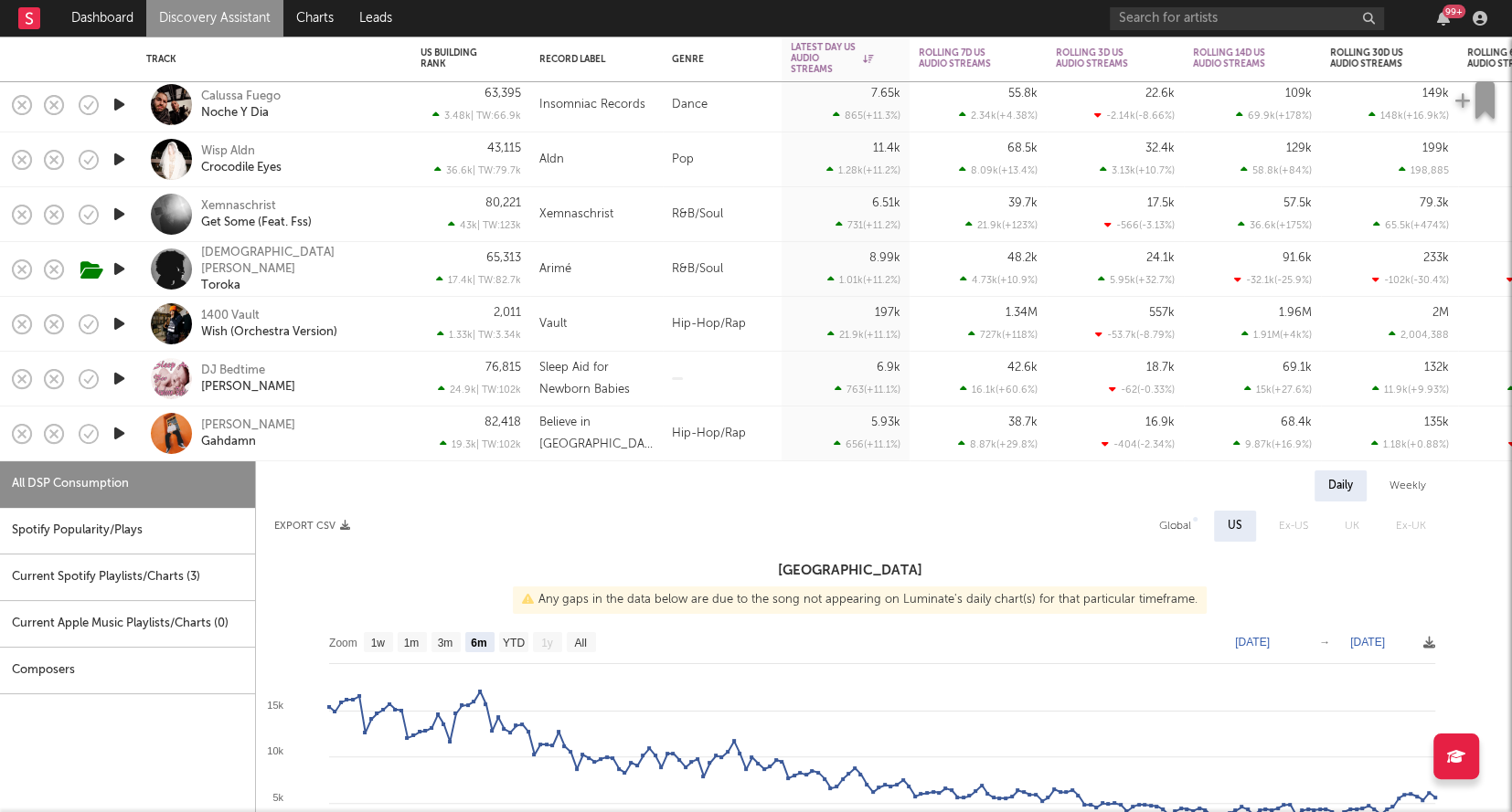
click at [136, 409] on div at bounding box center [118, 434] width 37 height 55
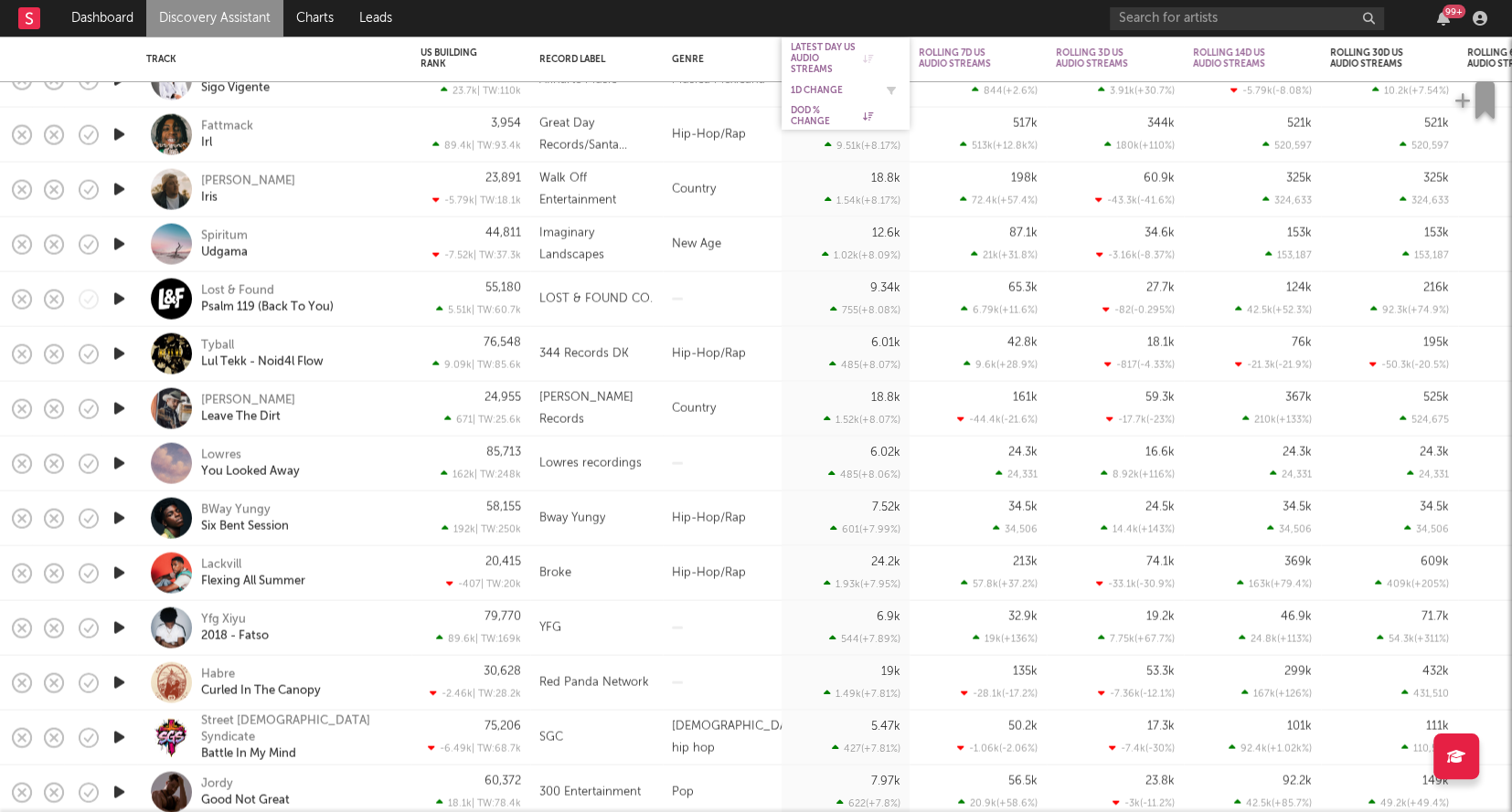
click at [825, 86] on div "1D Change" at bounding box center [831, 90] width 82 height 11
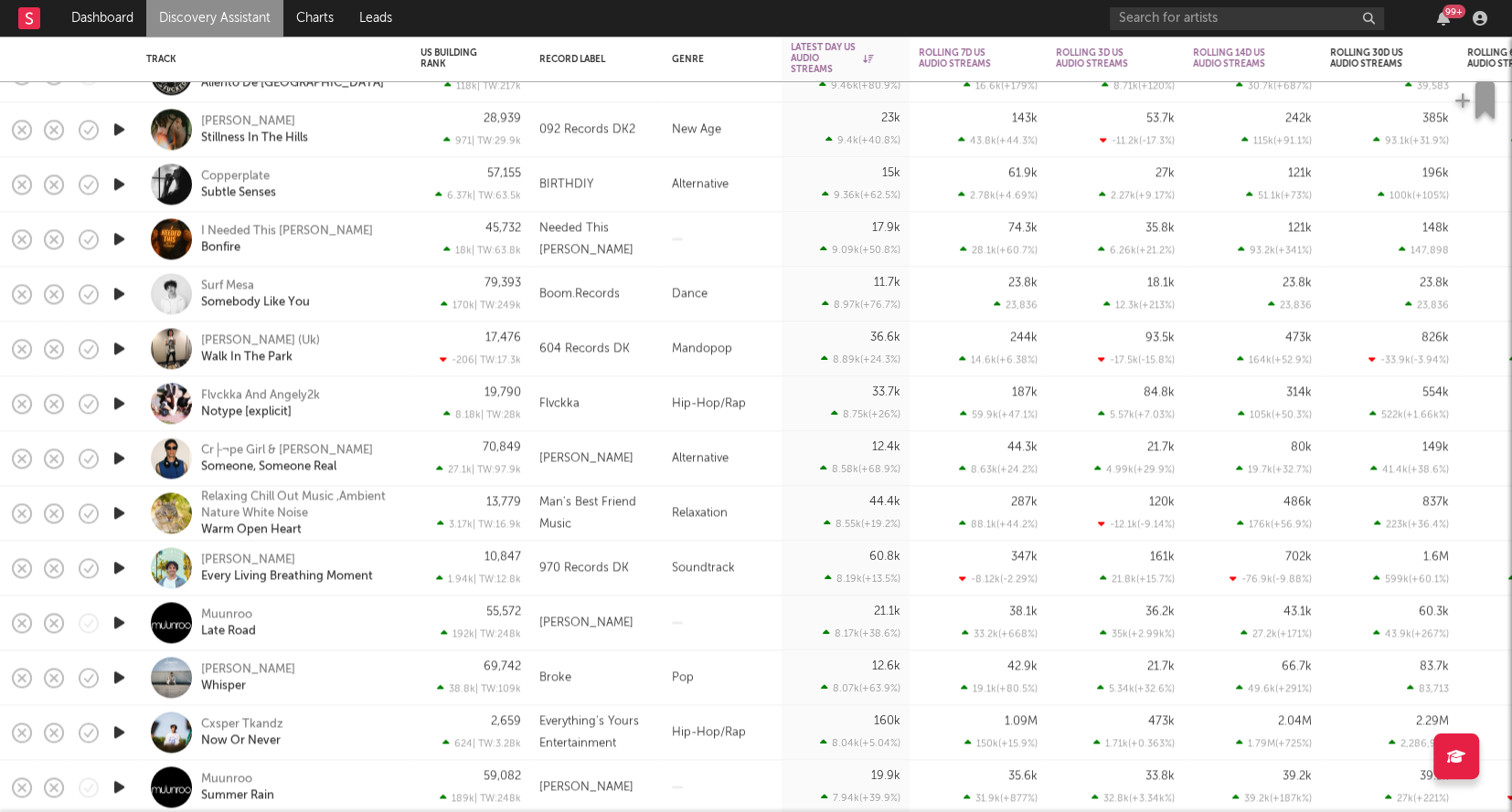
click at [116, 405] on icon "button" at bounding box center [119, 403] width 19 height 23
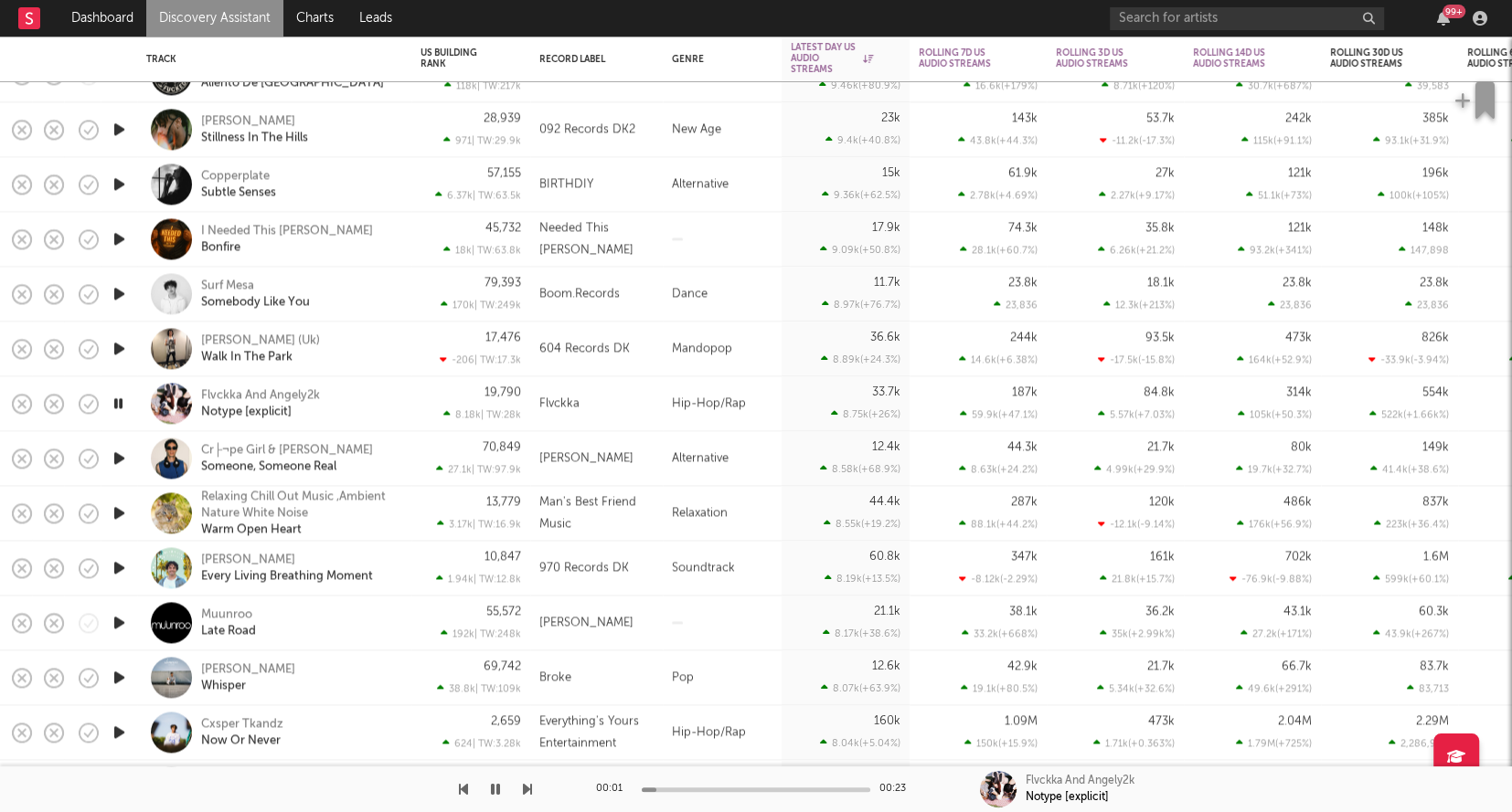
click at [116, 405] on icon "button" at bounding box center [118, 403] width 17 height 23
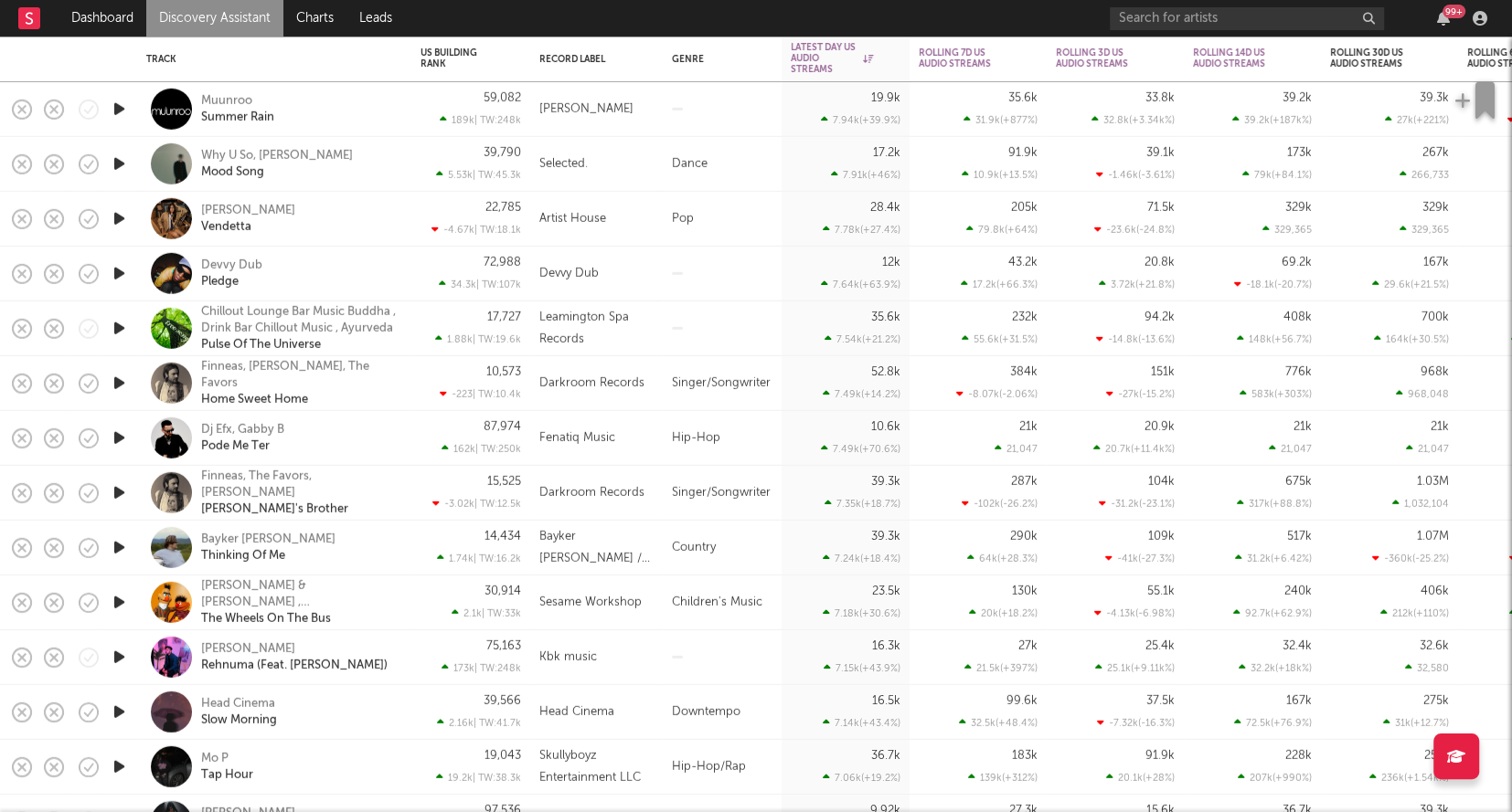
click at [119, 279] on icon "button" at bounding box center [119, 273] width 19 height 23
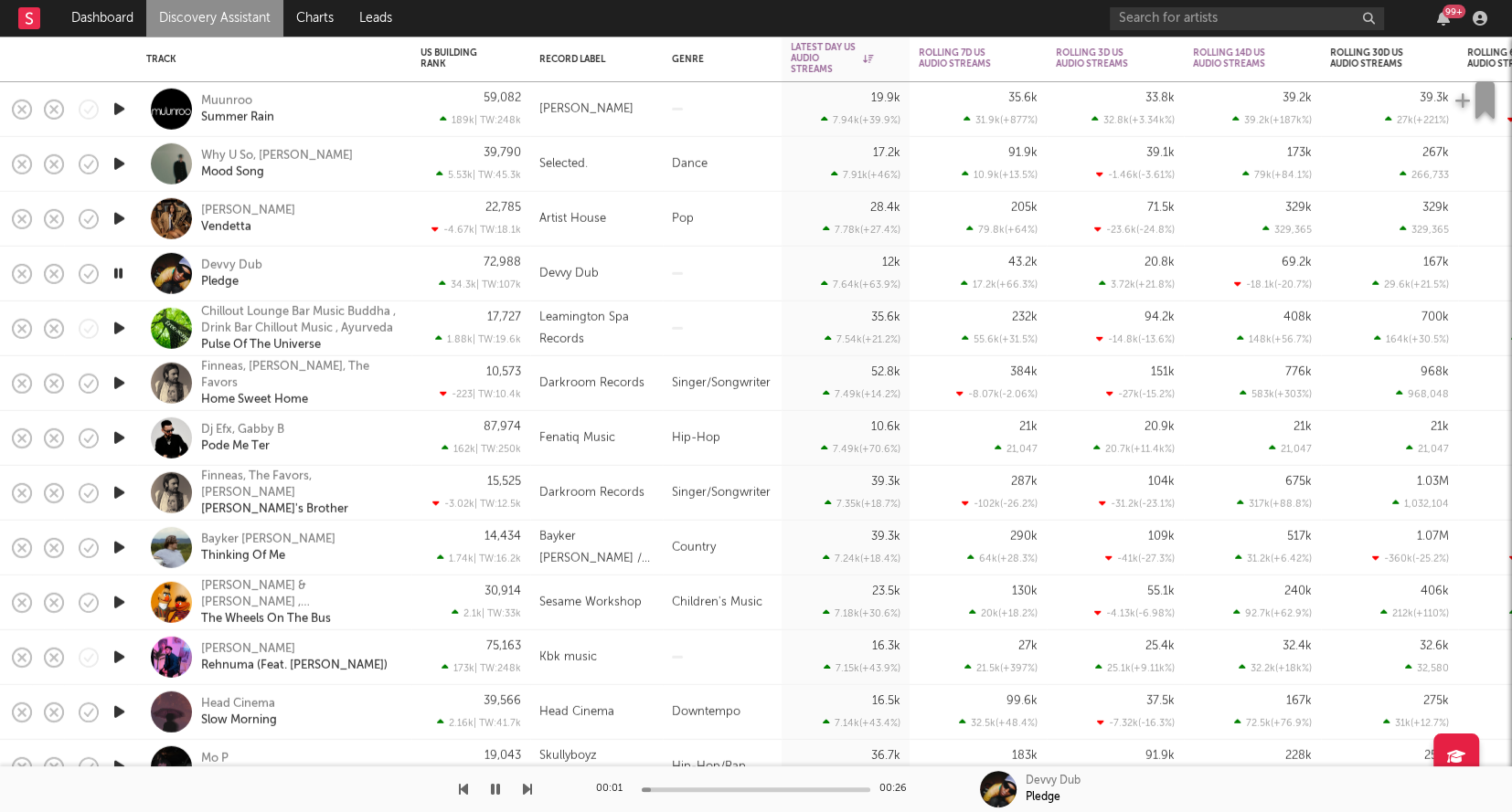
click at [118, 278] on icon "button" at bounding box center [118, 273] width 17 height 23
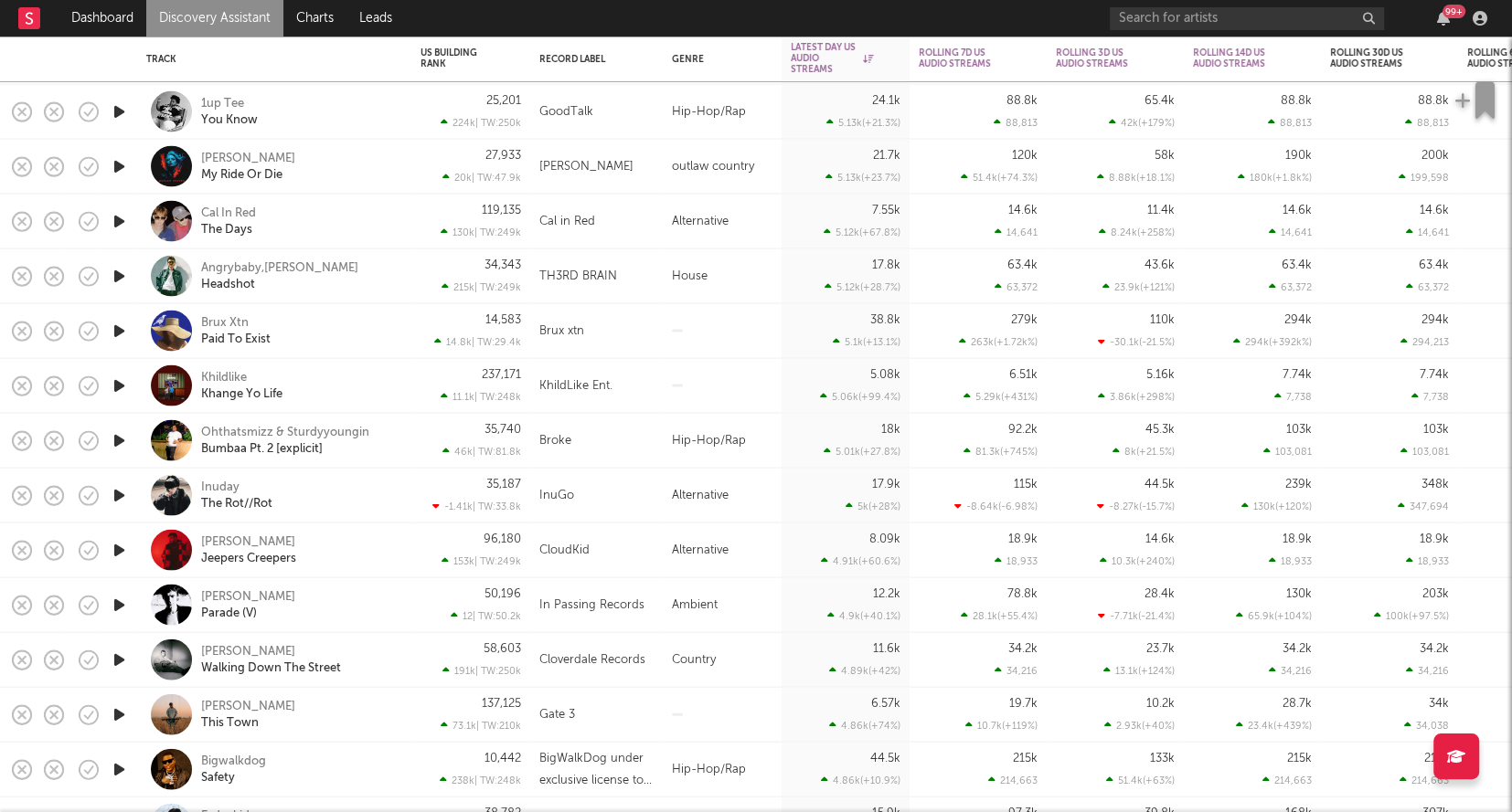
click at [118, 441] on icon "button" at bounding box center [119, 441] width 19 height 23
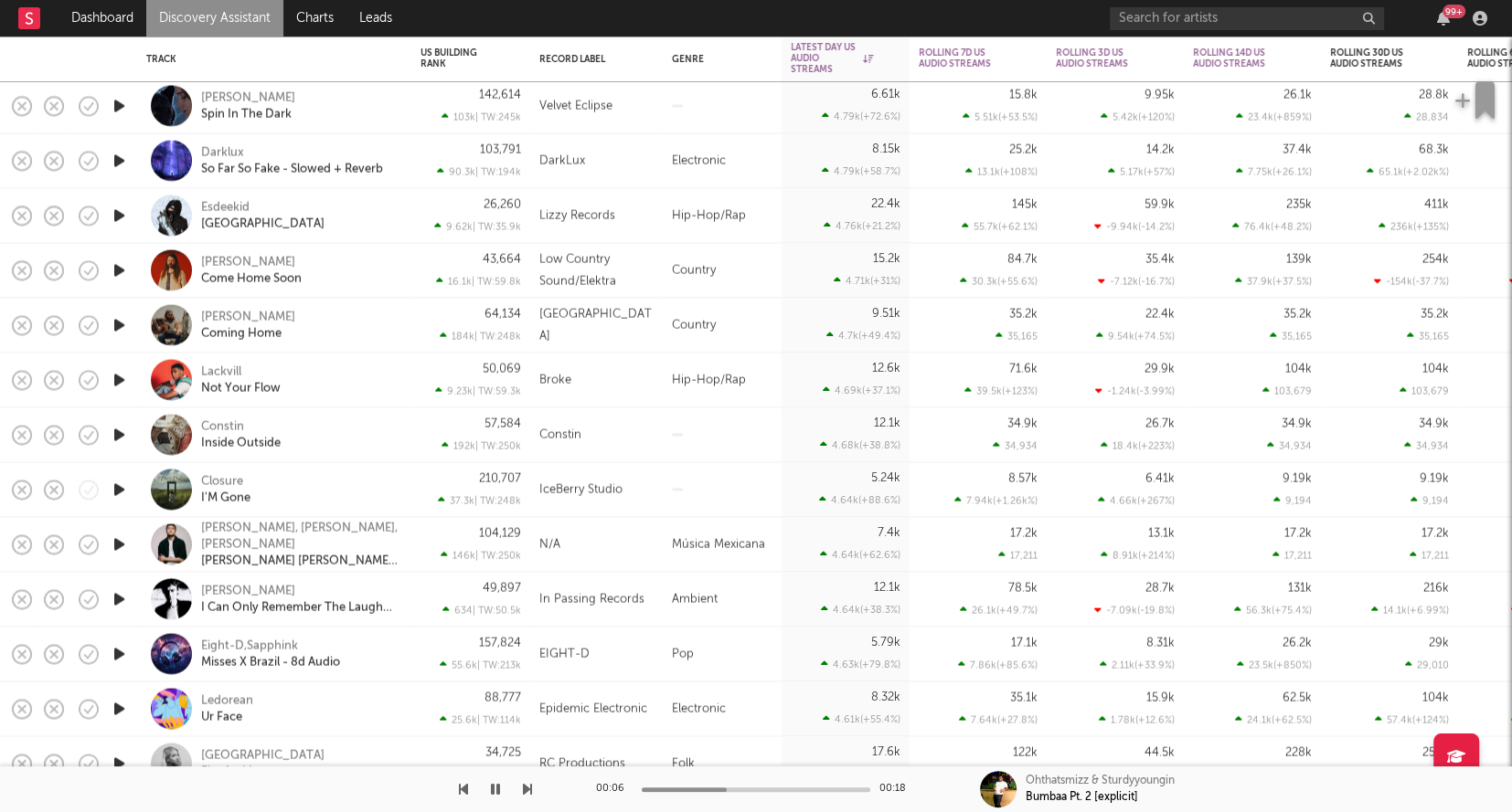
click at [116, 381] on icon "button" at bounding box center [119, 380] width 19 height 23
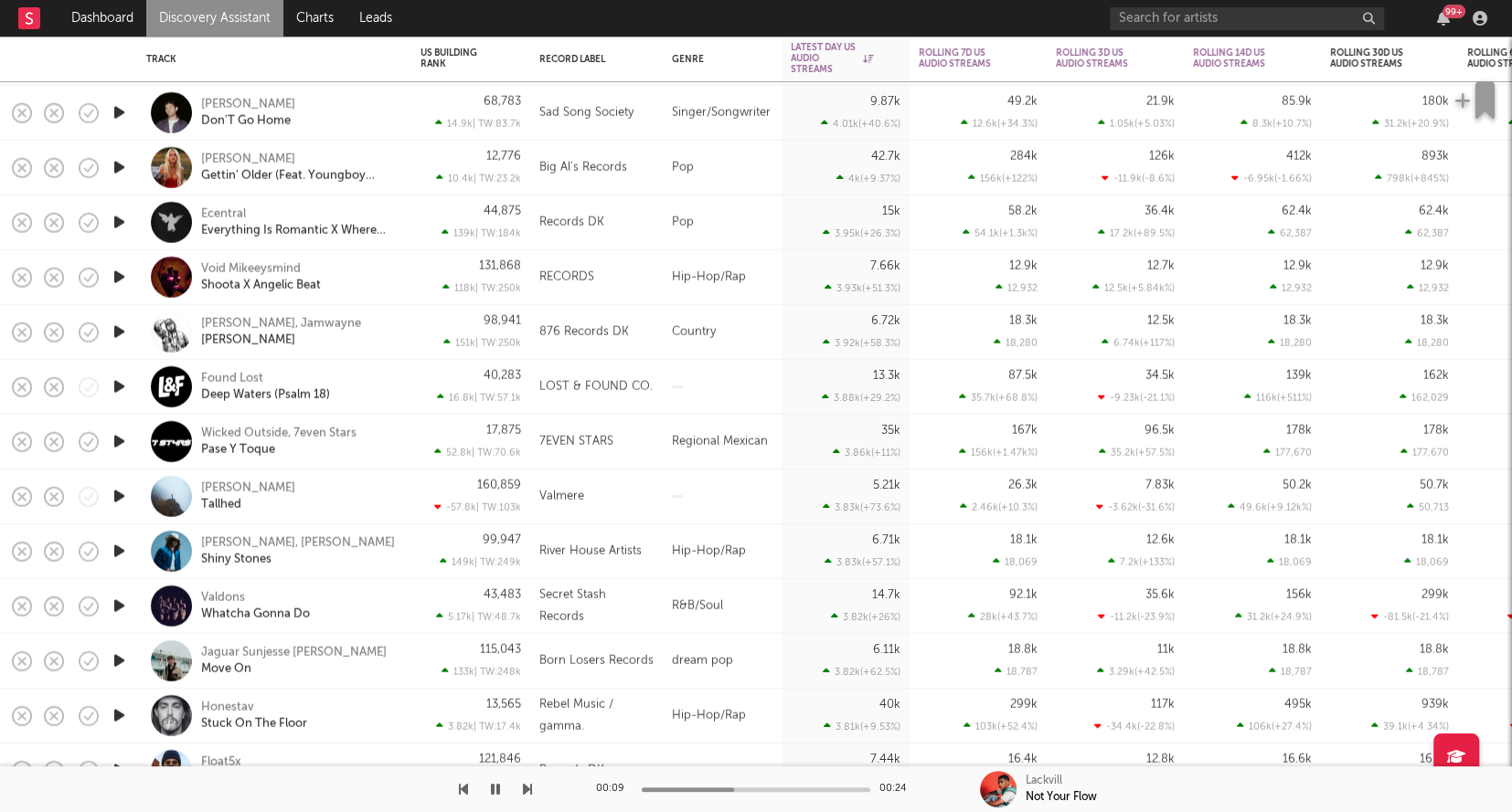
click at [124, 327] on icon "button" at bounding box center [119, 332] width 19 height 23
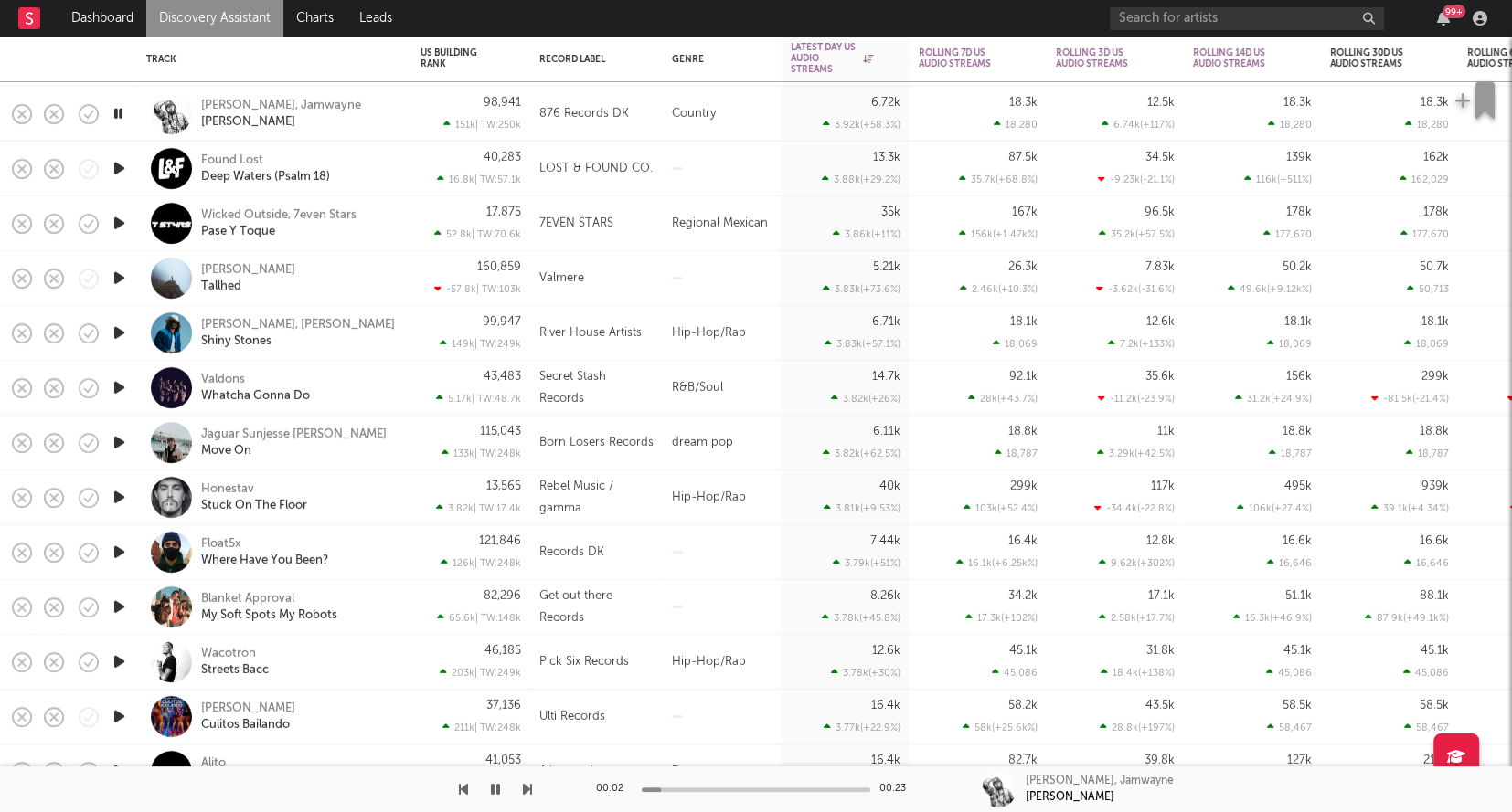
click at [114, 553] on icon "button" at bounding box center [119, 552] width 19 height 23
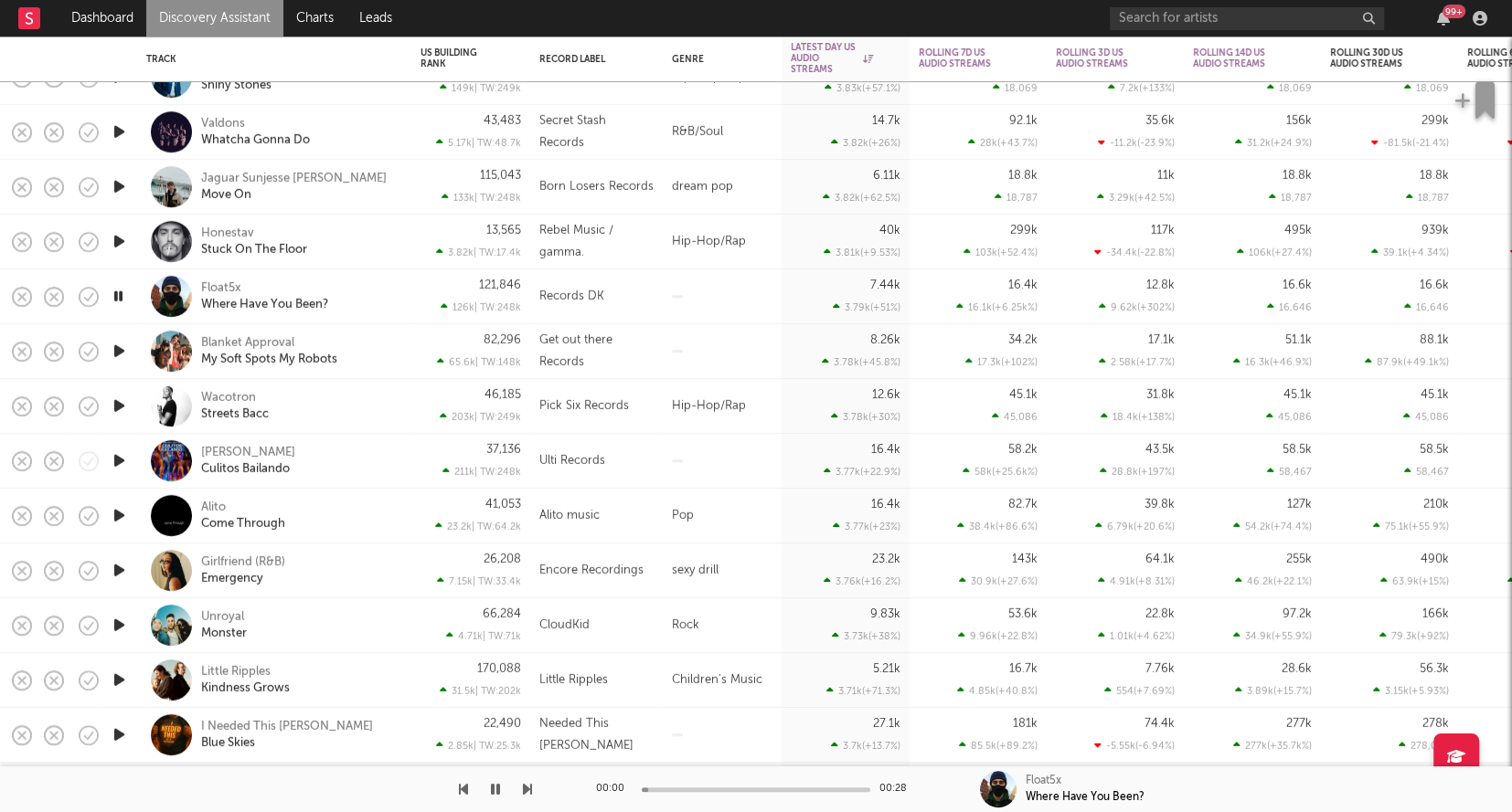
click at [112, 574] on icon "button" at bounding box center [119, 570] width 19 height 23
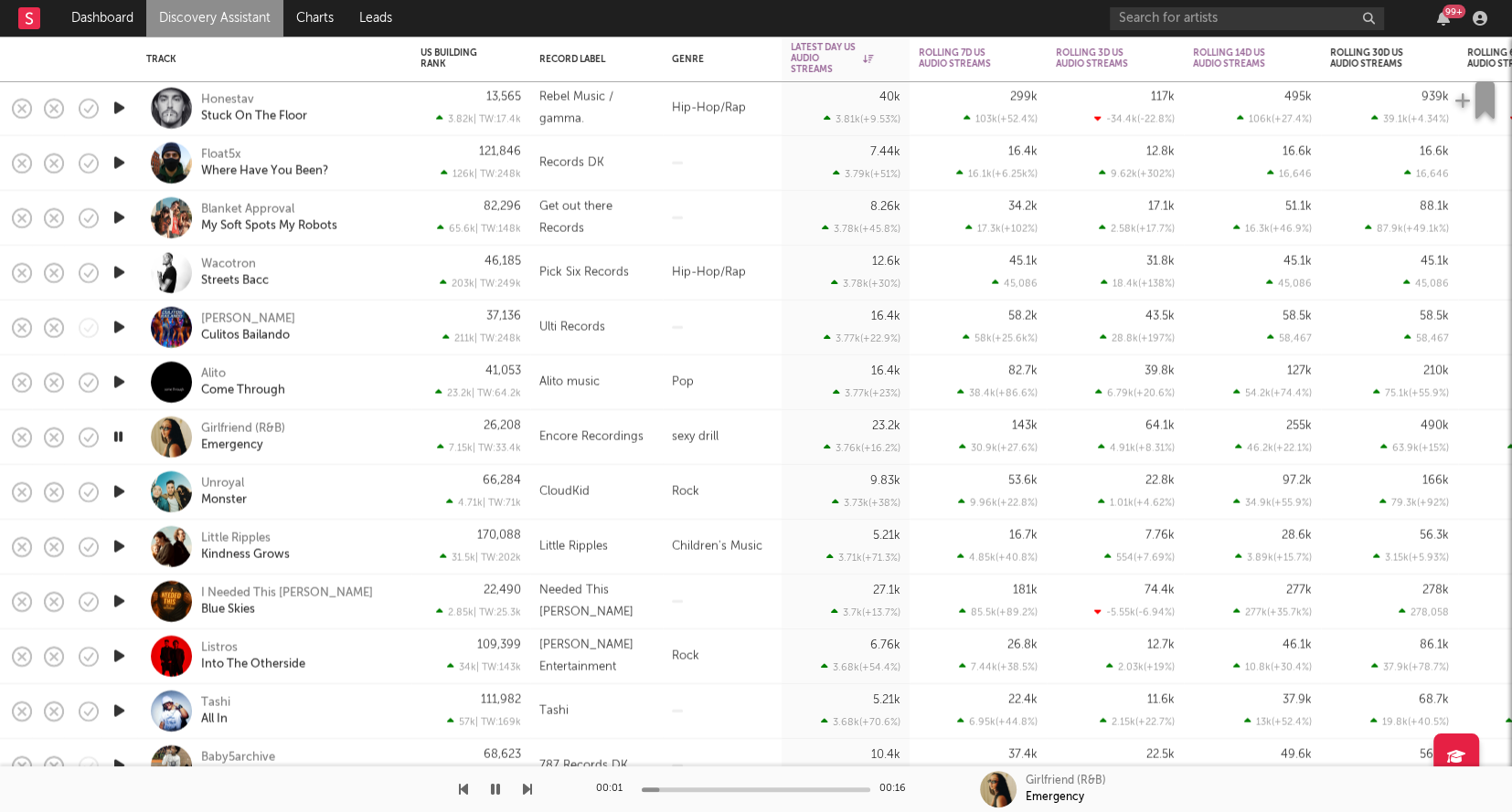
click at [118, 554] on icon "button" at bounding box center [119, 547] width 19 height 23
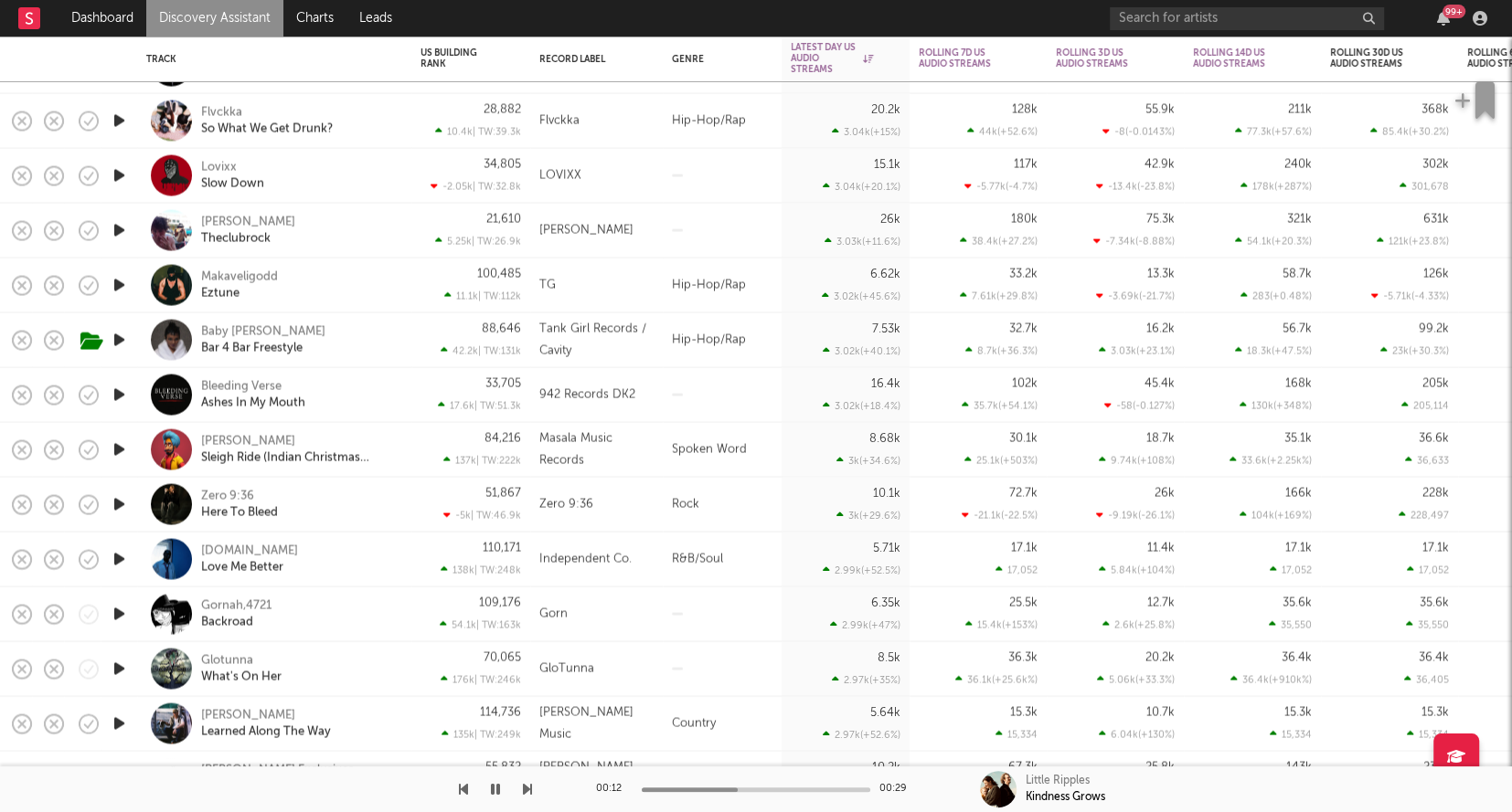
click at [122, 340] on icon "button" at bounding box center [119, 340] width 19 height 23
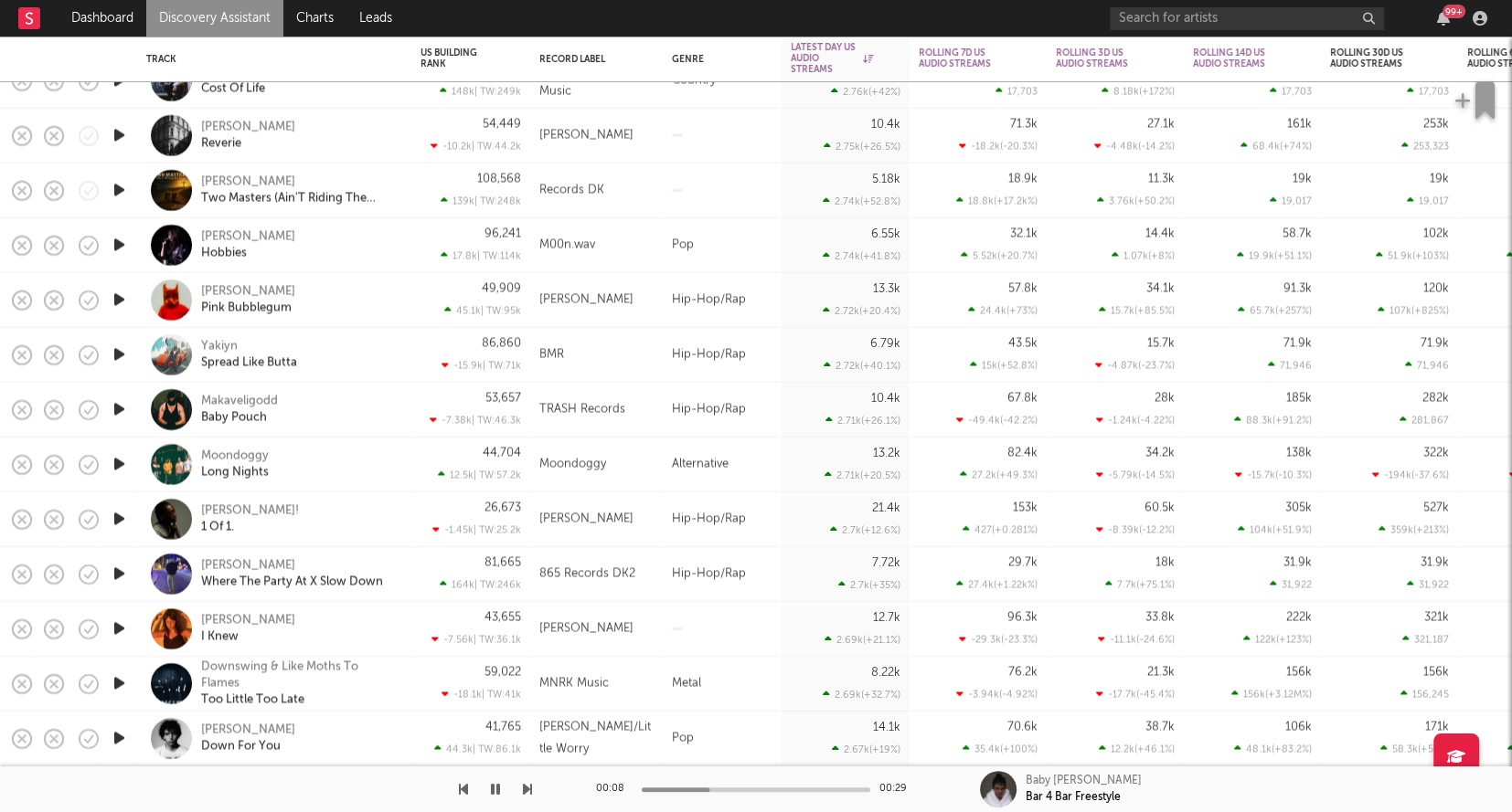
click at [118, 351] on icon "button" at bounding box center [119, 354] width 19 height 23
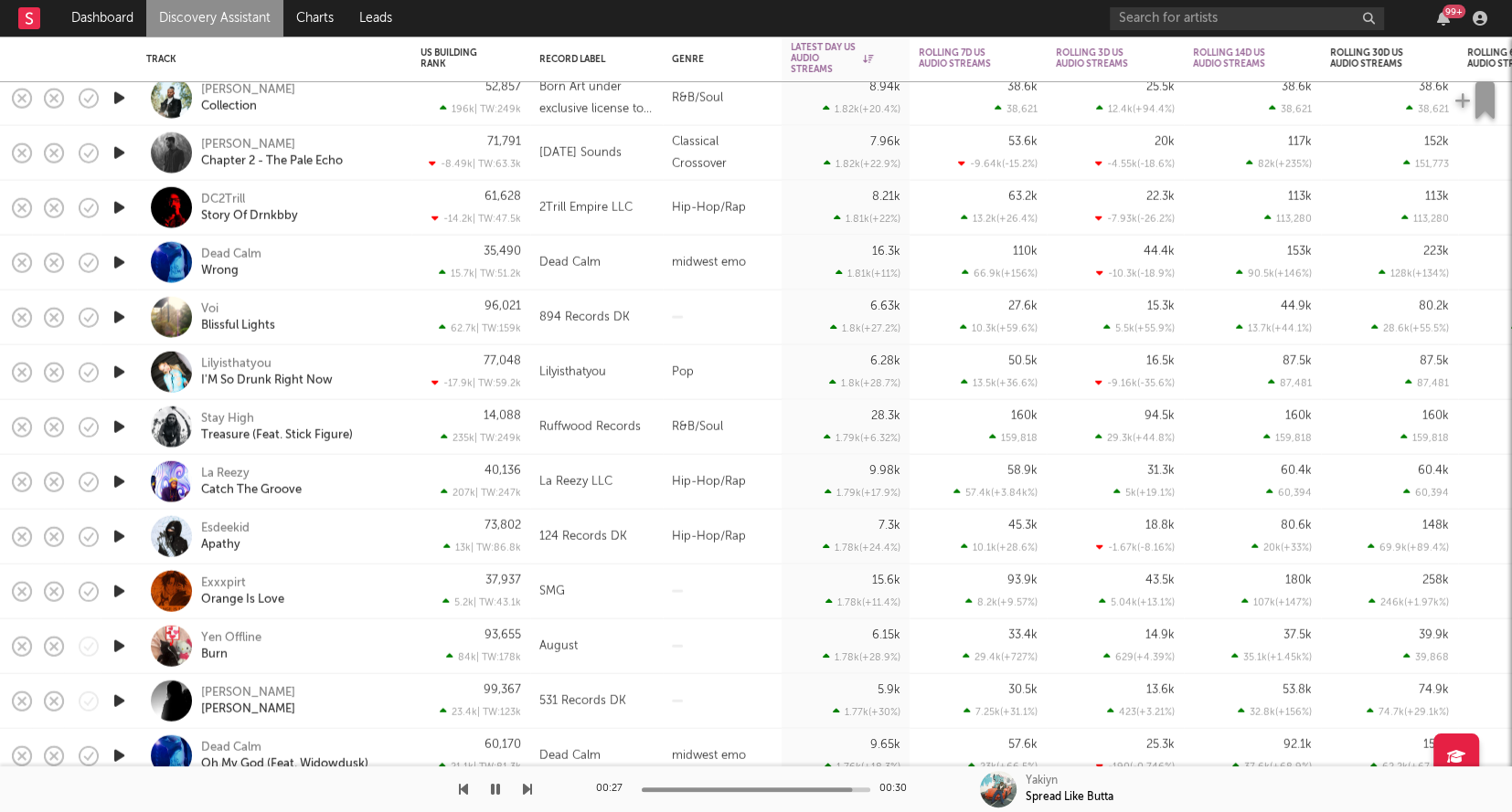
click at [121, 476] on icon "button" at bounding box center [119, 482] width 19 height 23
click at [723, 790] on div at bounding box center [755, 789] width 228 height 5
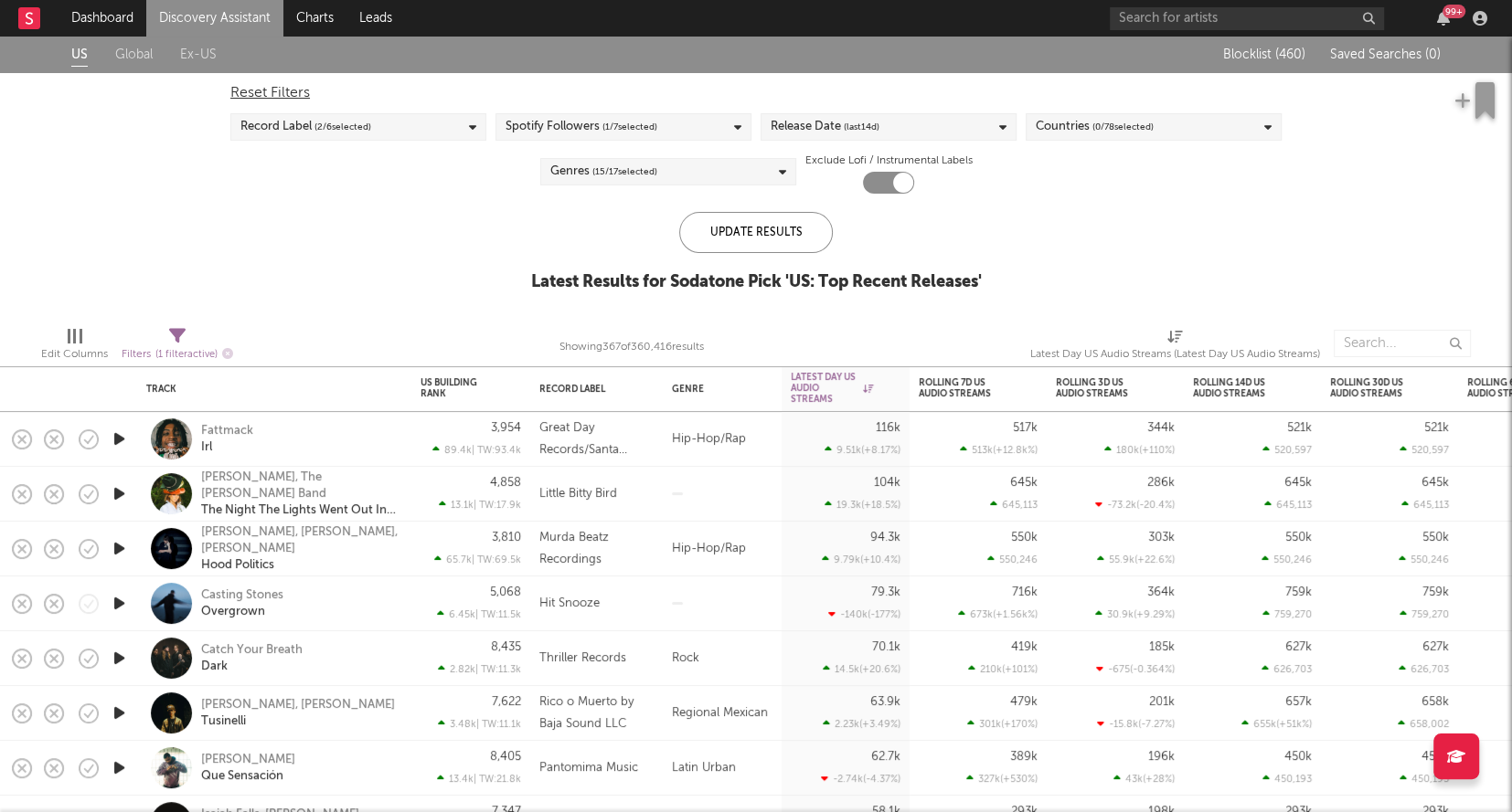
click at [862, 128] on span "(last 14 d)" at bounding box center [861, 126] width 36 height 22
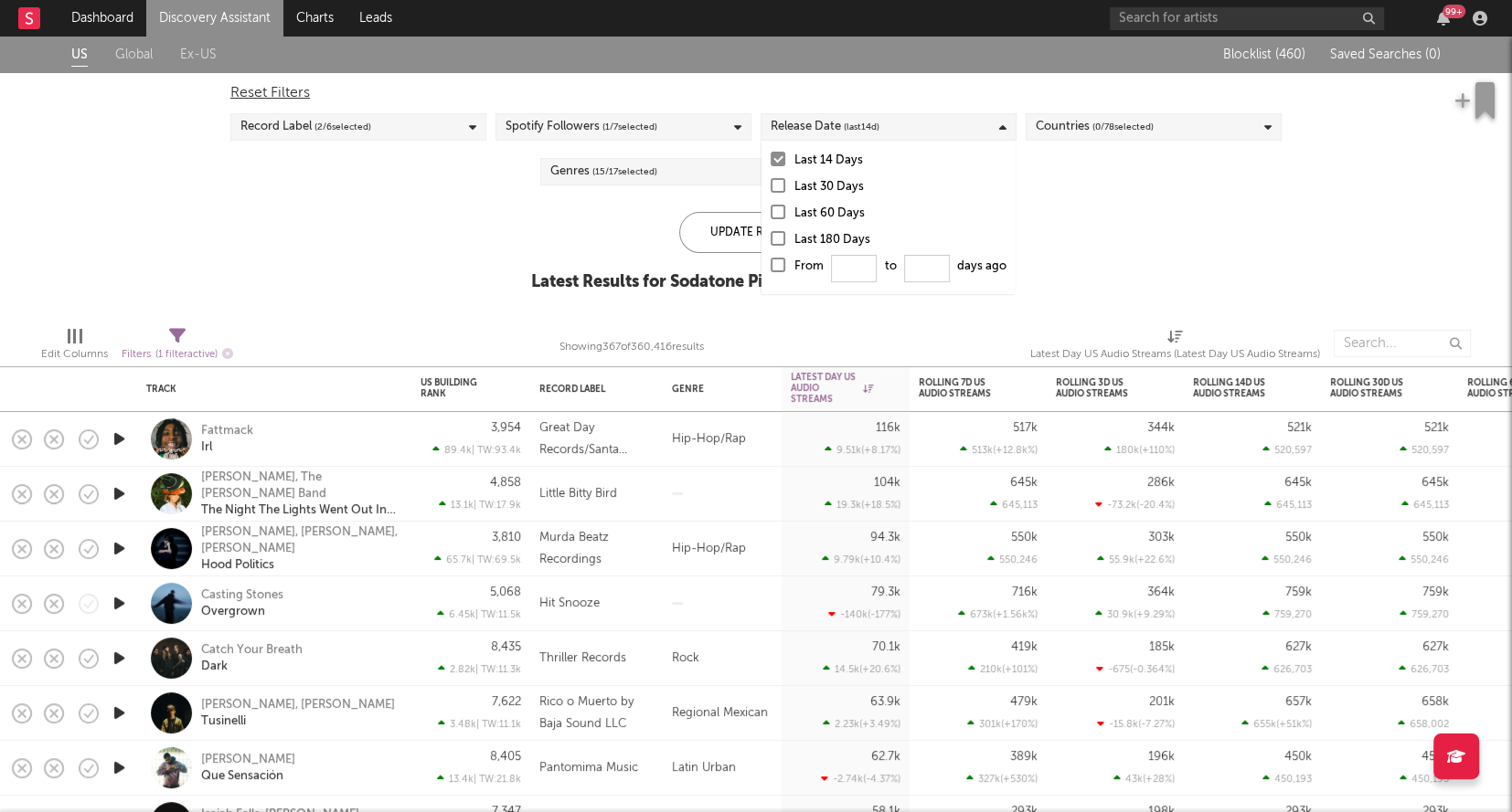
click at [773, 272] on div at bounding box center [778, 265] width 15 height 15
click at [770, 272] on input "From to days ago" at bounding box center [770, 270] width 0 height 29
click at [856, 272] on input "From to days ago" at bounding box center [854, 268] width 46 height 27
type input "0"
click at [705, 212] on div "Update Results" at bounding box center [755, 232] width 153 height 41
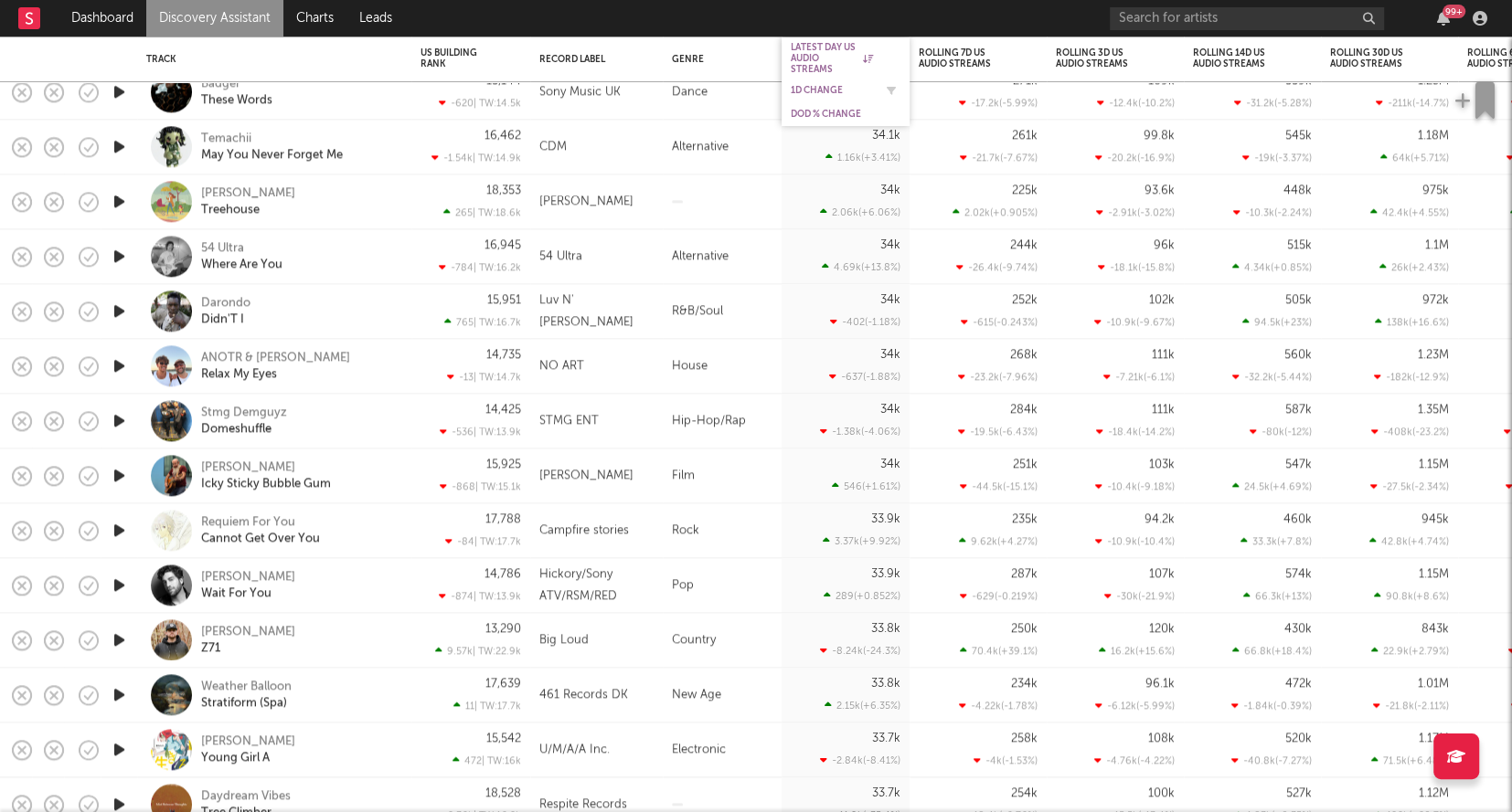
click at [823, 87] on div "1D Change" at bounding box center [831, 90] width 82 height 11
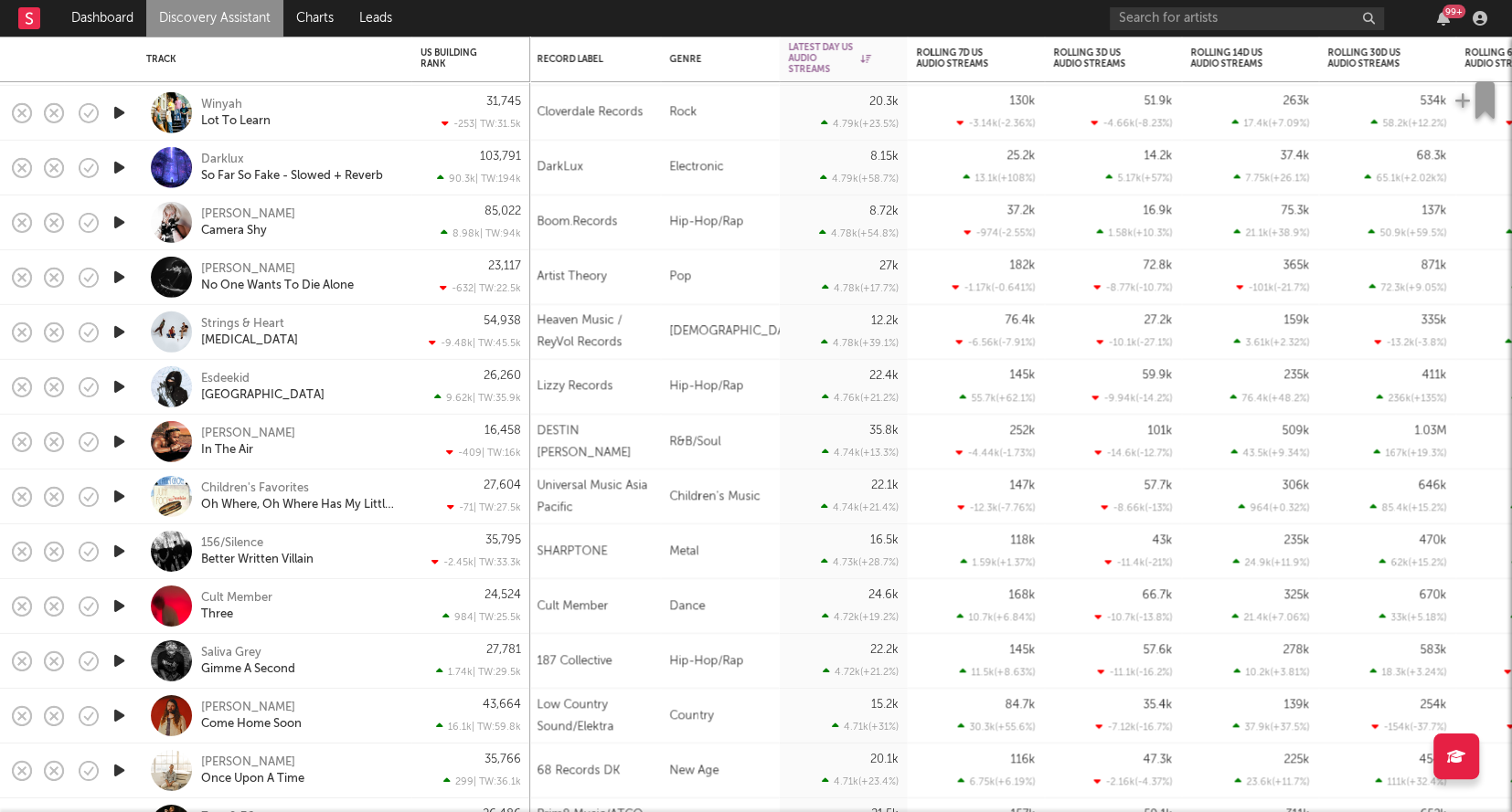
click at [122, 224] on icon "button" at bounding box center [119, 223] width 19 height 23
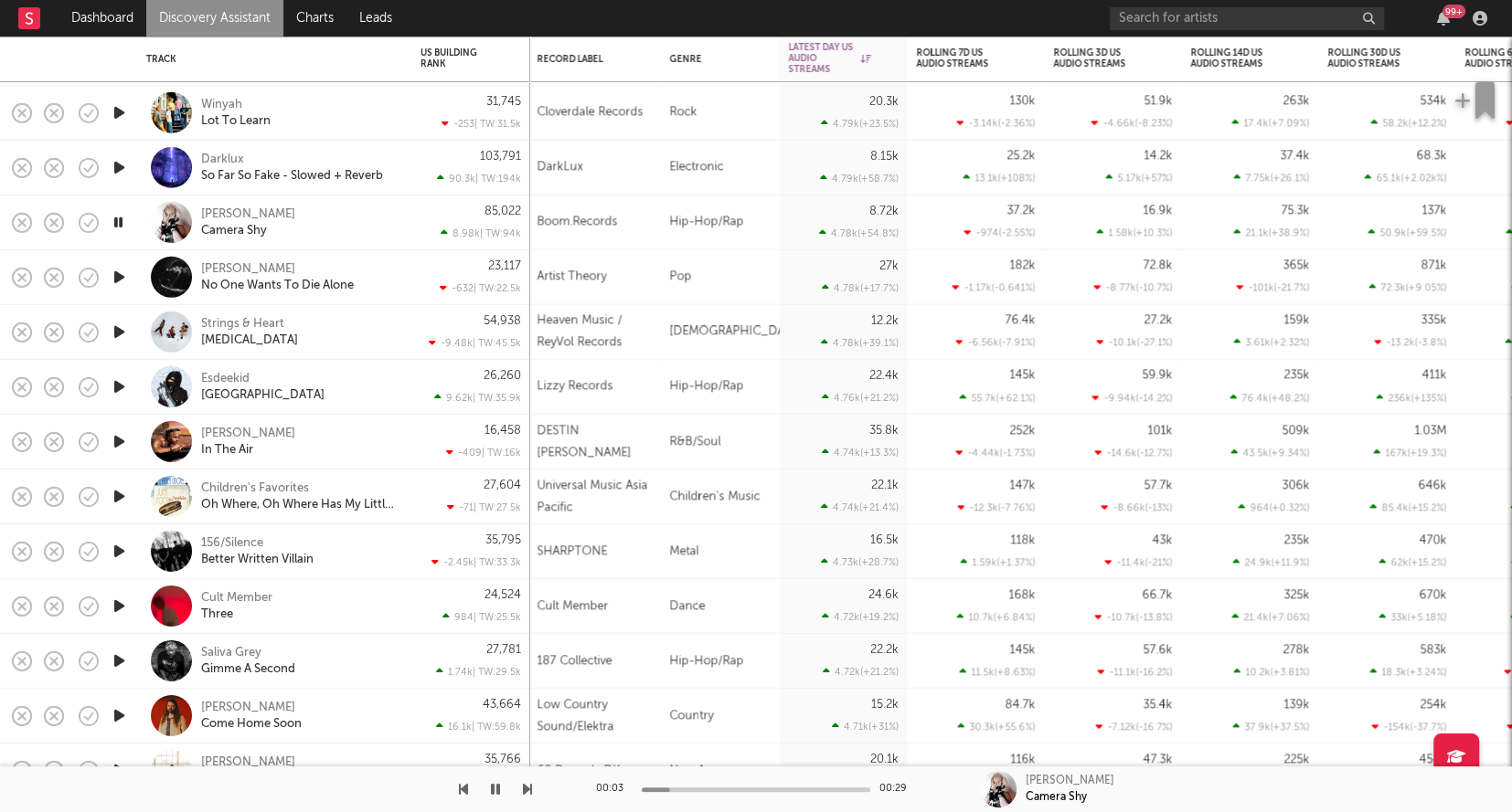
click at [121, 222] on icon "button" at bounding box center [118, 223] width 17 height 23
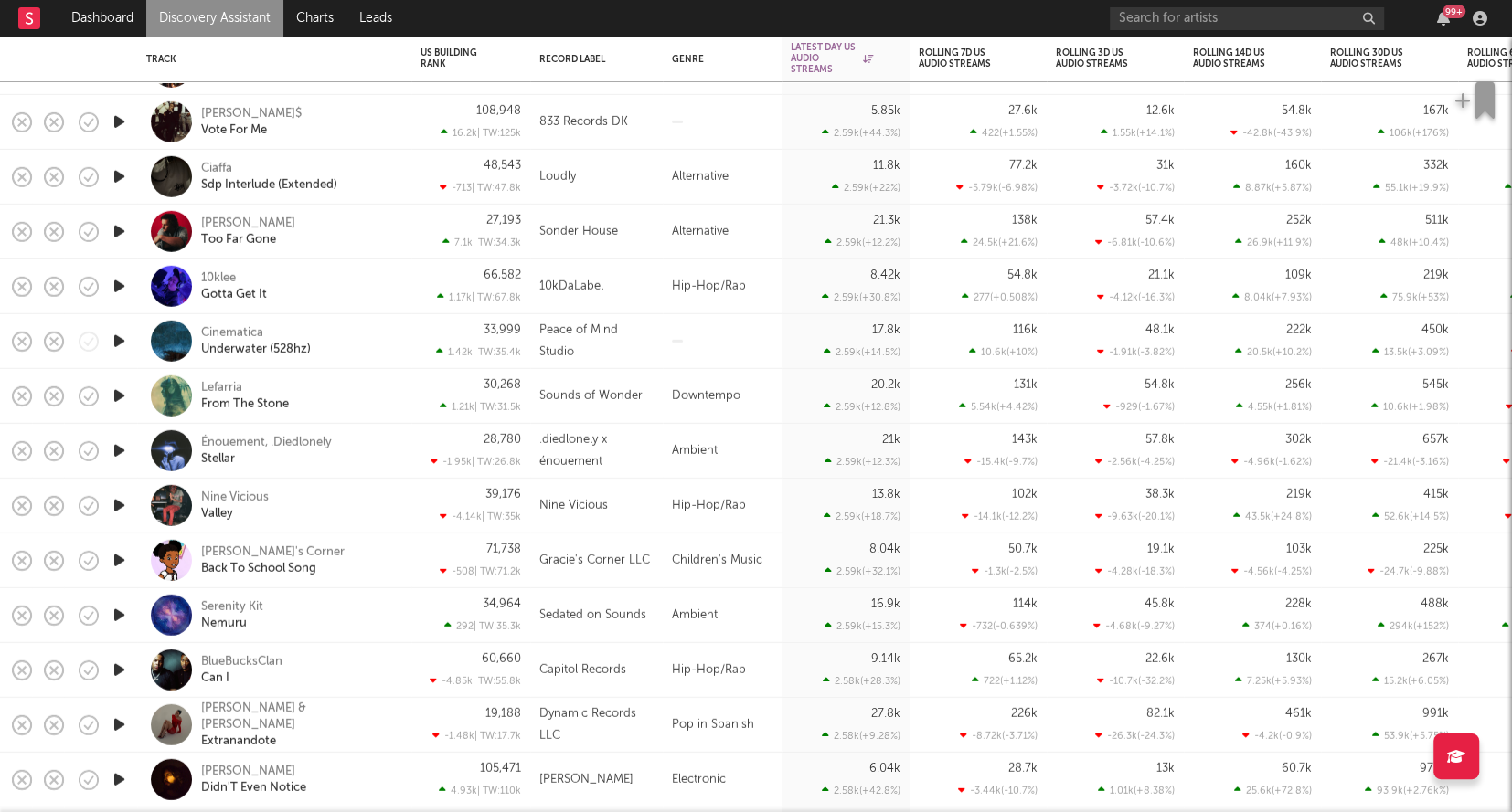
click at [120, 291] on icon "button" at bounding box center [119, 287] width 19 height 23
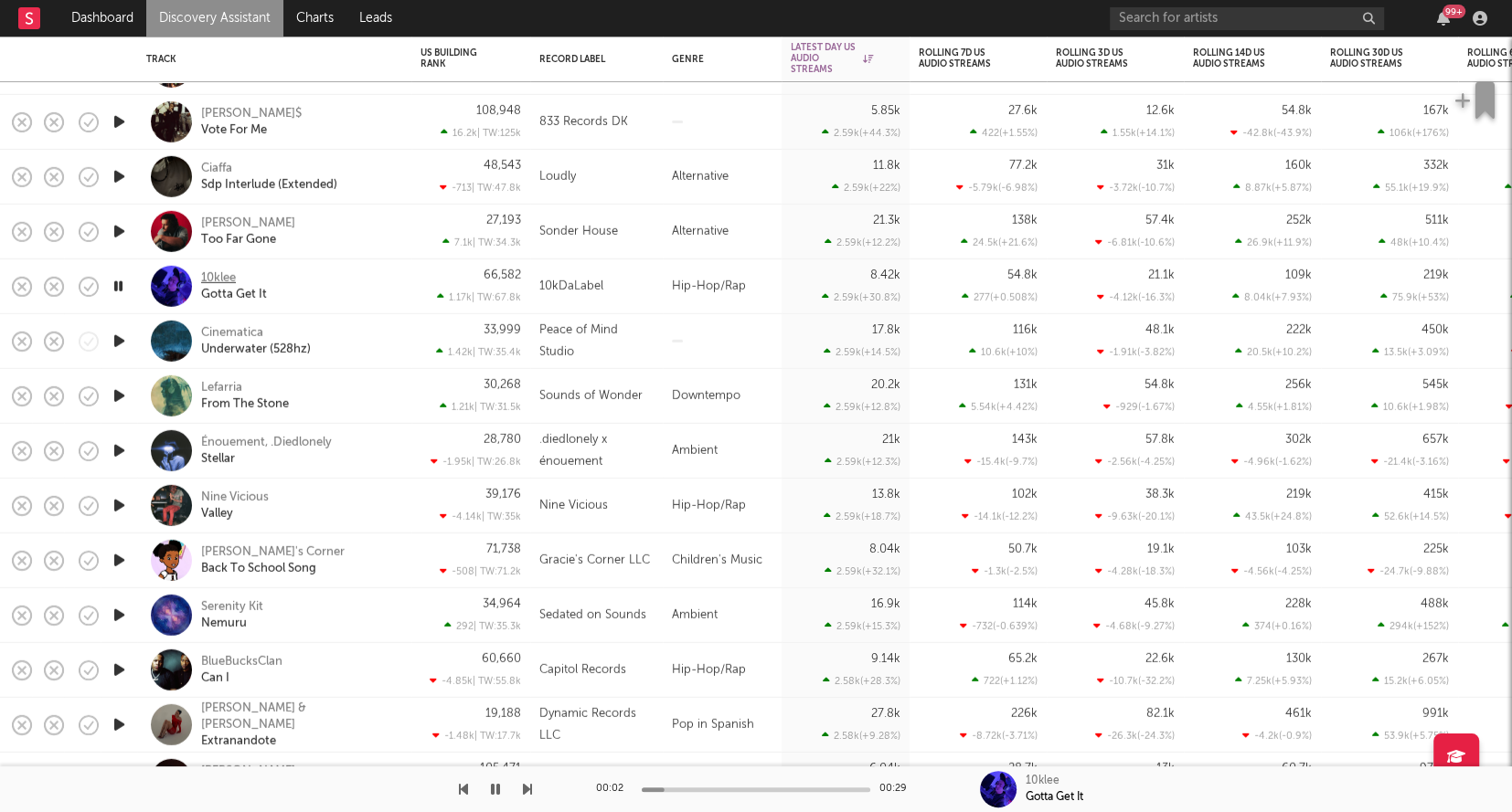
click at [225, 279] on div "10klee" at bounding box center [218, 277] width 35 height 16
click at [118, 285] on icon "button" at bounding box center [118, 287] width 17 height 23
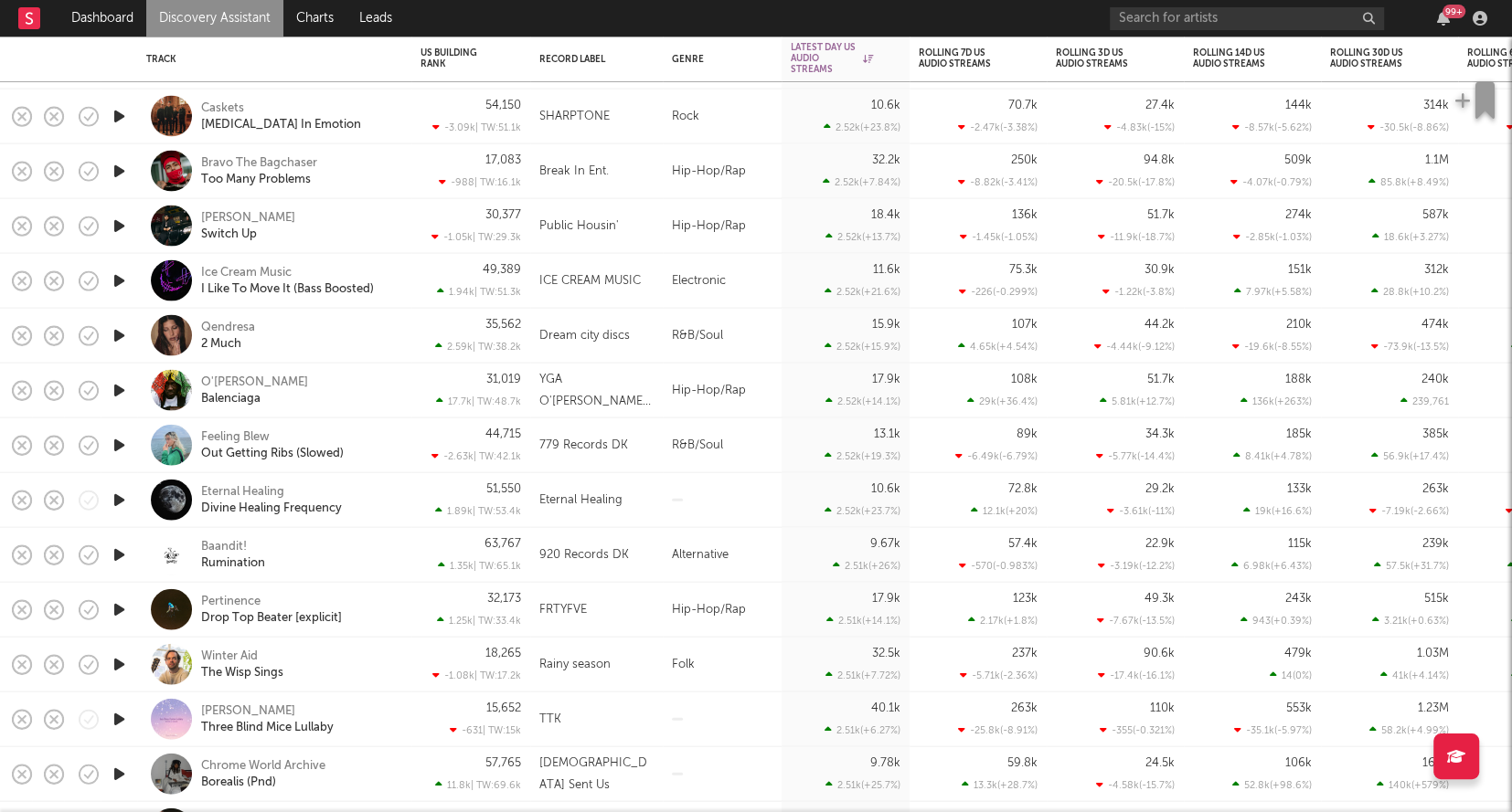
click at [118, 392] on icon "button" at bounding box center [119, 390] width 19 height 23
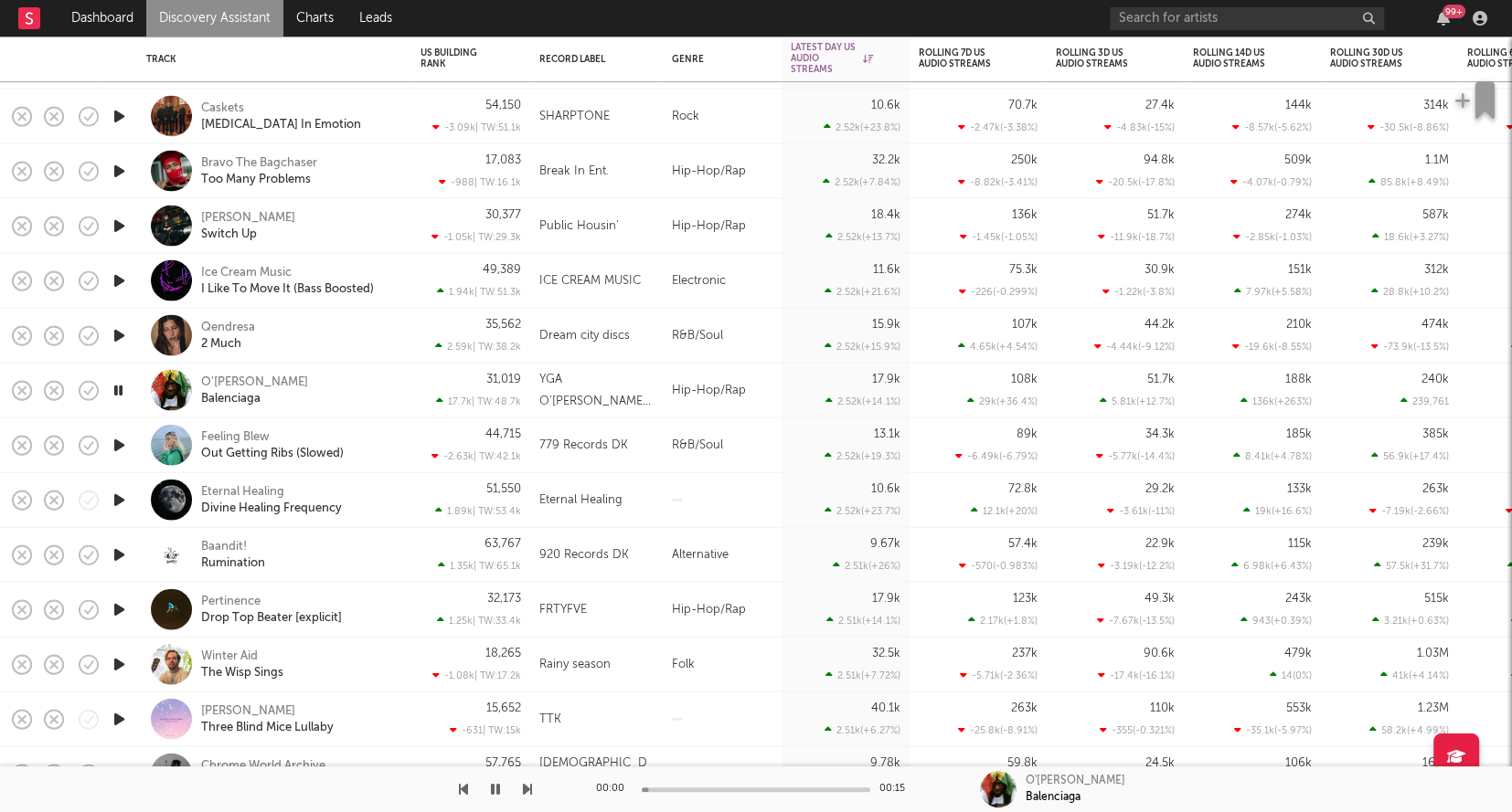
click at [118, 392] on icon "button" at bounding box center [118, 390] width 17 height 23
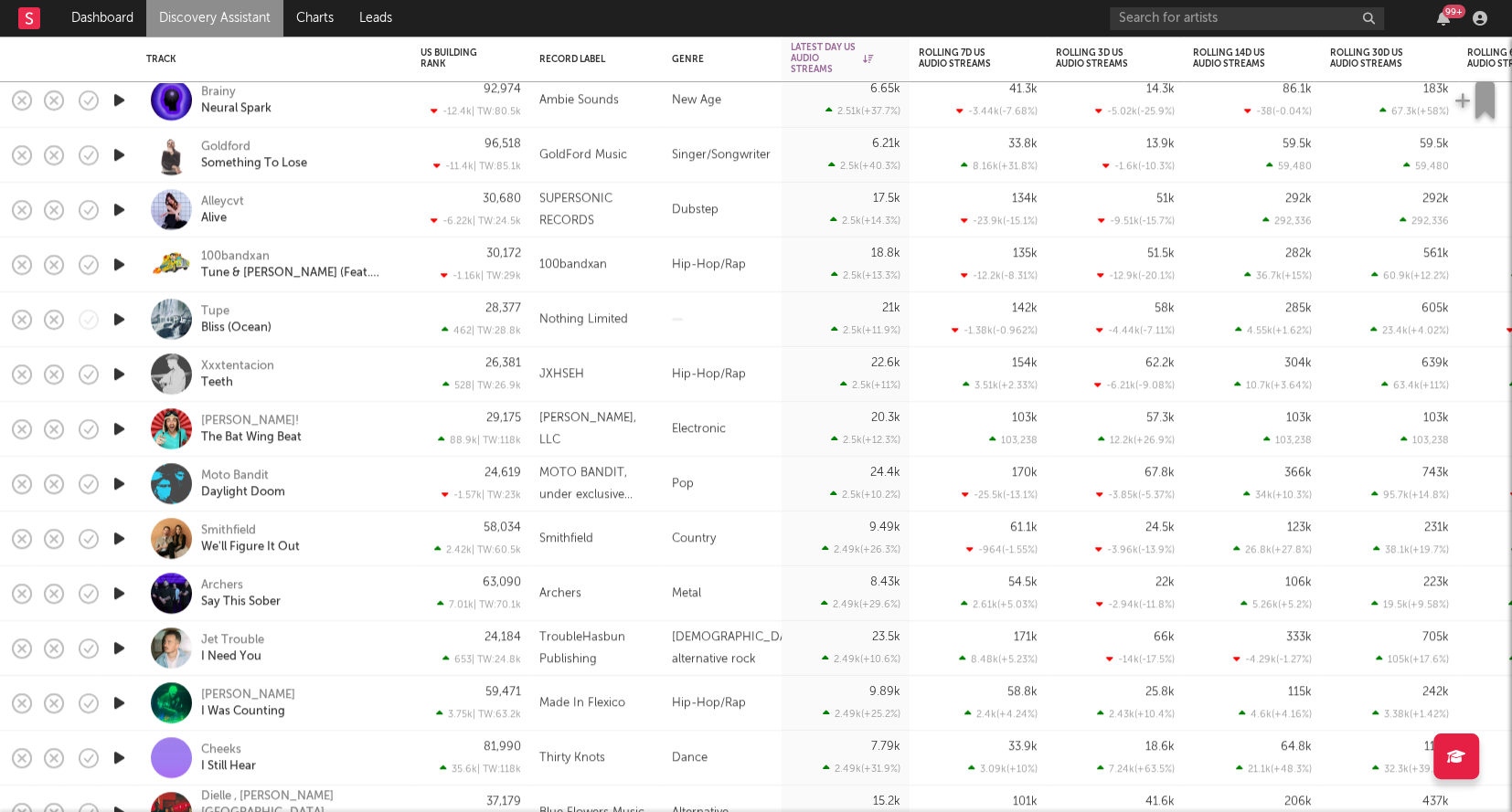
click at [122, 261] on icon "button" at bounding box center [119, 264] width 19 height 23
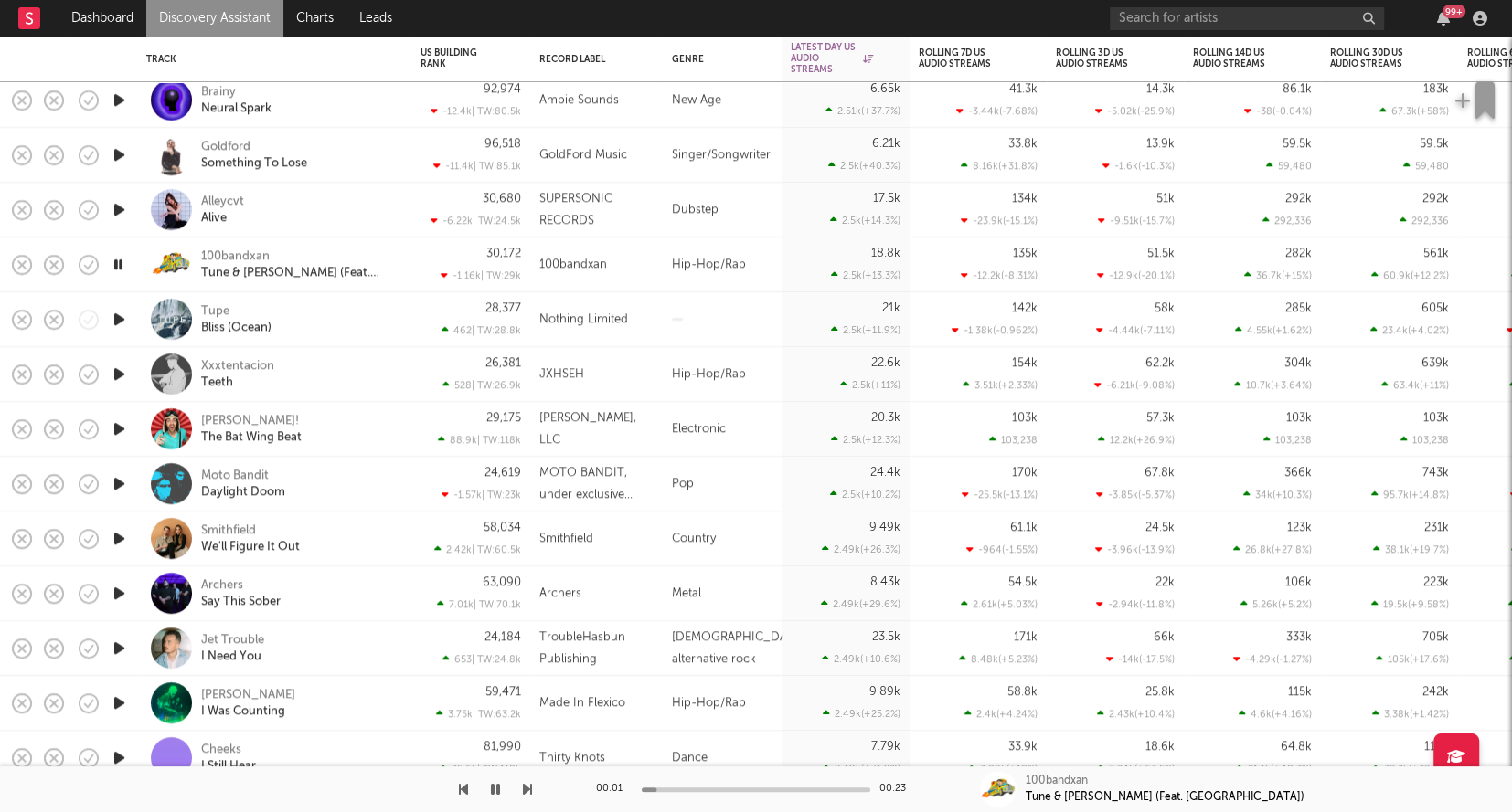
click at [122, 261] on icon "button" at bounding box center [118, 264] width 17 height 23
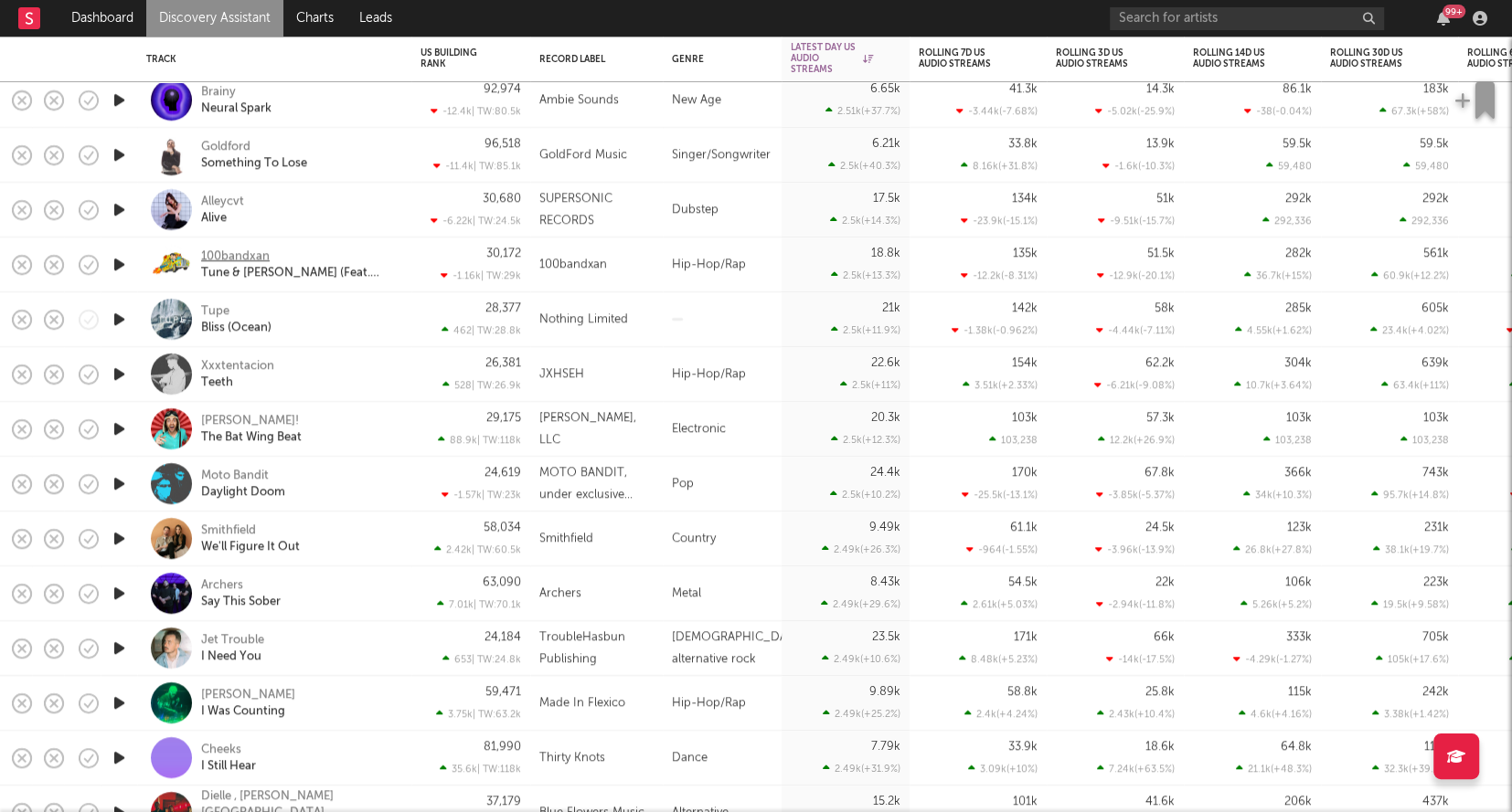
click at [244, 253] on div "100bandxan" at bounding box center [235, 256] width 69 height 16
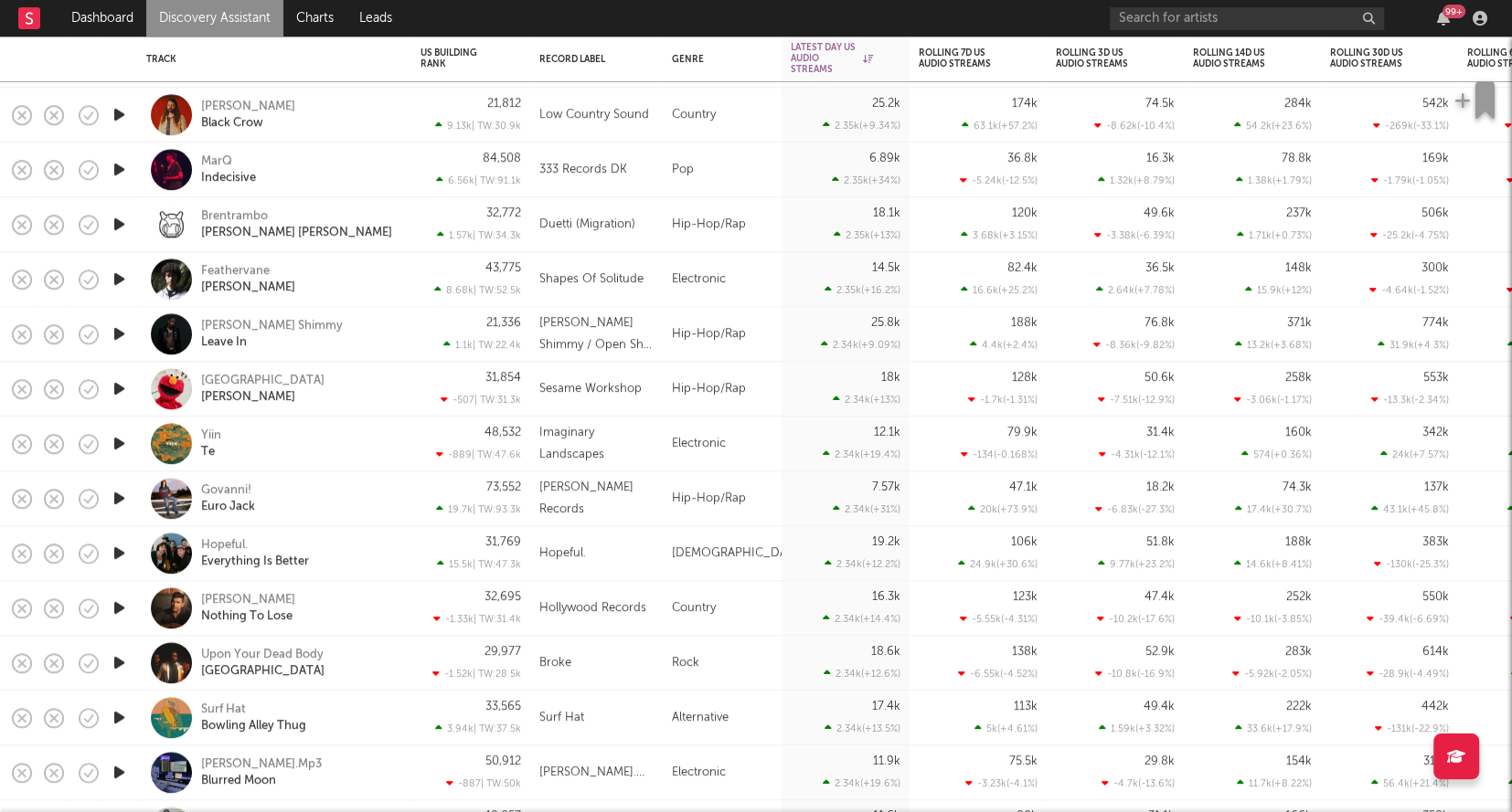
click at [119, 180] on icon "button" at bounding box center [119, 169] width 19 height 23
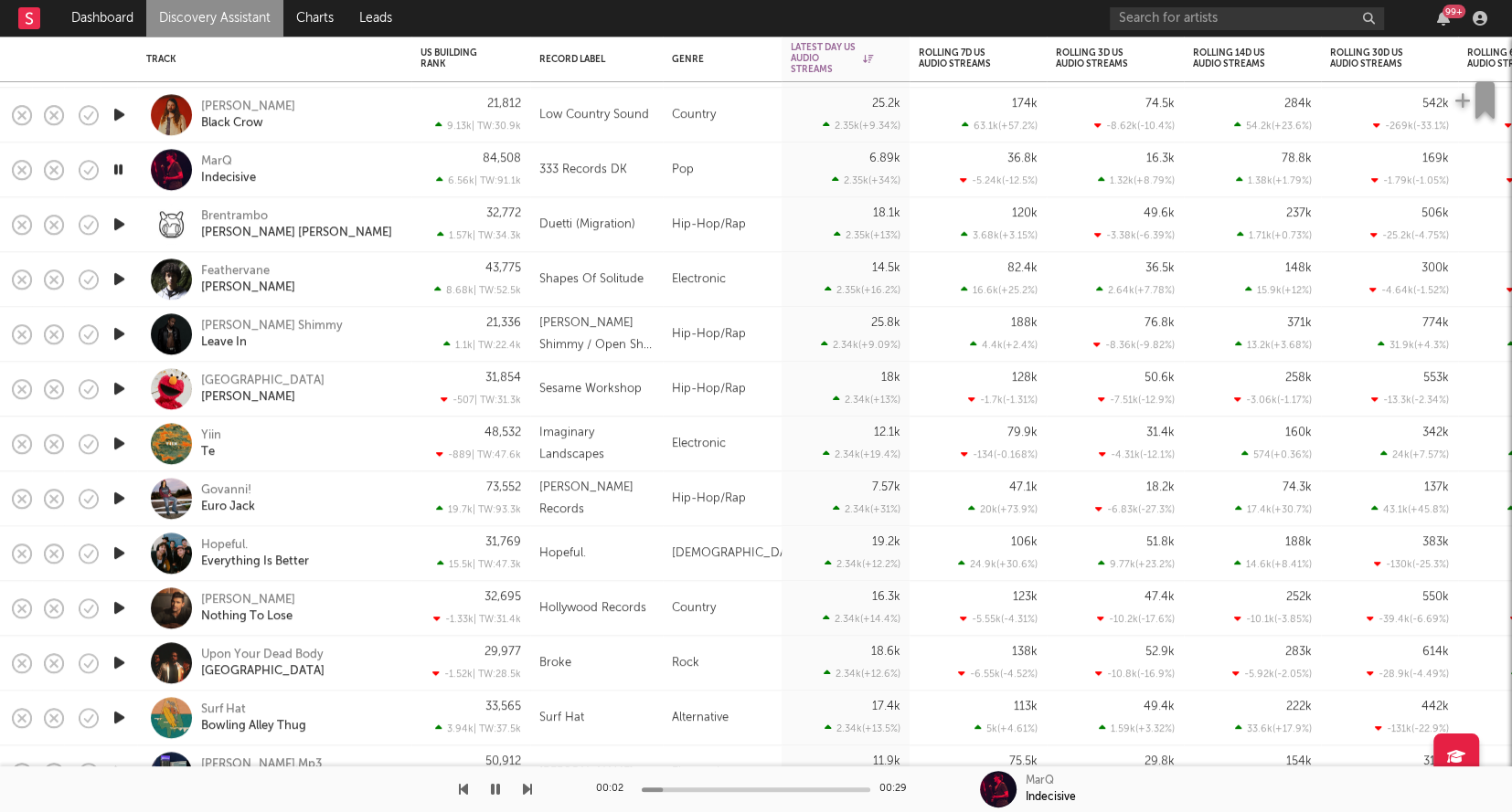
click at [113, 229] on icon "button" at bounding box center [119, 224] width 19 height 23
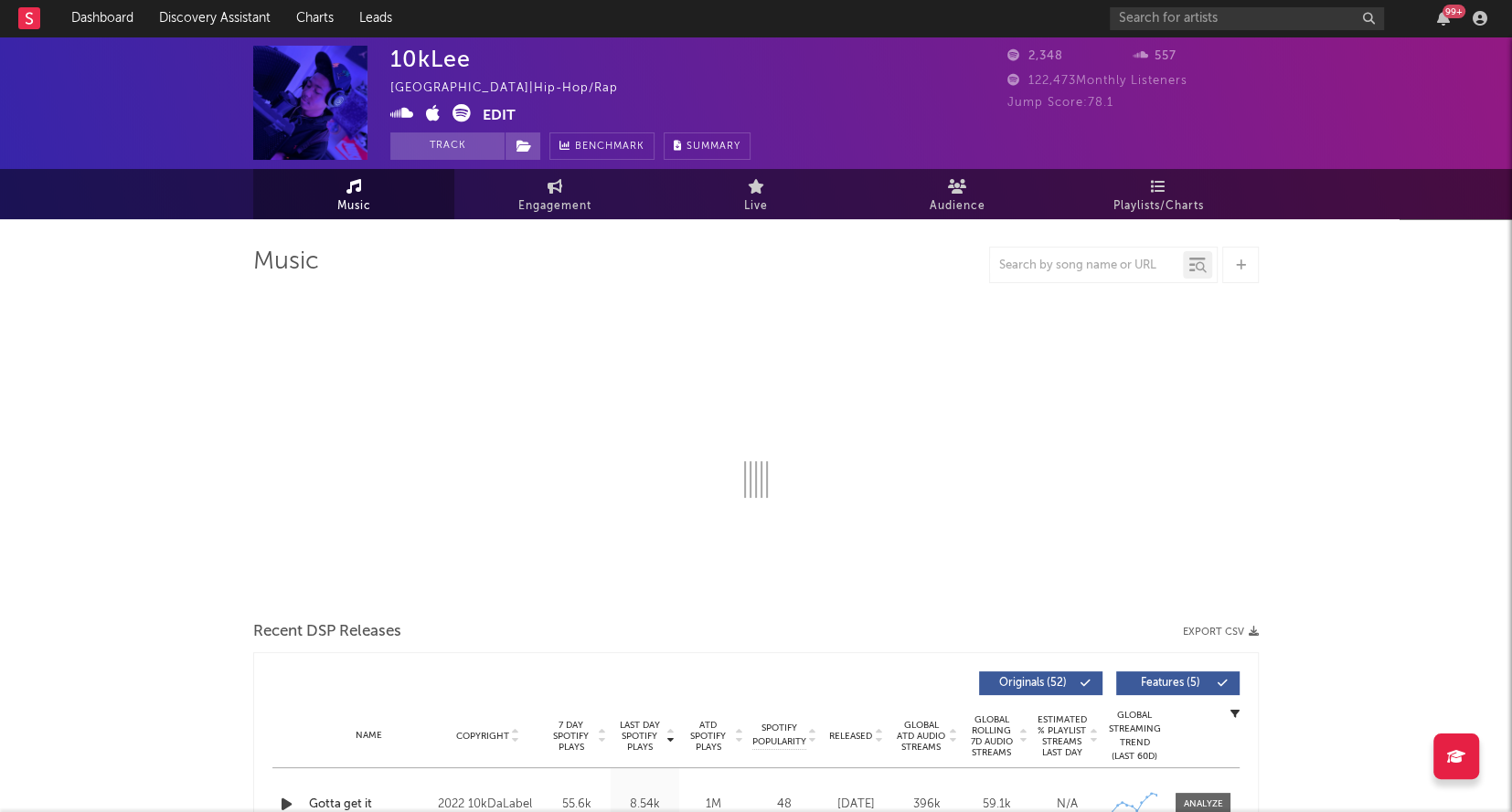
select select "6m"
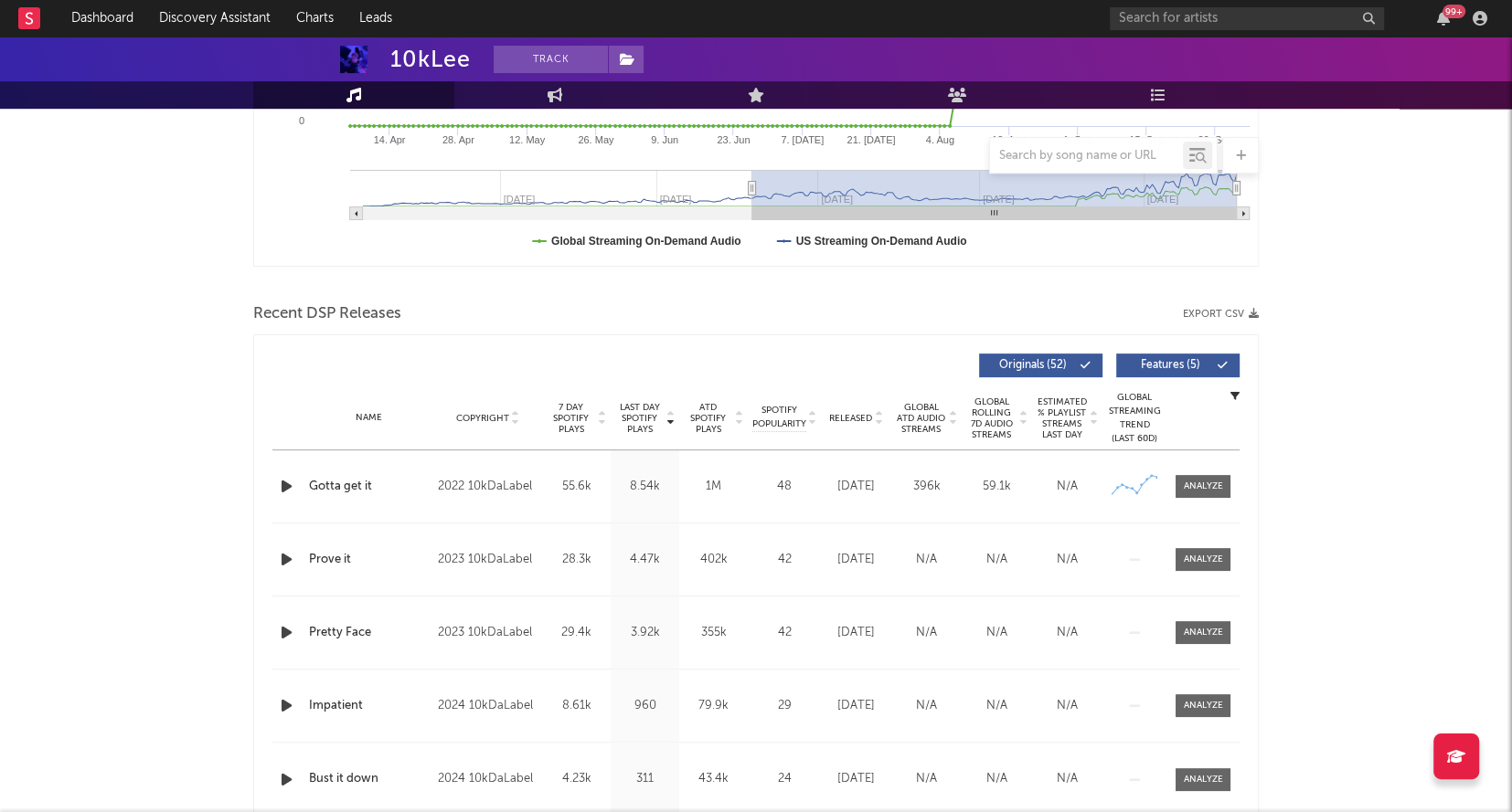
scroll to position [472, 0]
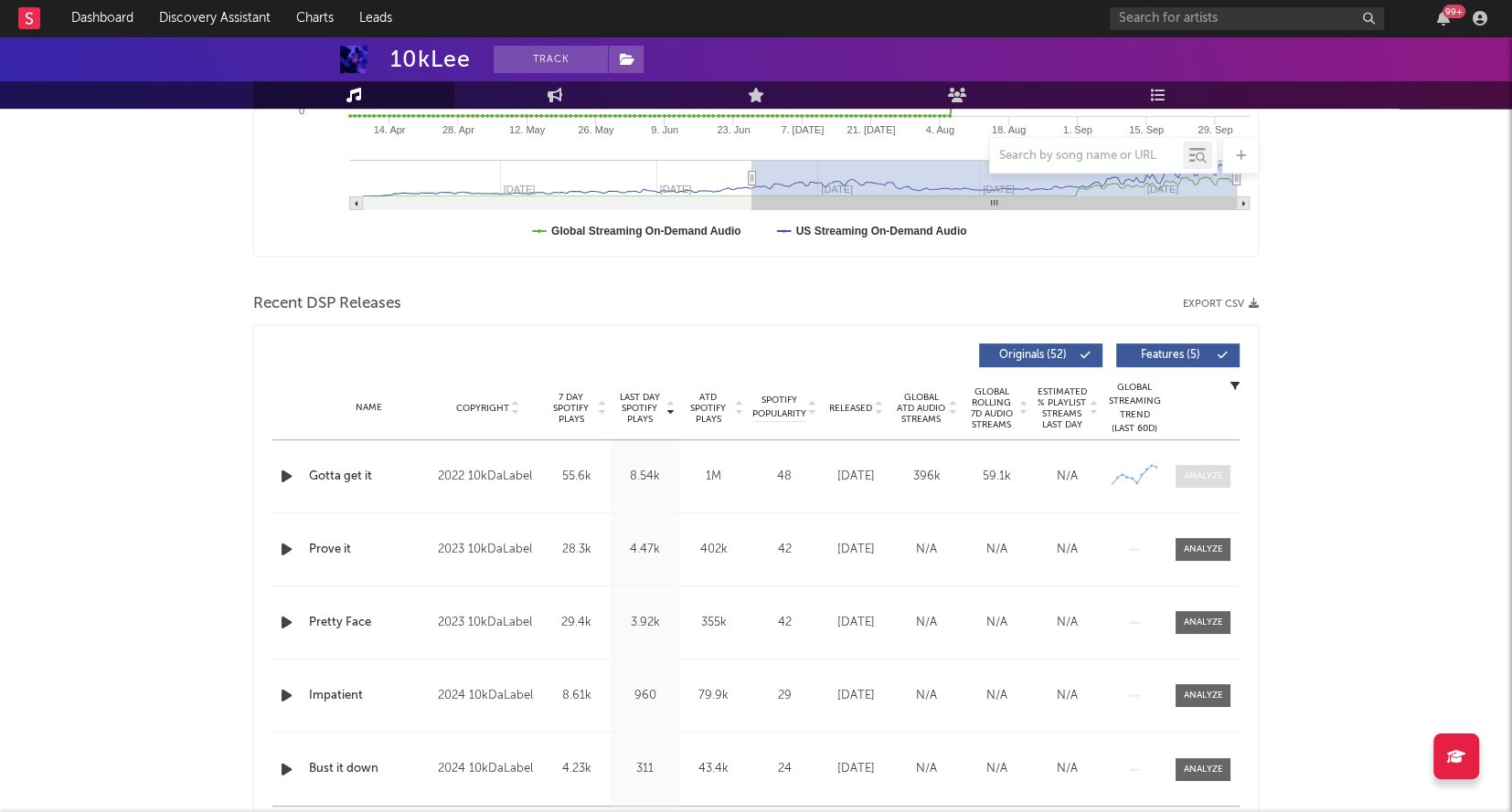
click at [1189, 475] on div at bounding box center [1204, 476] width 39 height 14
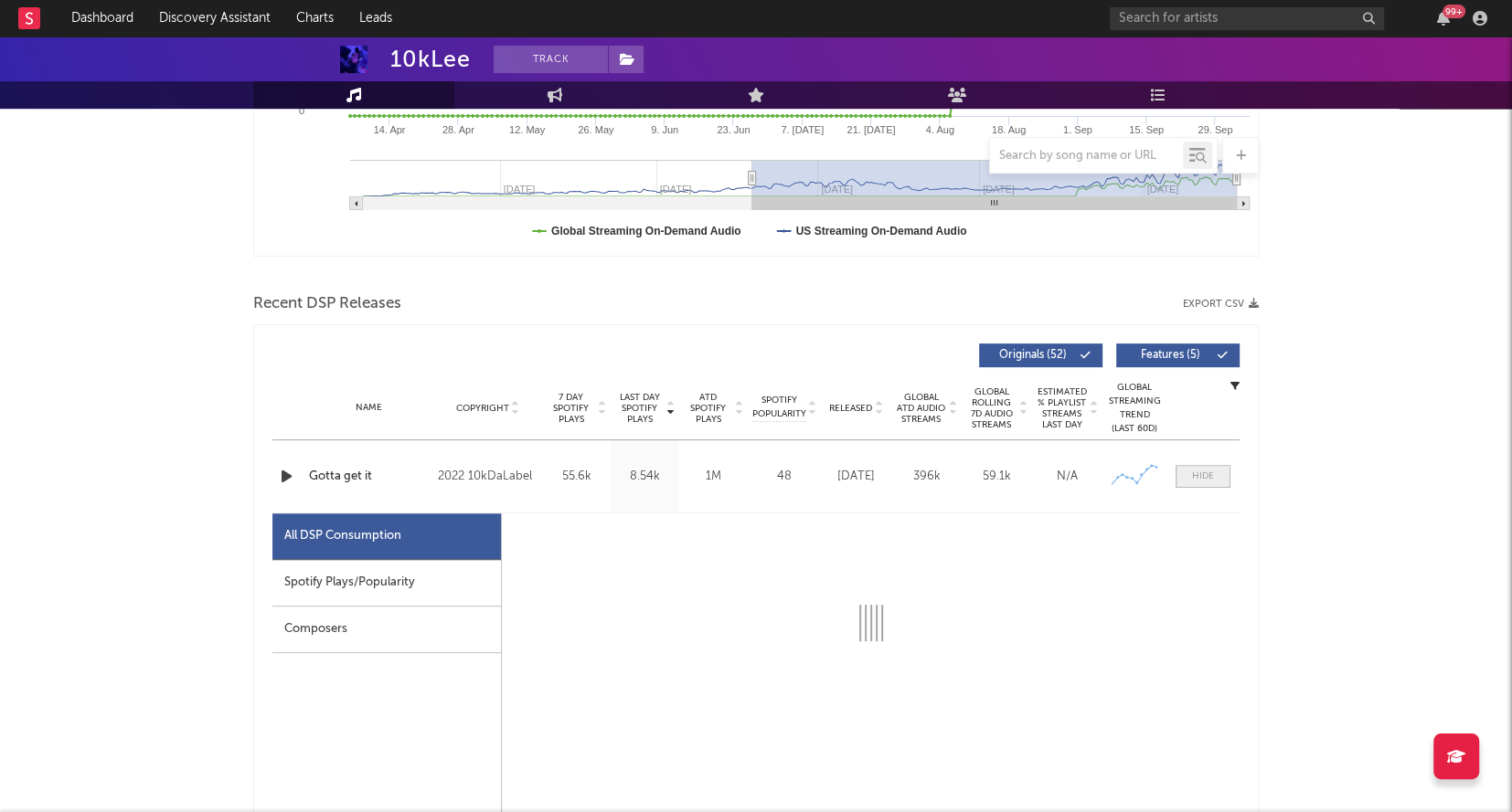
select select "6m"
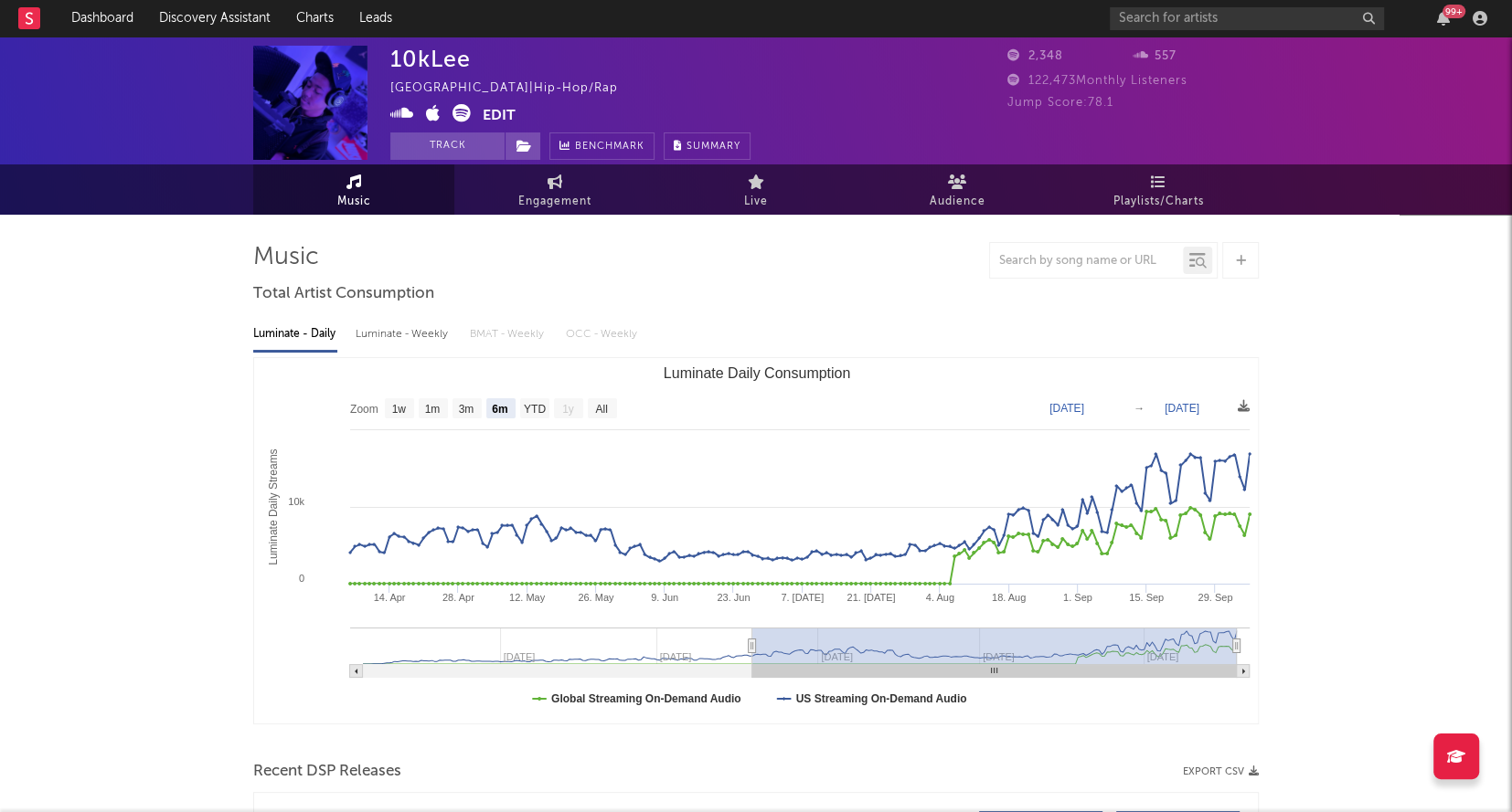
scroll to position [0, 0]
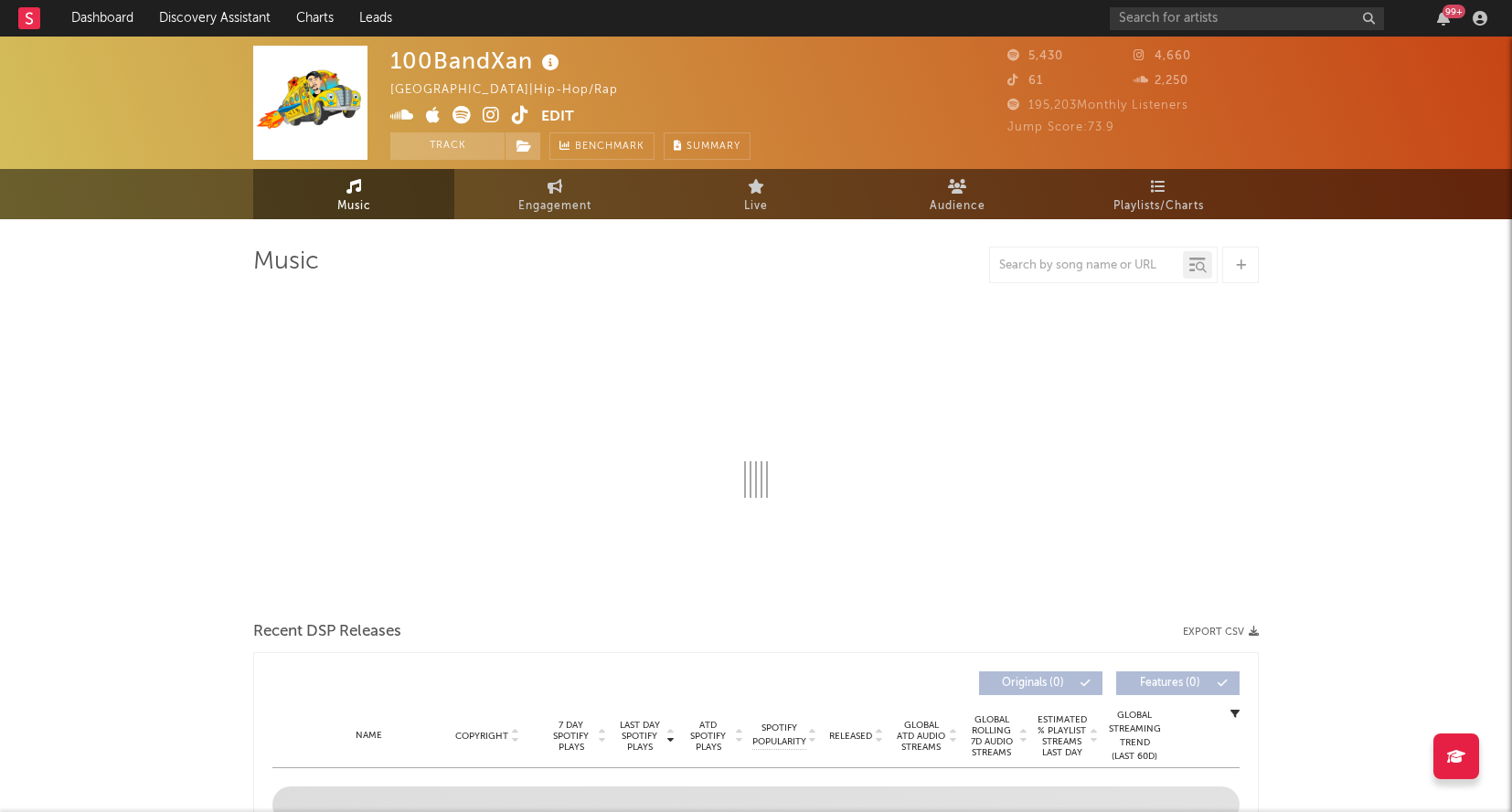
select select "6m"
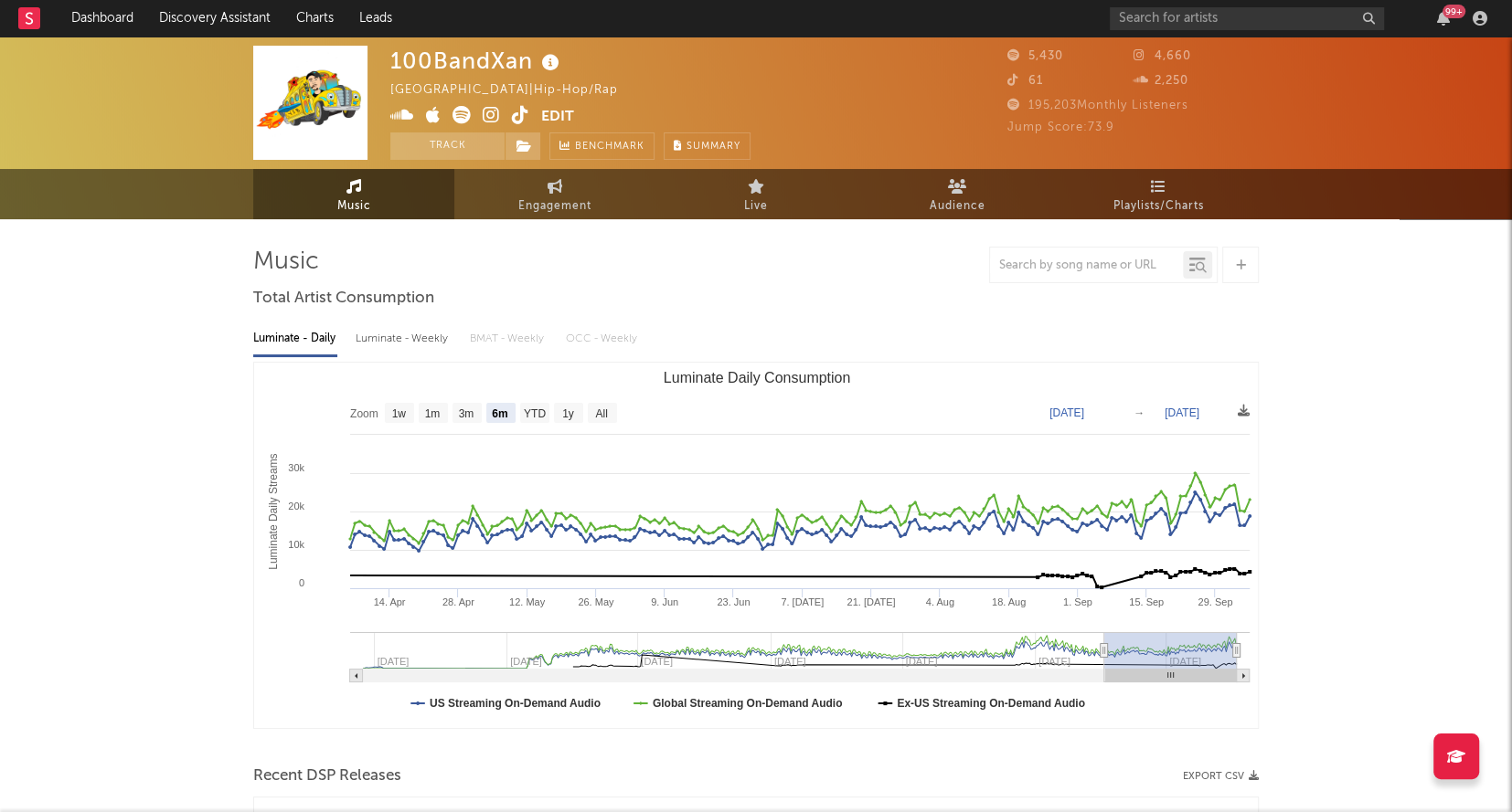
click at [465, 115] on icon at bounding box center [461, 115] width 18 height 18
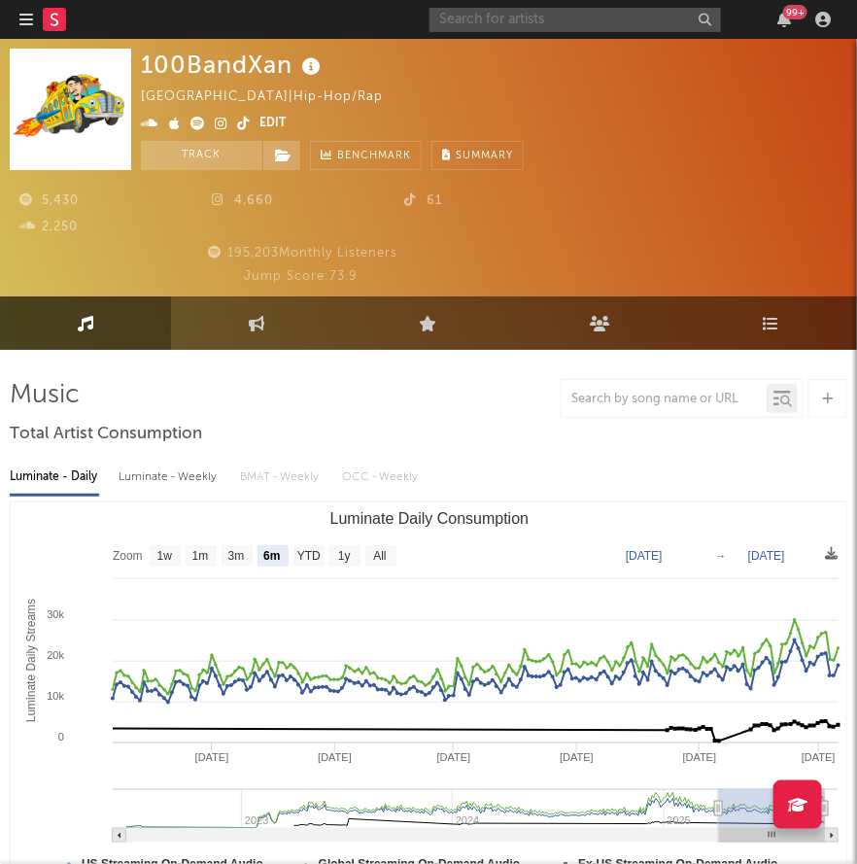
click at [502, 17] on input "text" at bounding box center [576, 20] width 292 height 24
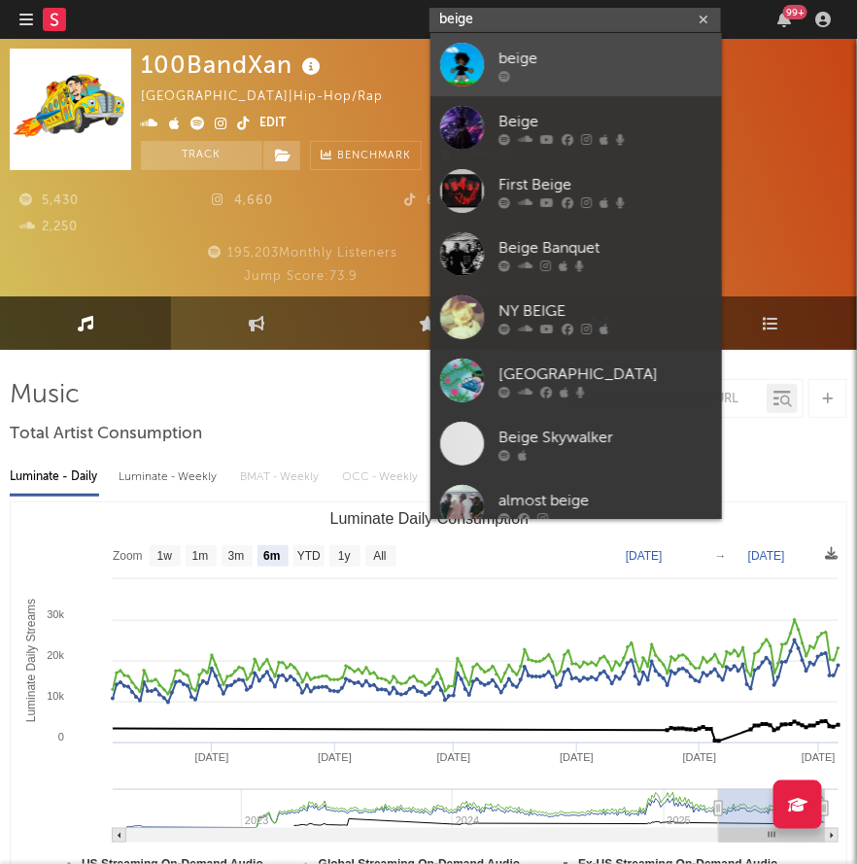
type input "beige"
click at [532, 56] on div "beige" at bounding box center [606, 58] width 214 height 23
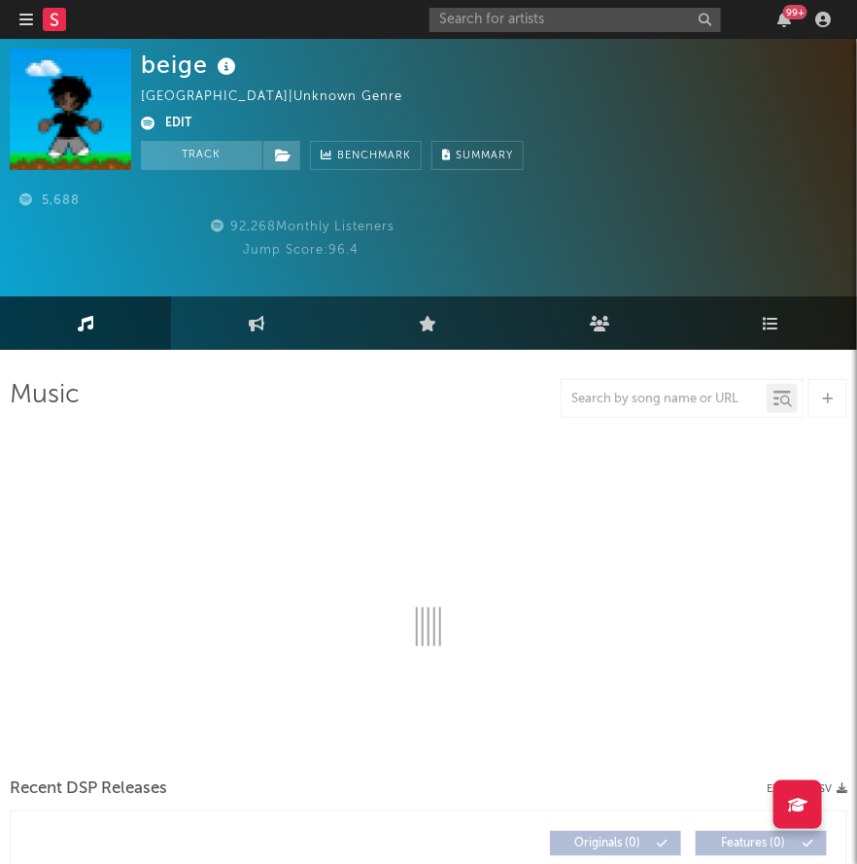
select select "1w"
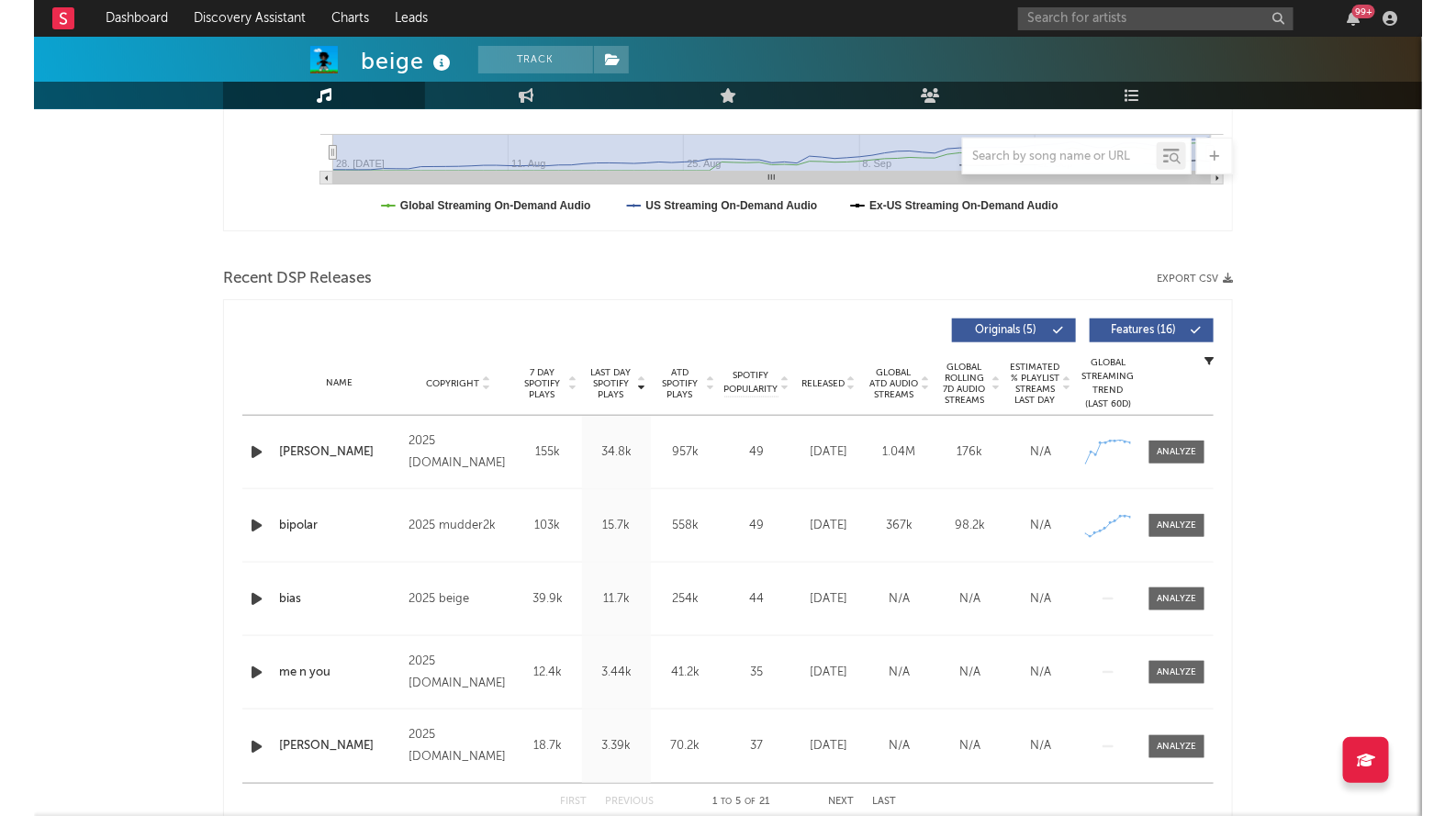
scroll to position [497, 0]
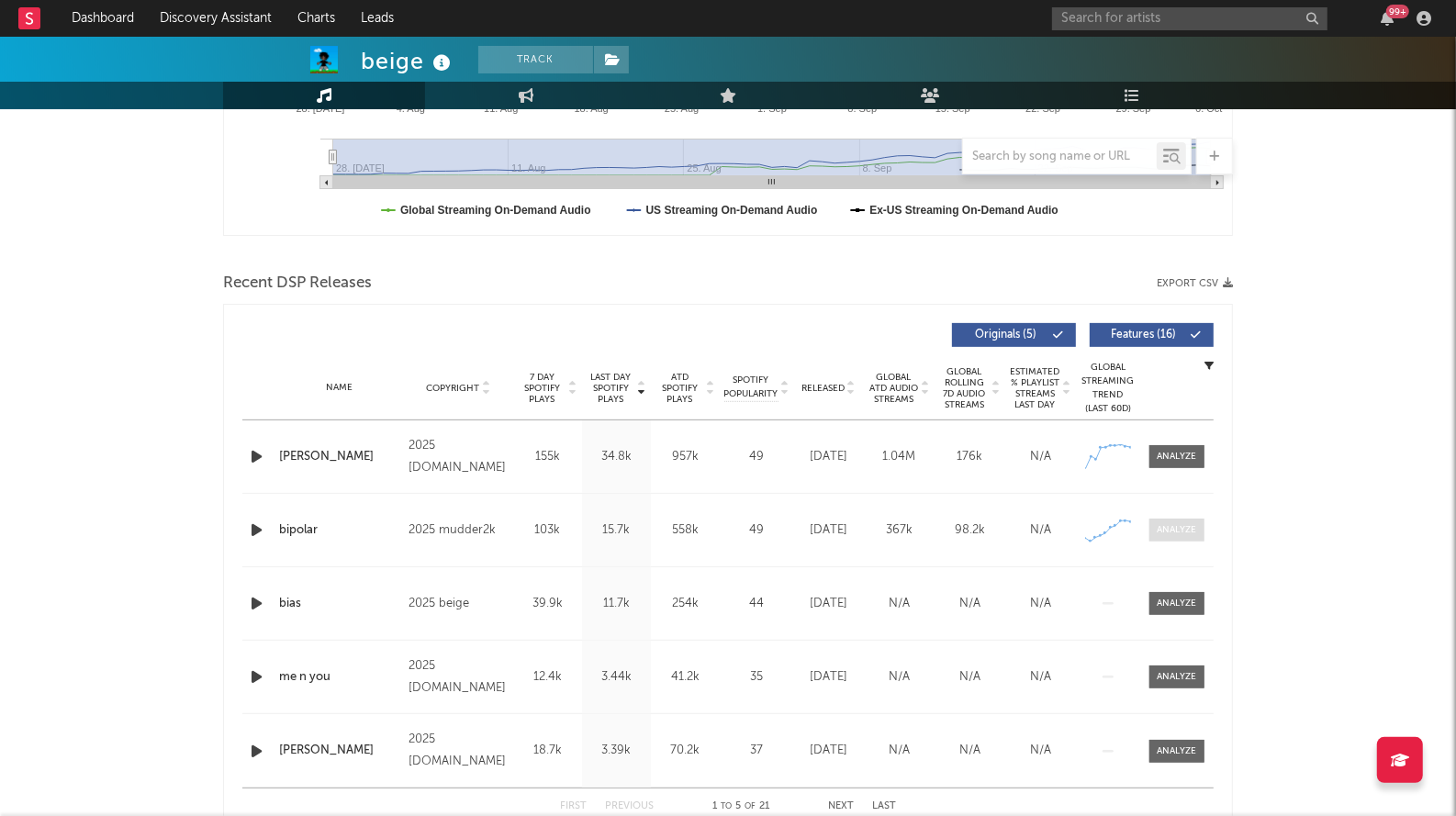
click at [1173, 527] on div at bounding box center [1177, 530] width 40 height 14
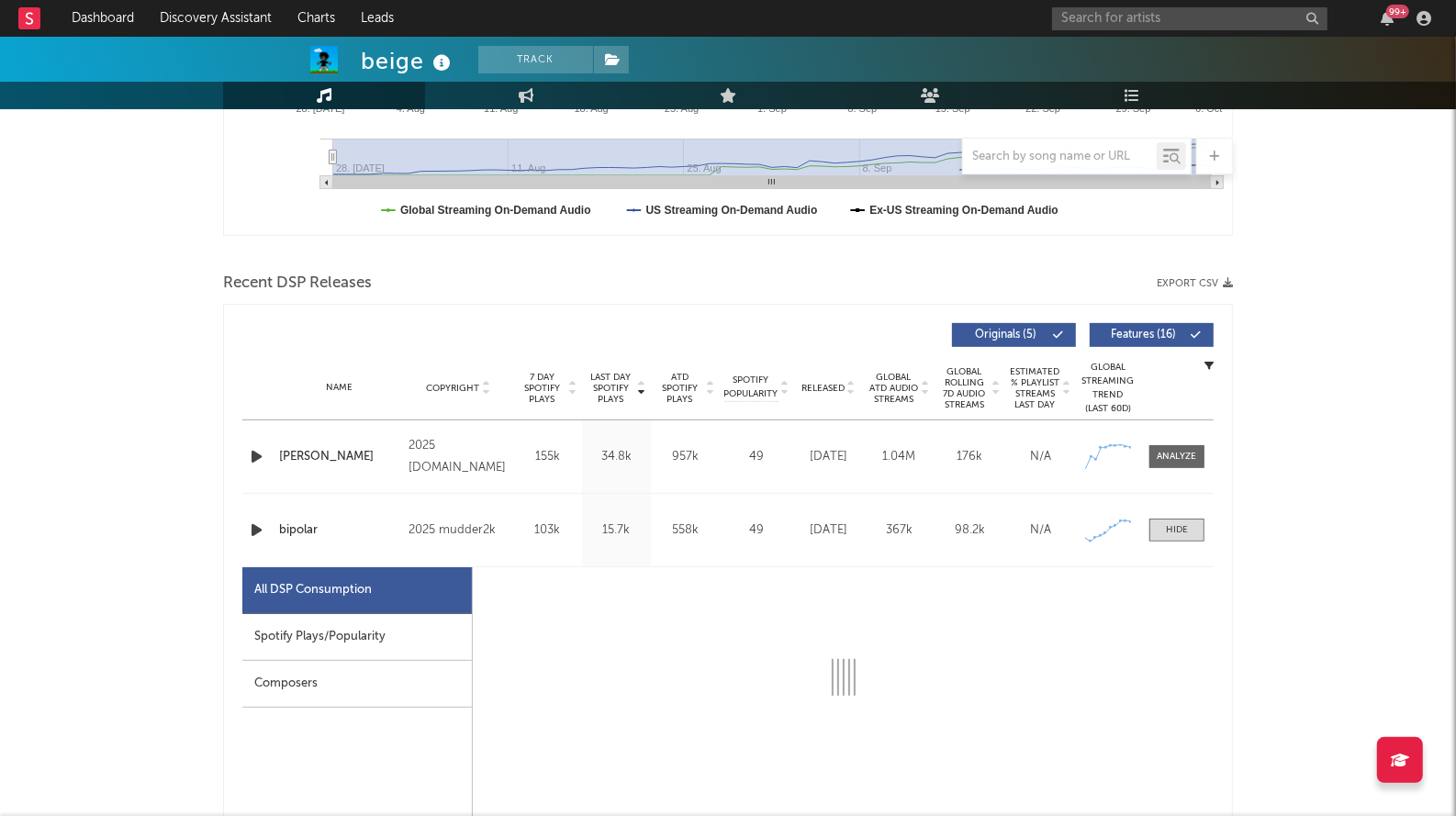
select select "1w"
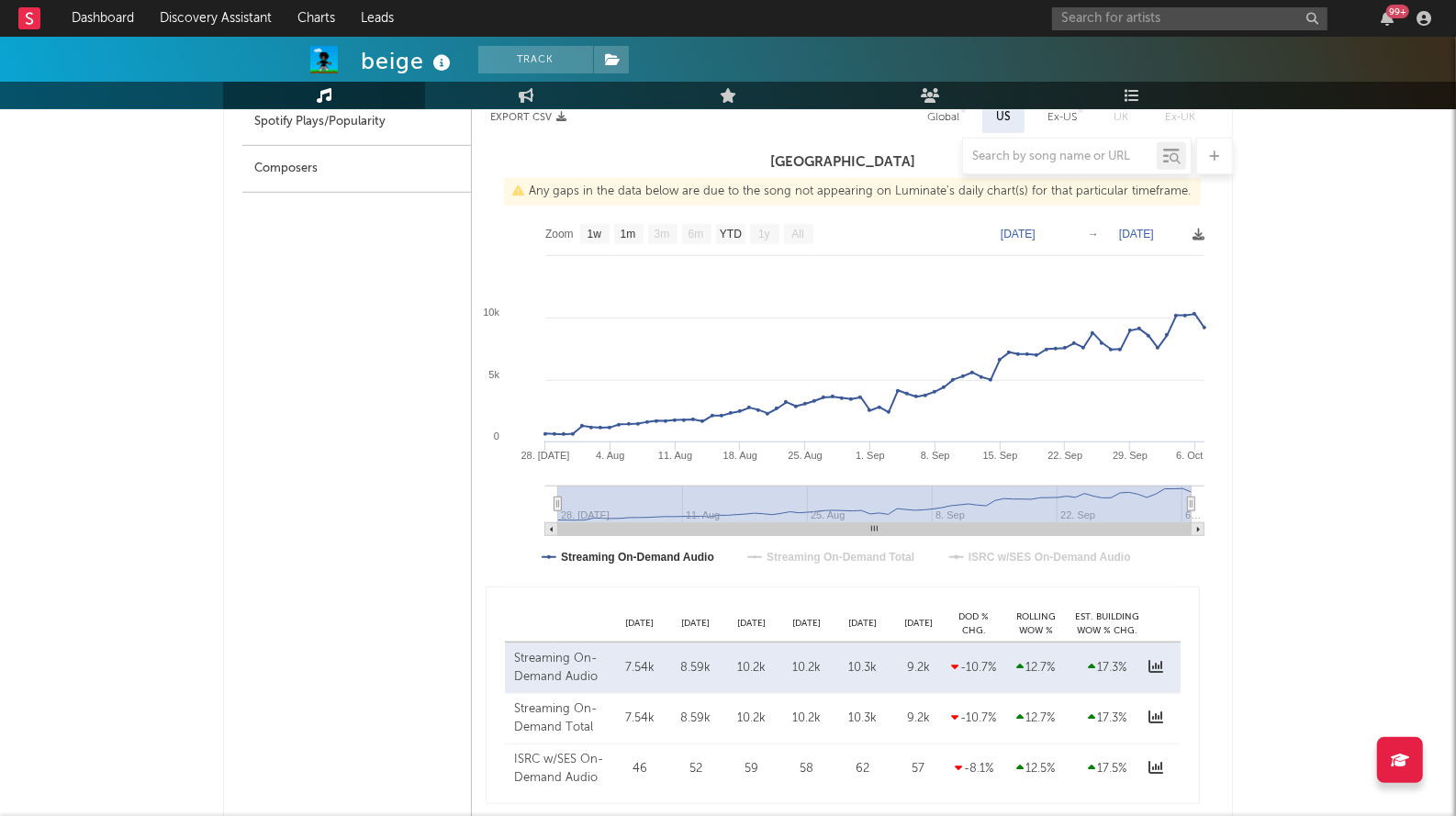
scroll to position [1005, 0]
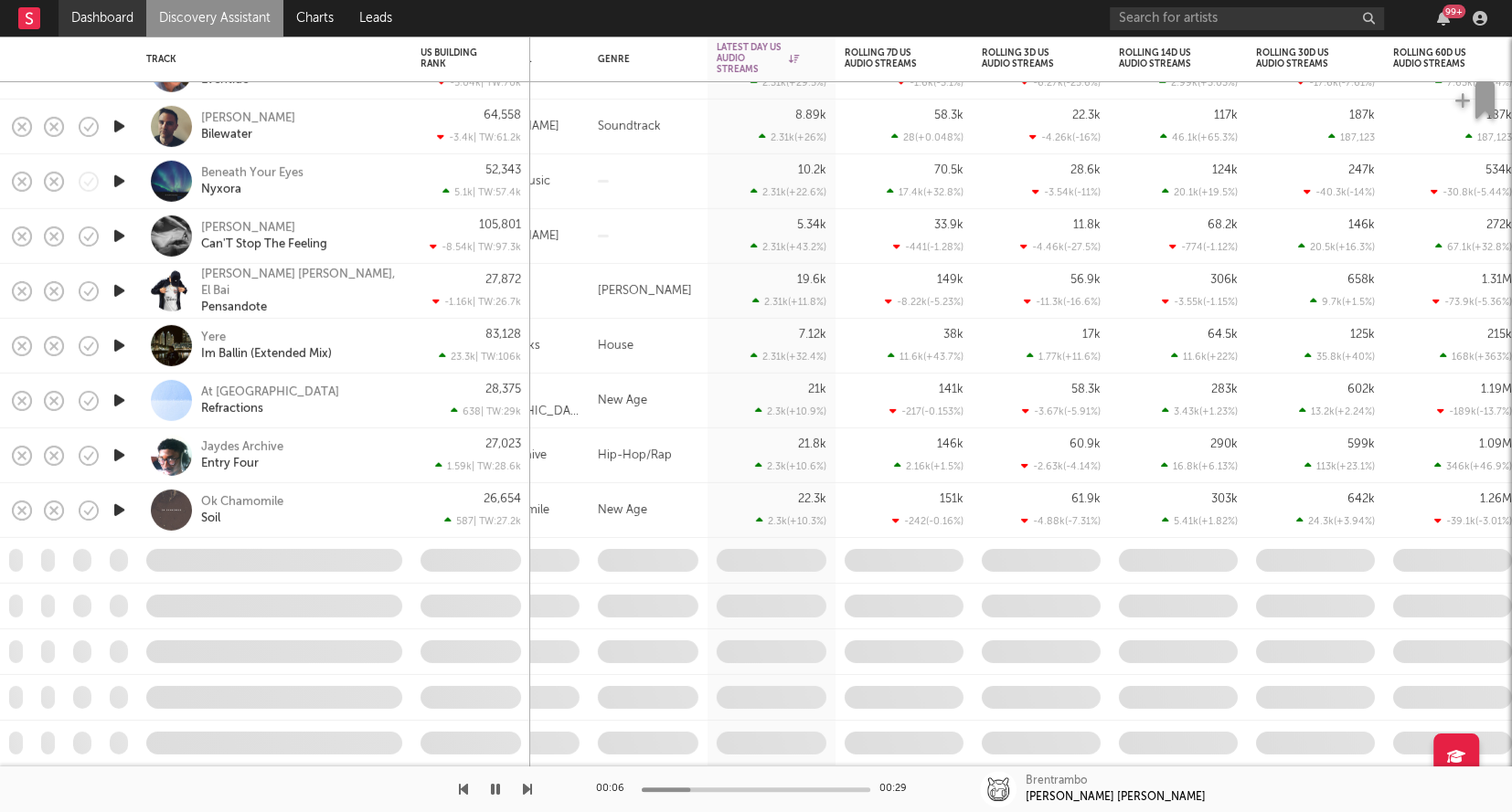
click at [101, 11] on link "Dashboard" at bounding box center [102, 18] width 87 height 37
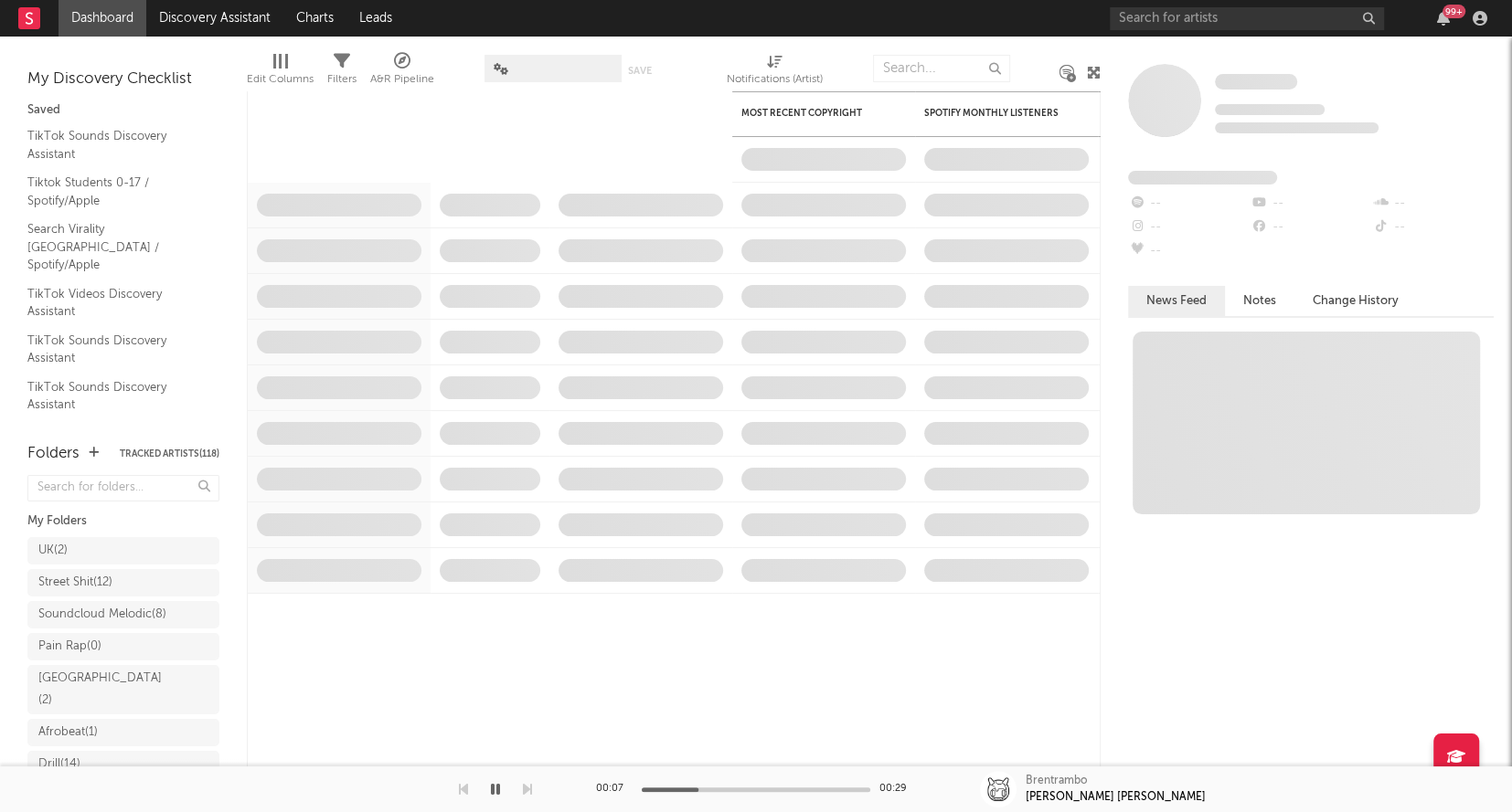
scroll to position [336, 0]
